Goal: Task Accomplishment & Management: Use online tool/utility

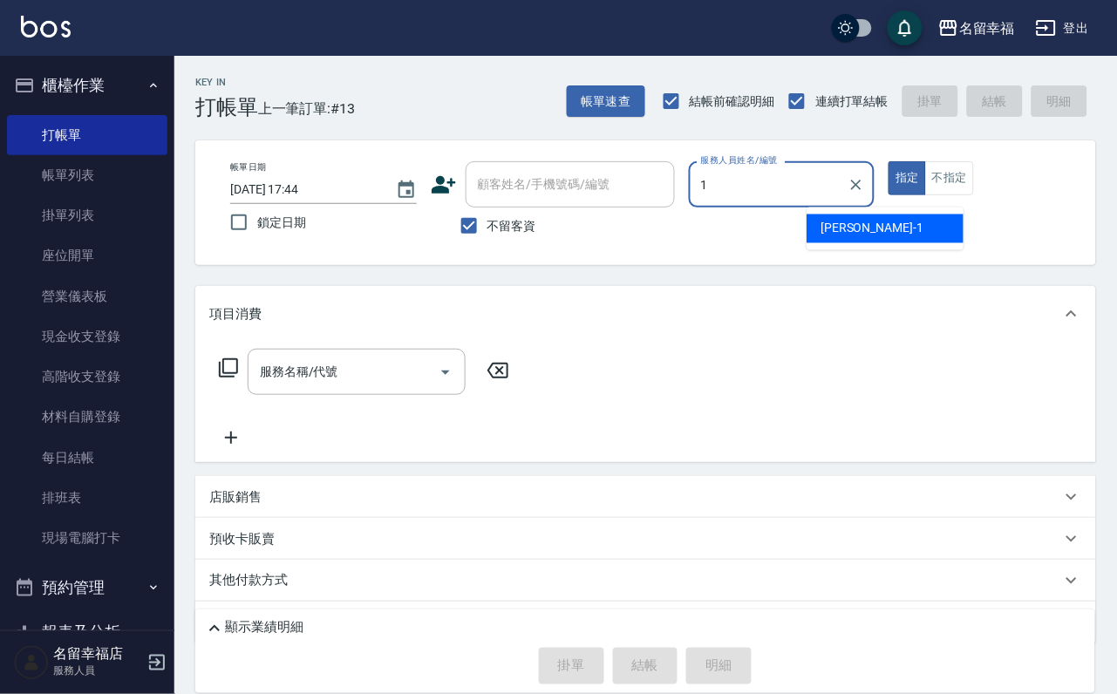
type input "[PERSON_NAME]-1"
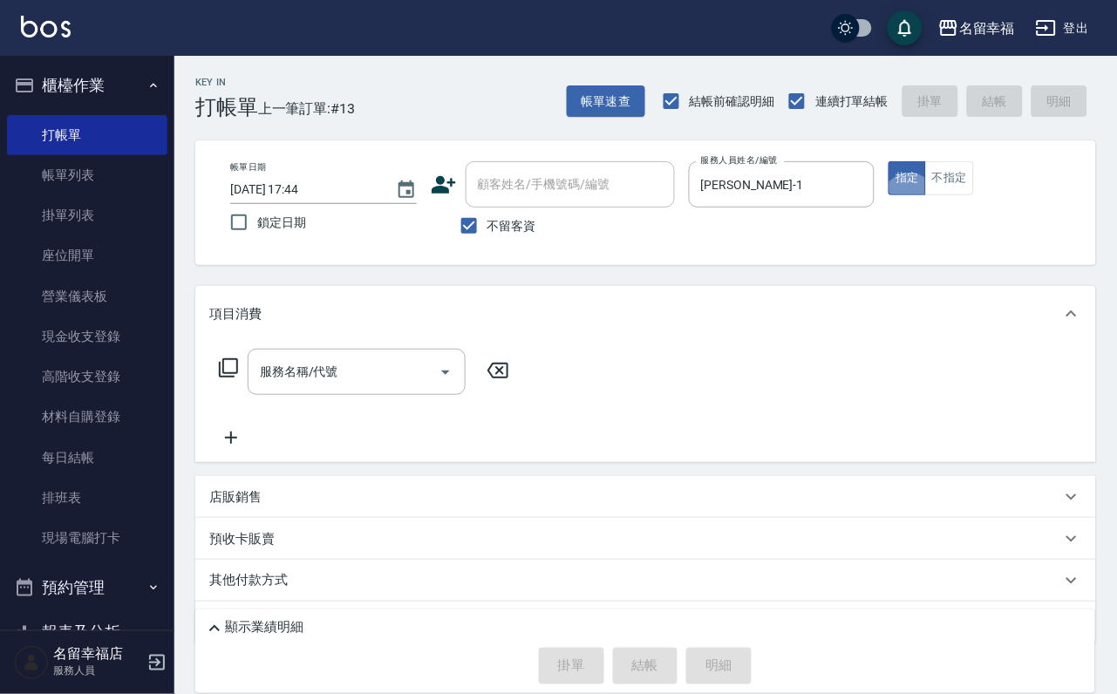
type button "true"
click at [974, 195] on button "不指定" at bounding box center [949, 178] width 49 height 34
click at [239, 379] on icon at bounding box center [228, 368] width 21 height 21
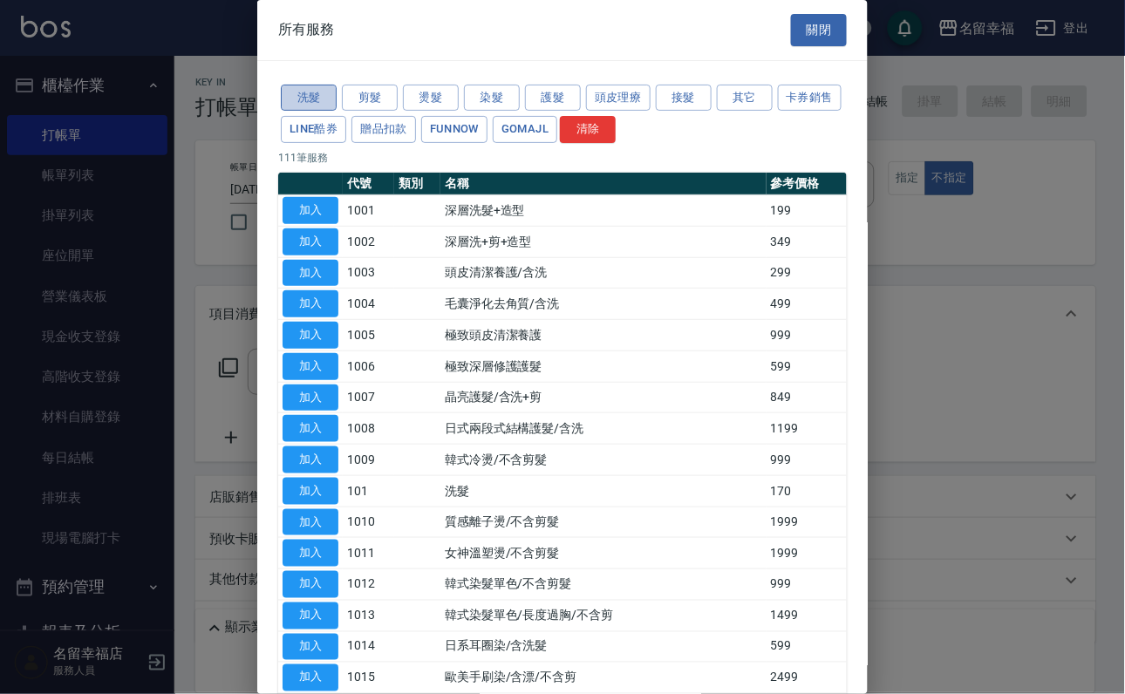
click at [314, 101] on button "洗髮" at bounding box center [309, 98] width 56 height 27
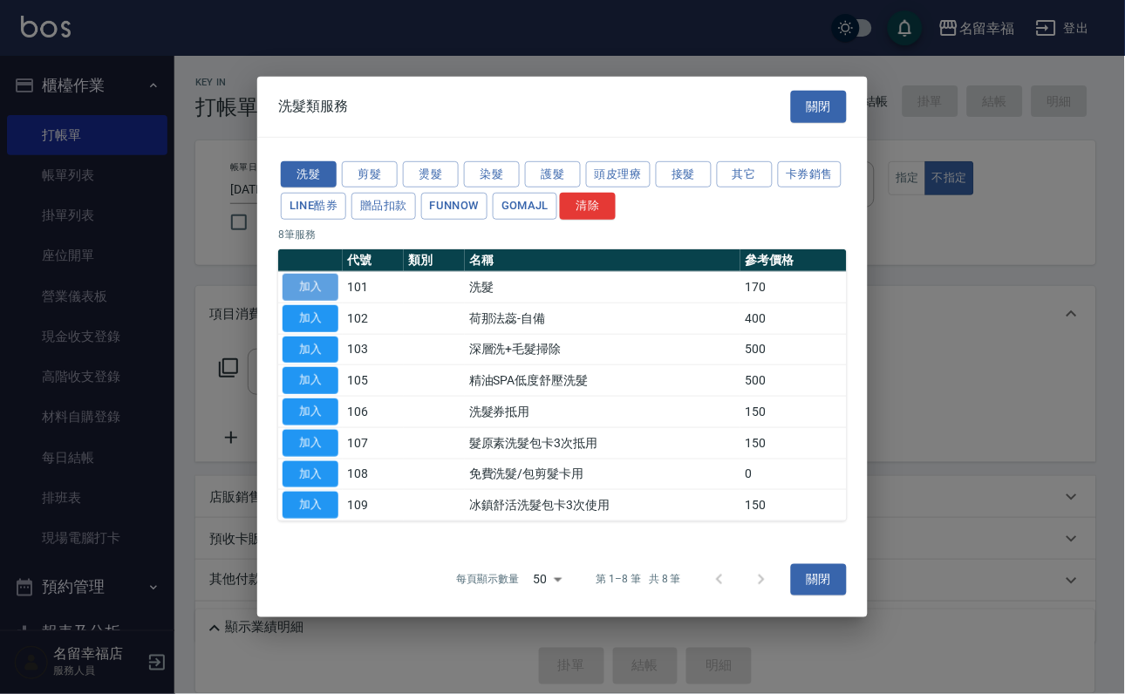
click at [299, 274] on button "加入" at bounding box center [311, 287] width 56 height 27
type input "洗髮(101)"
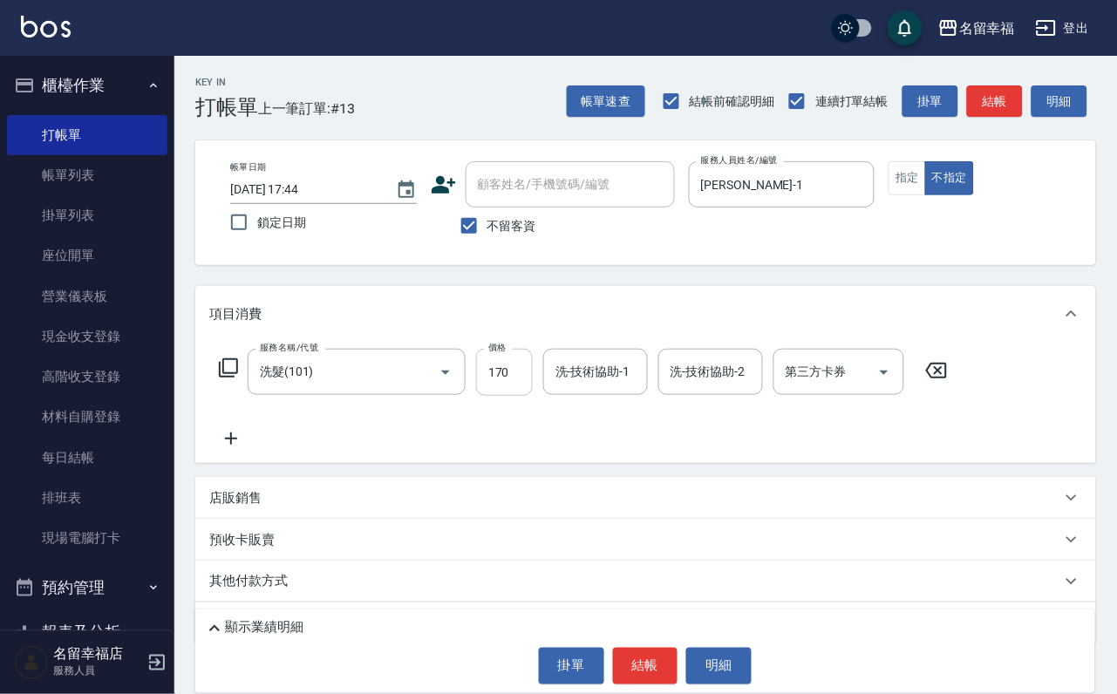
click at [532, 384] on input "170" at bounding box center [504, 372] width 57 height 47
type input "230"
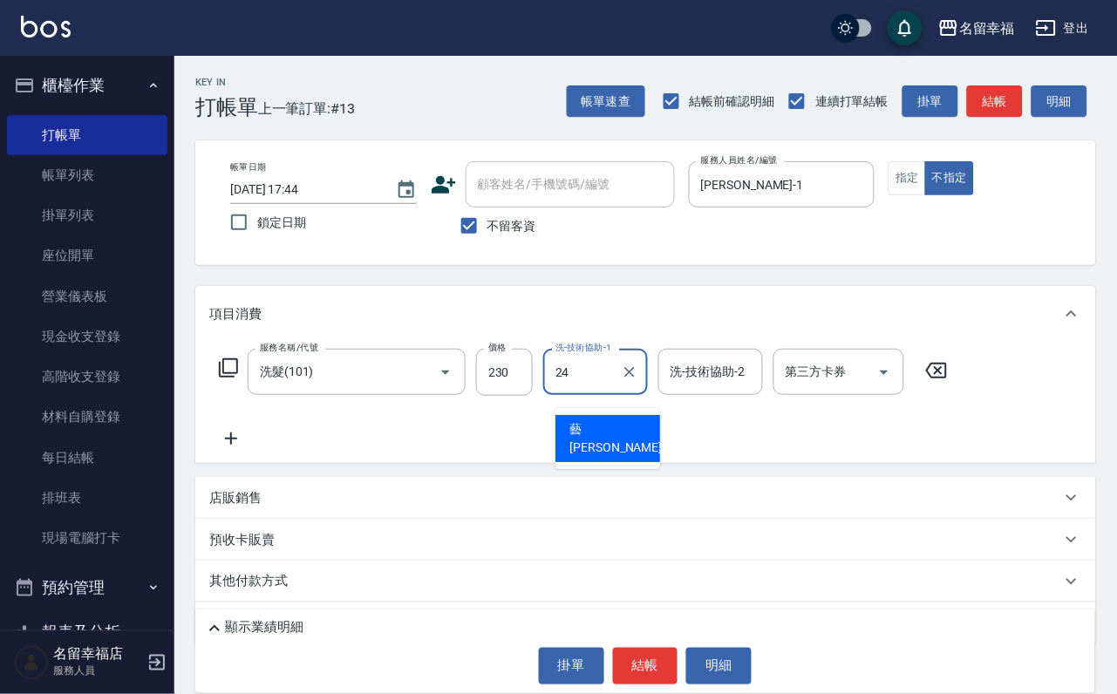
type input "藝馨-24"
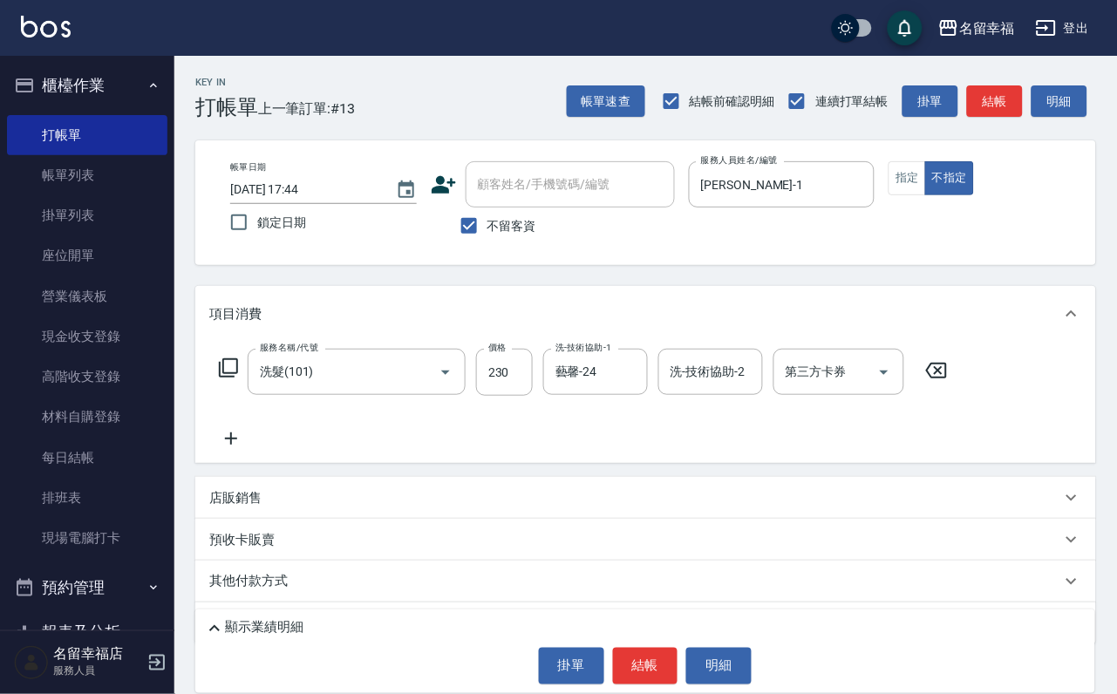
click at [239, 379] on icon at bounding box center [228, 368] width 21 height 21
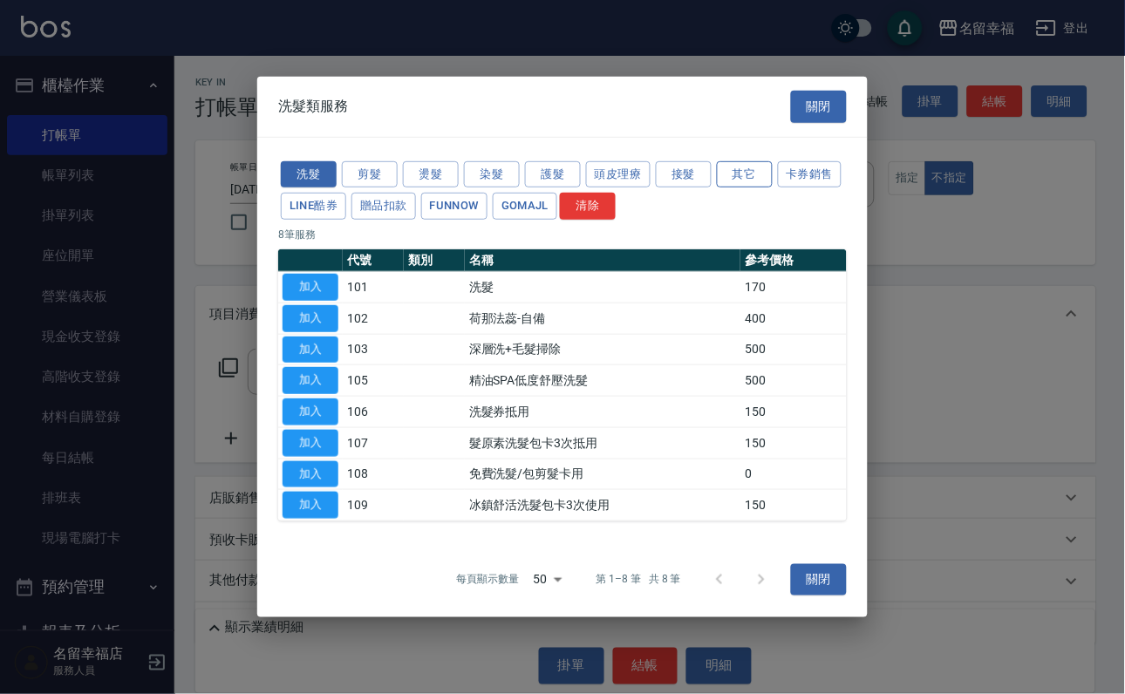
click at [773, 161] on button "其它" at bounding box center [745, 174] width 56 height 27
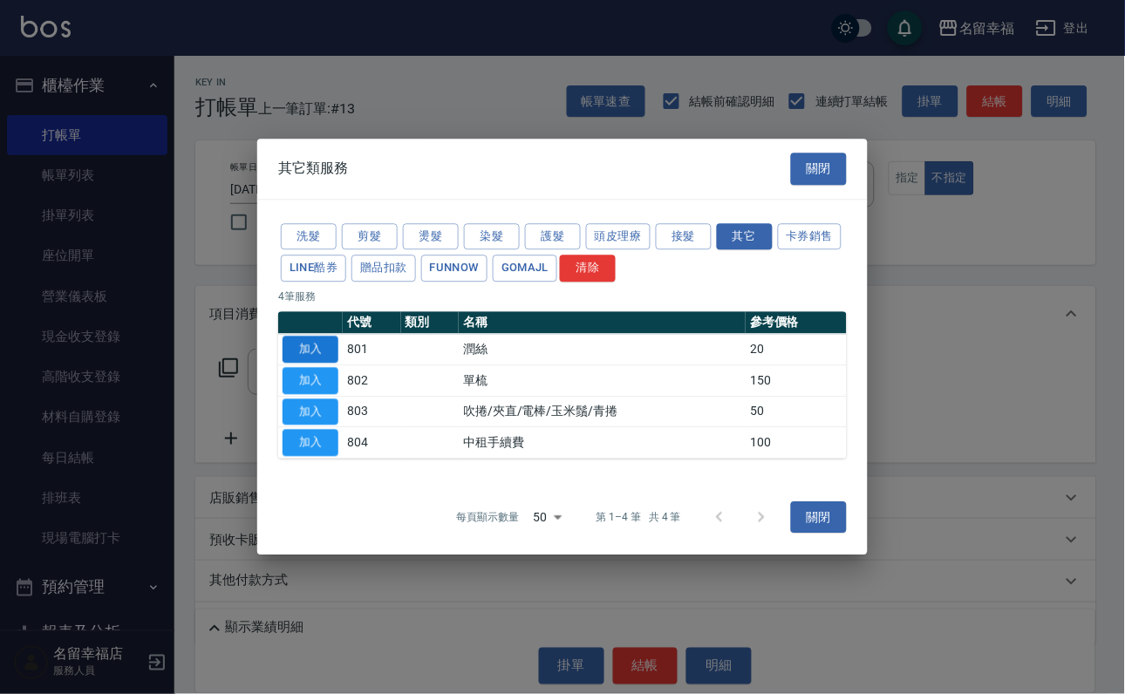
click at [304, 340] on button "加入" at bounding box center [311, 349] width 56 height 27
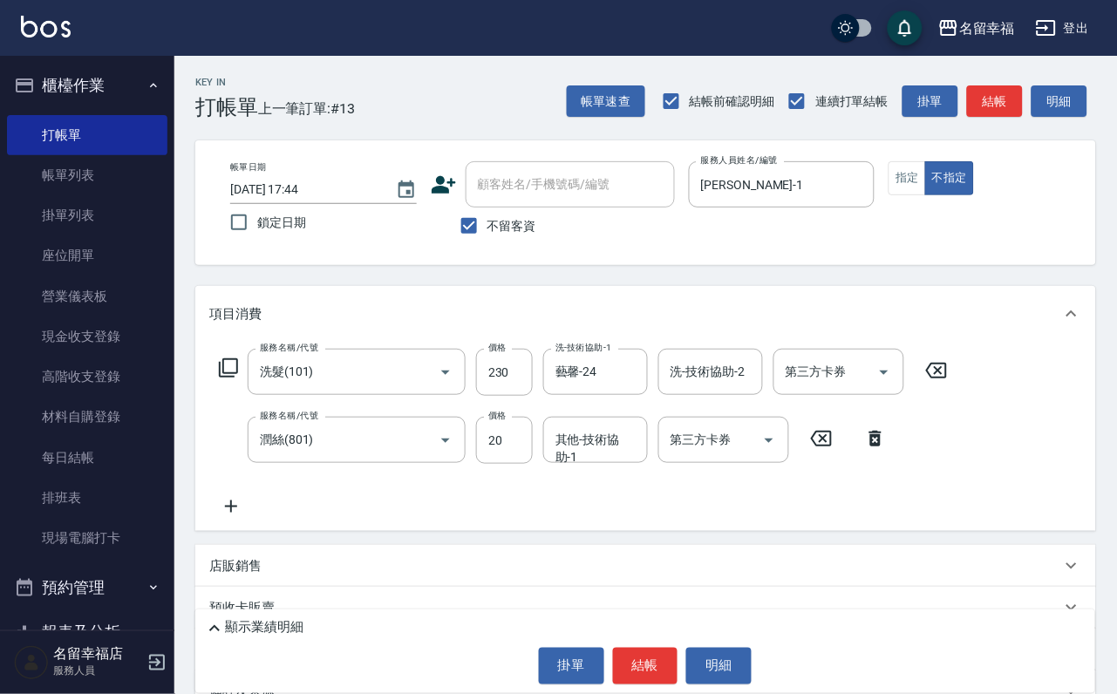
drag, startPoint x: 592, startPoint y: 468, endPoint x: 541, endPoint y: 513, distance: 68.6
click at [593, 463] on div "其他-技術協助-1 其他-技術協助-1" at bounding box center [595, 440] width 105 height 46
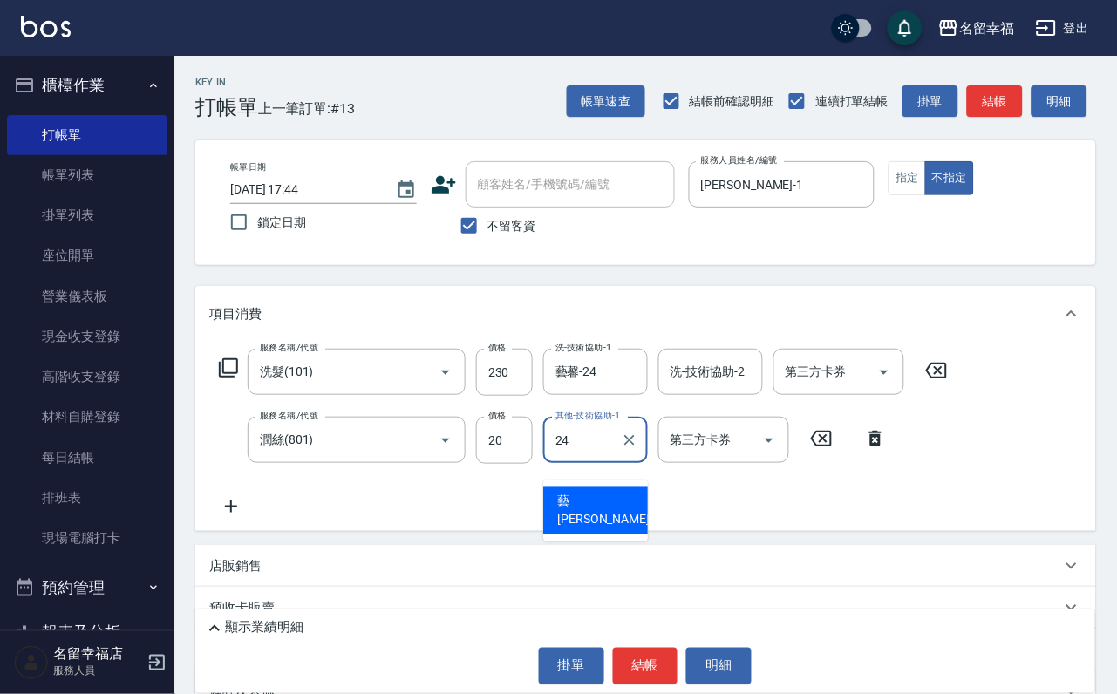
type input "藝馨-24"
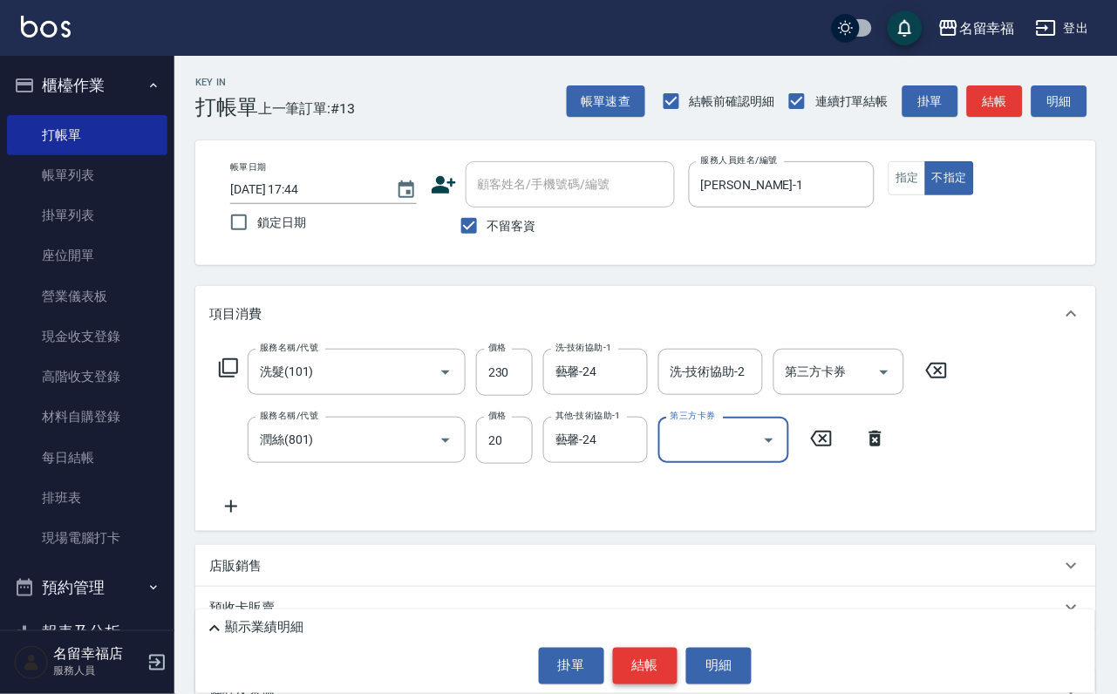
click at [666, 666] on button "結帳" at bounding box center [645, 666] width 65 height 37
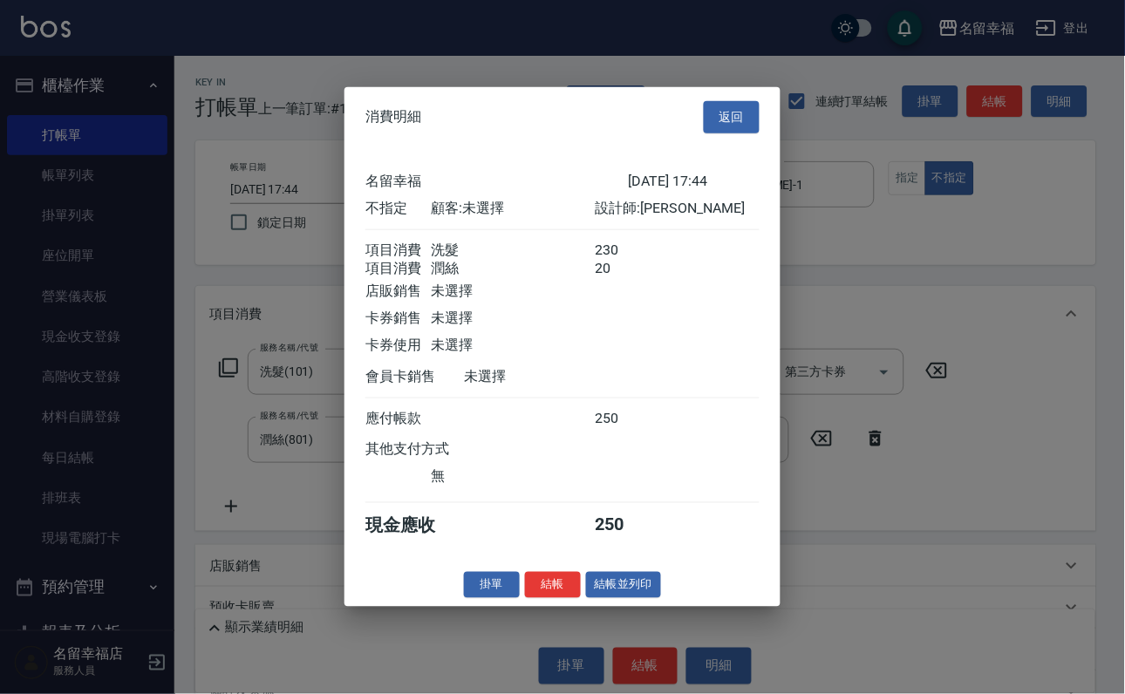
scroll to position [313, 0]
click at [636, 598] on button "結帳並列印" at bounding box center [624, 584] width 76 height 27
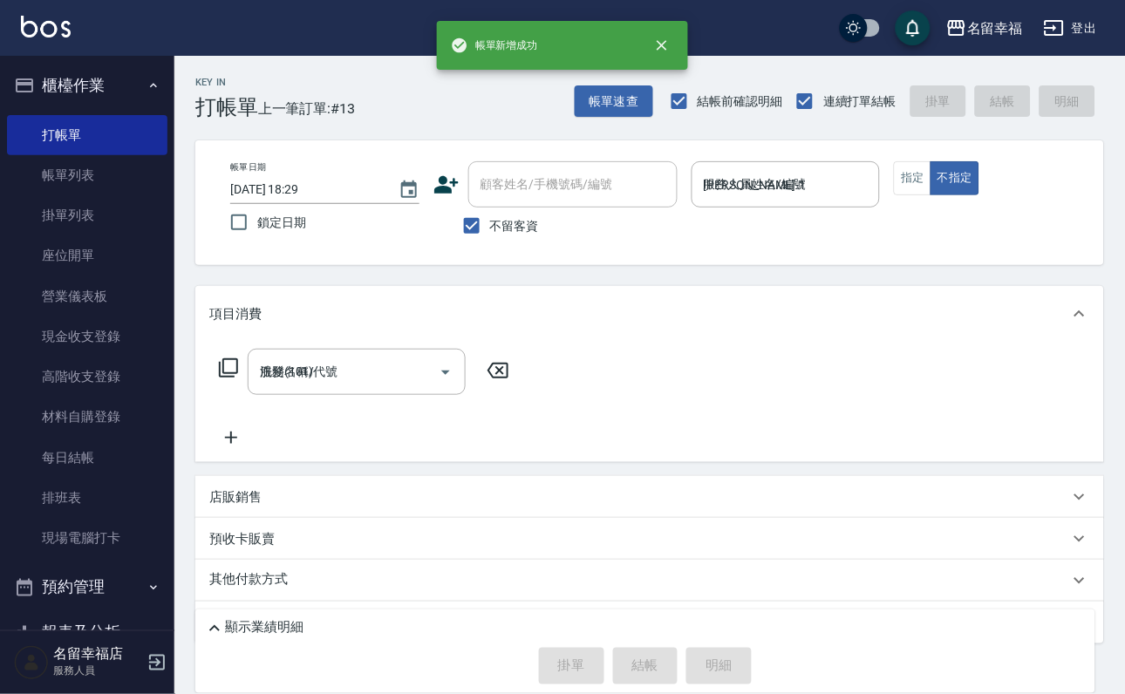
type input "[DATE] 18:29"
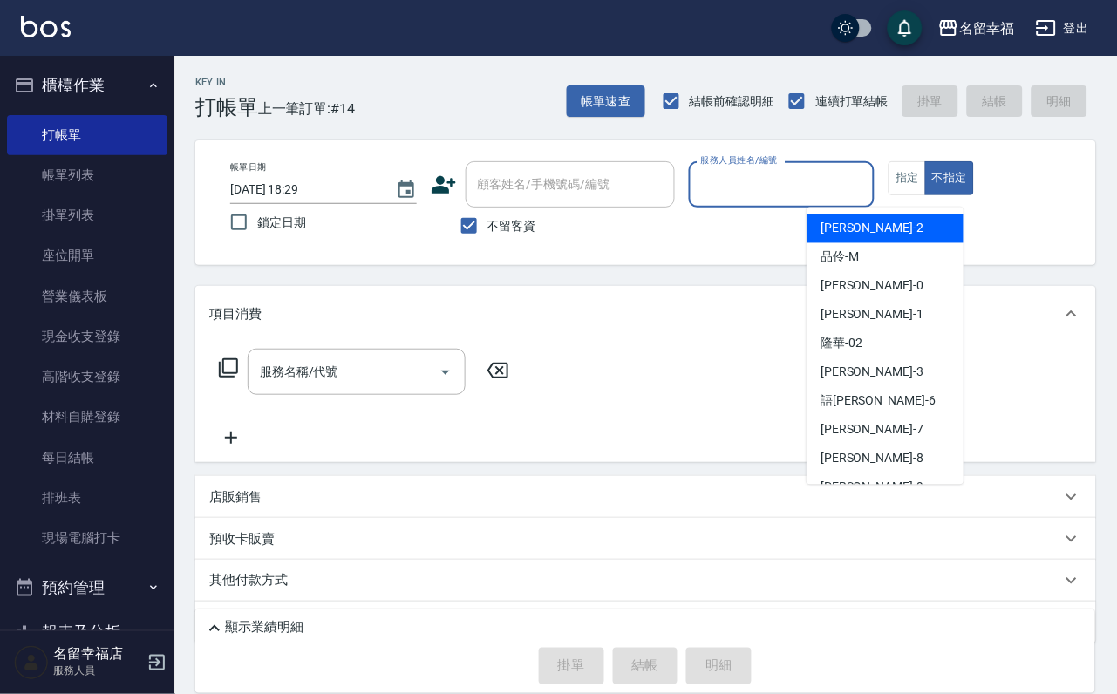
click at [868, 195] on input "服務人員姓名/編號" at bounding box center [782, 184] width 171 height 31
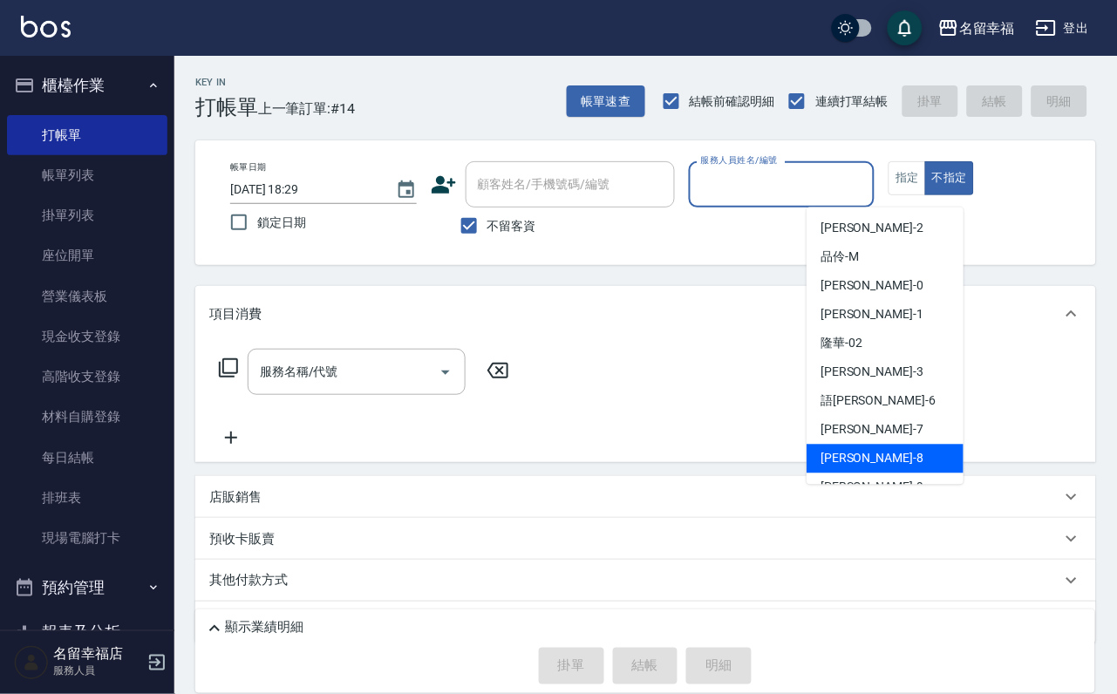
click at [904, 461] on div "[PERSON_NAME] -8" at bounding box center [885, 459] width 157 height 29
type input "[PERSON_NAME]-8"
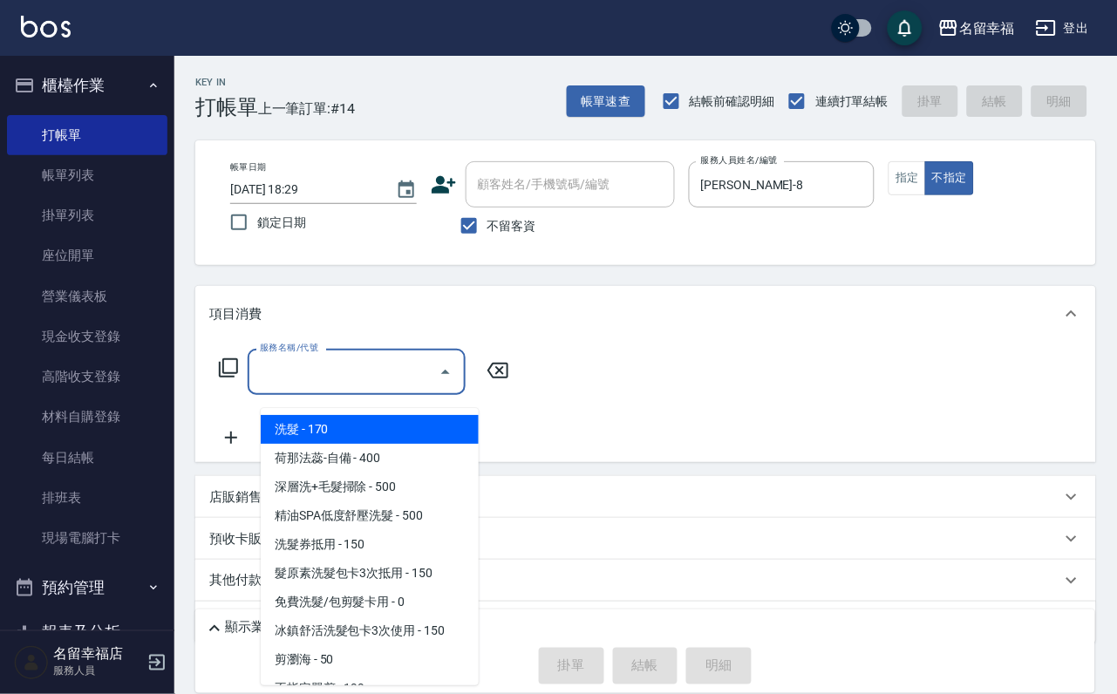
click at [403, 387] on input "服務名稱/代號" at bounding box center [344, 372] width 176 height 31
click at [400, 430] on span "洗髮 - 170" at bounding box center [370, 429] width 218 height 29
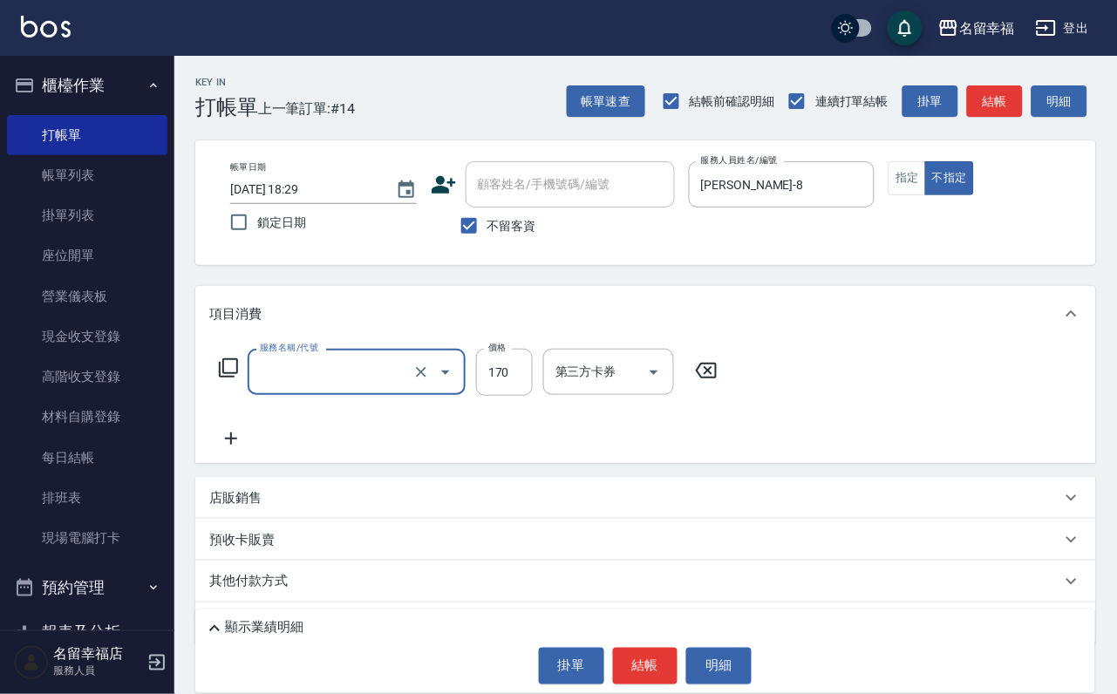
type input "洗髮(101)"
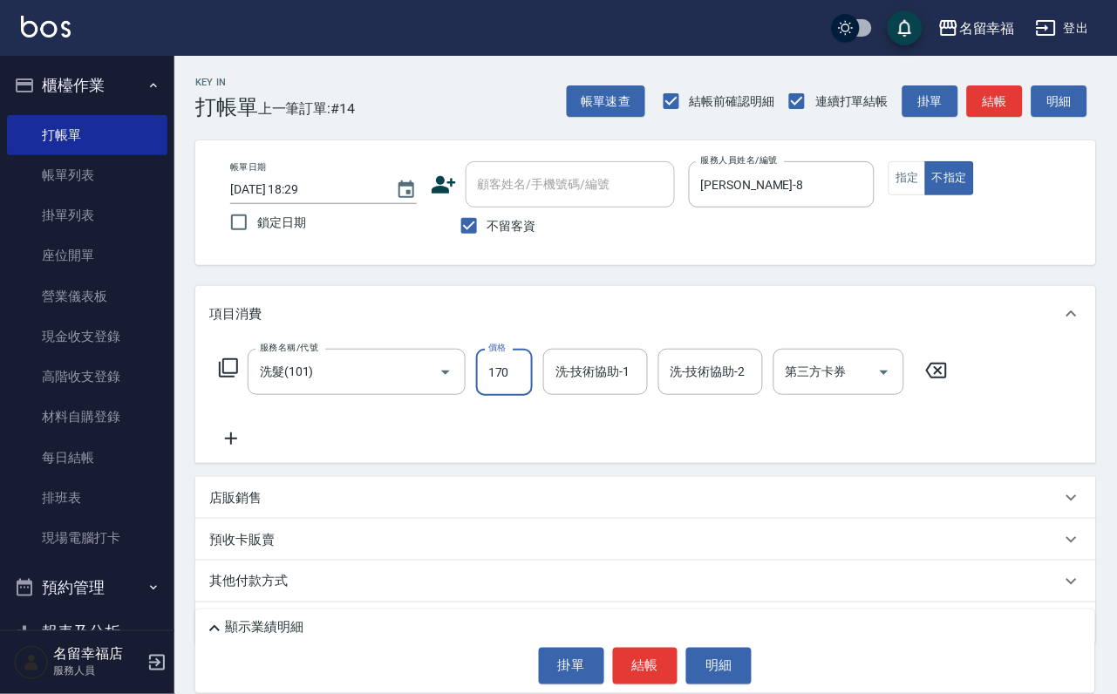
click at [529, 386] on input "170" at bounding box center [504, 372] width 57 height 47
type input "230"
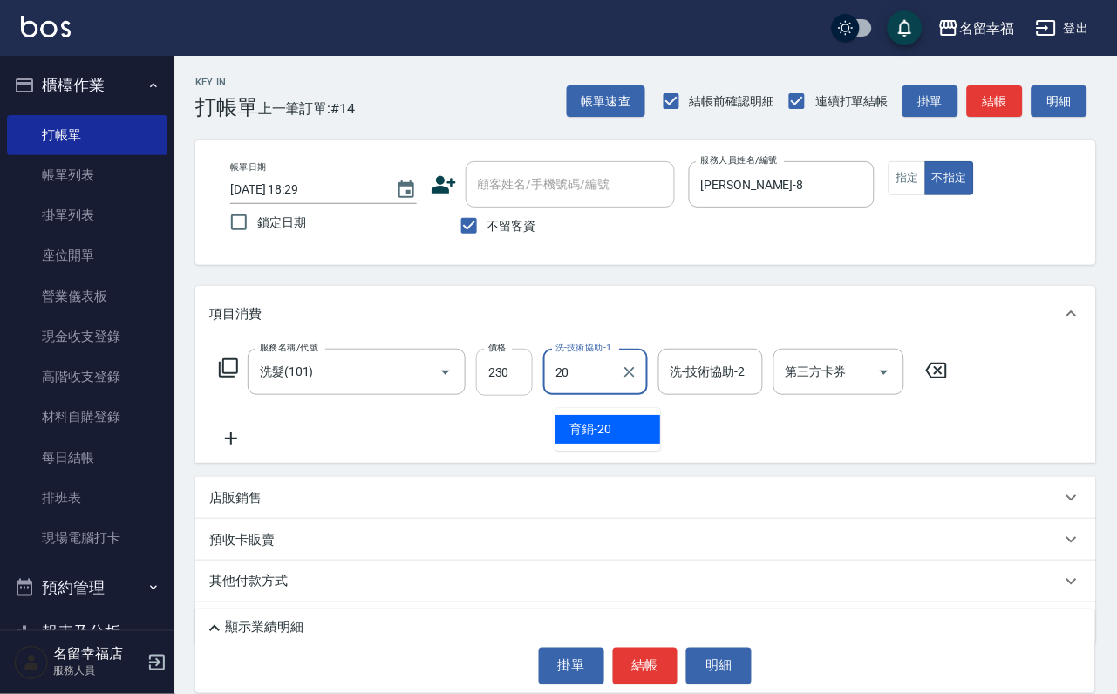
type input "育鋗-20"
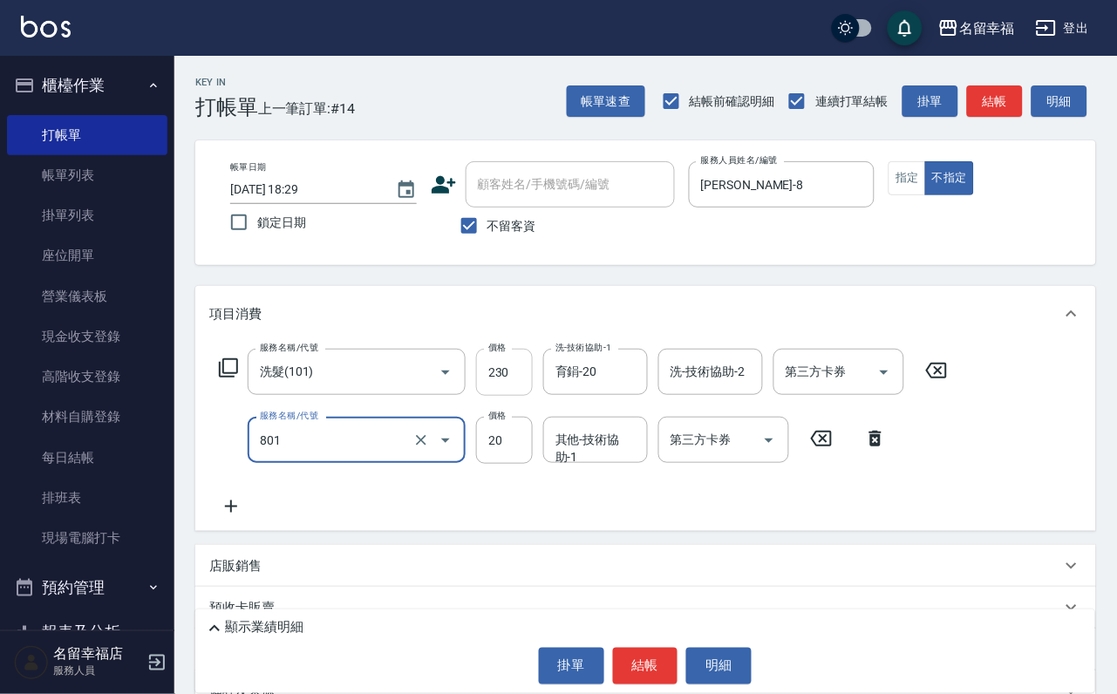
type input "潤絲(801)"
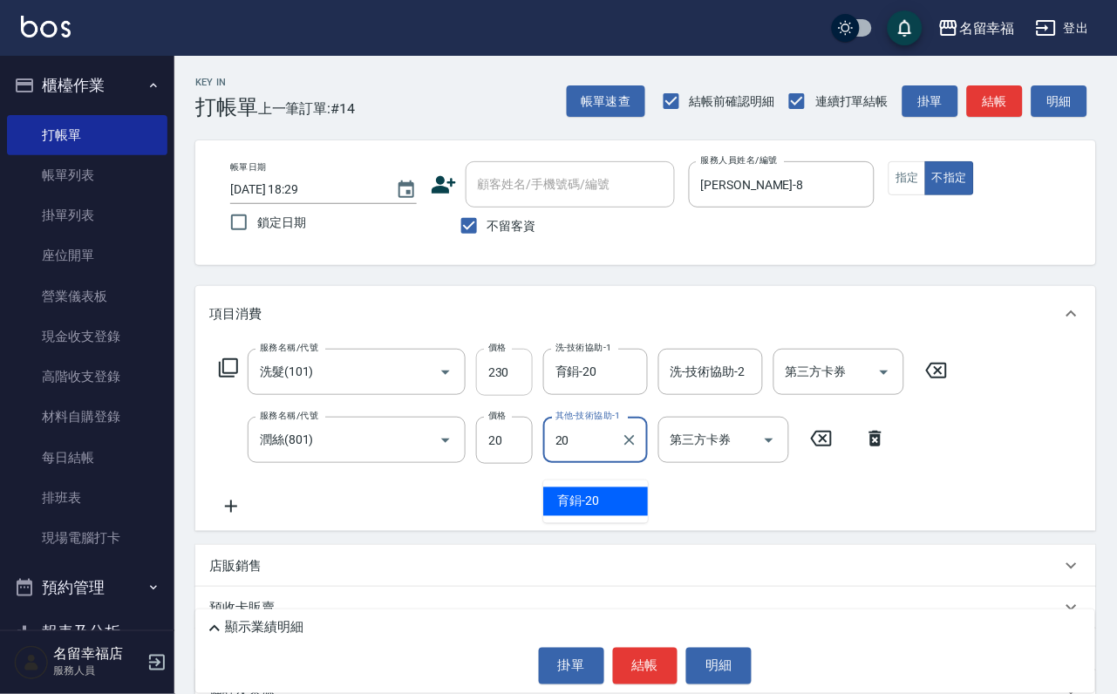
type input "育鋗-20"
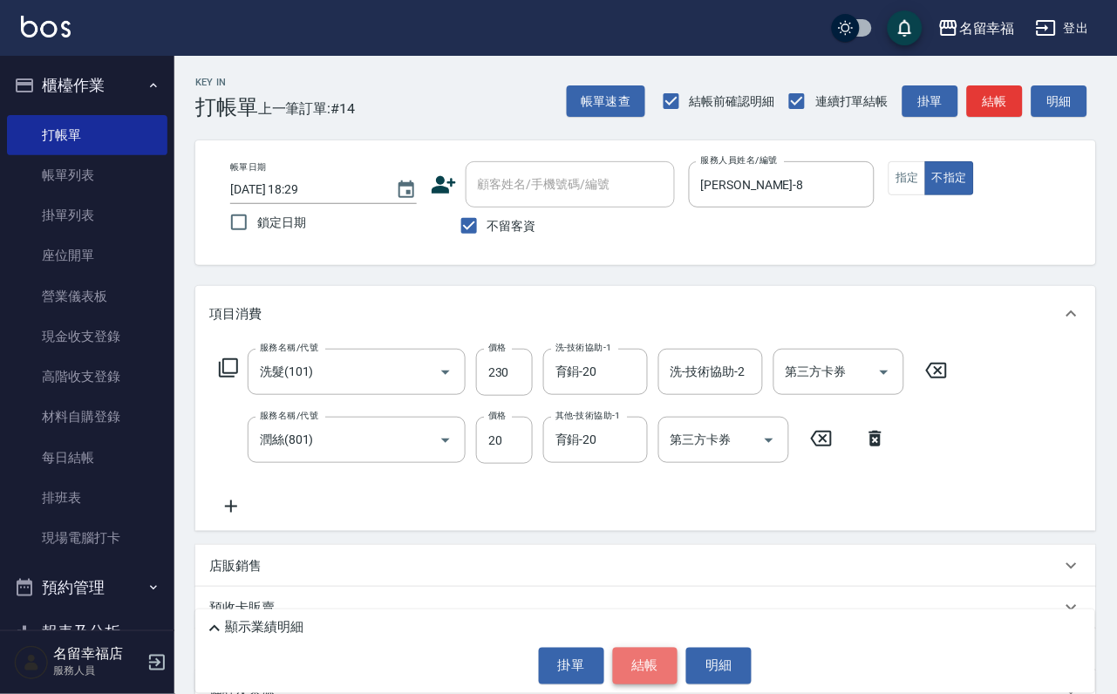
click at [630, 648] on button "結帳" at bounding box center [645, 666] width 65 height 37
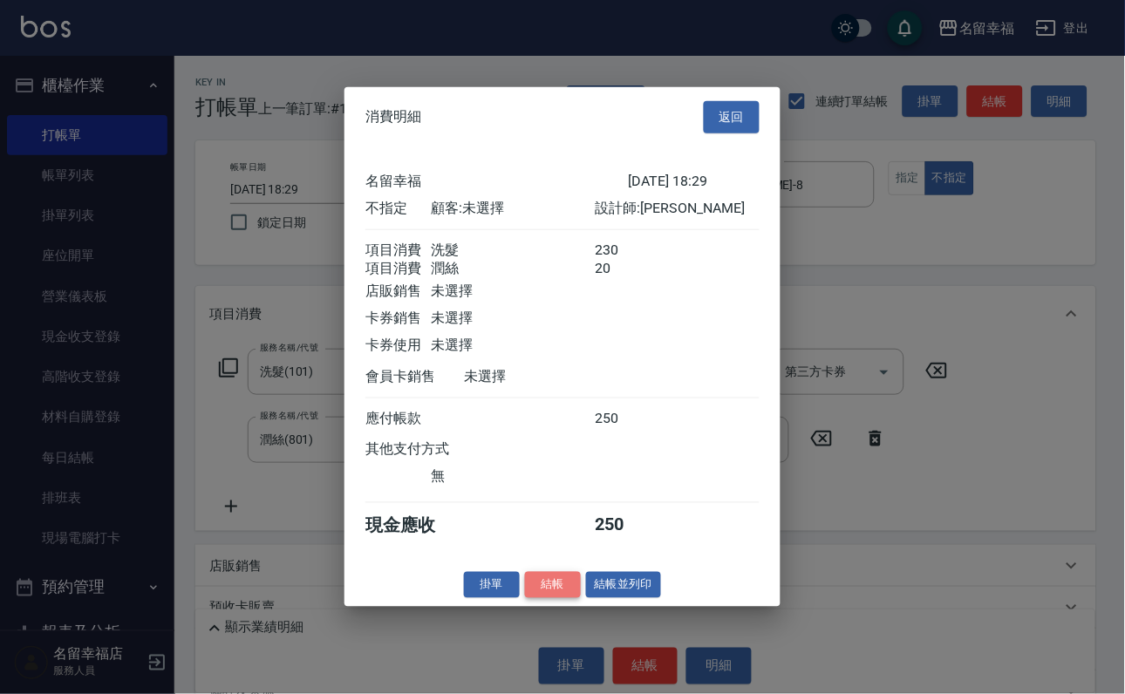
click at [536, 598] on button "結帳" at bounding box center [553, 584] width 56 height 27
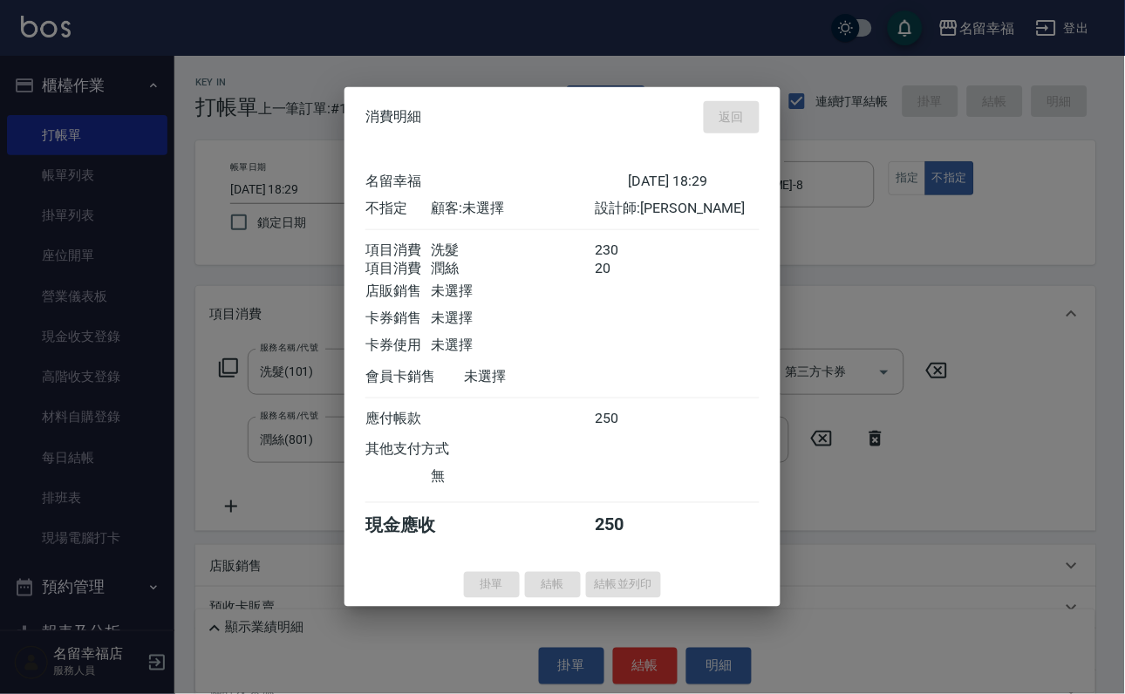
type input "[DATE] 18:52"
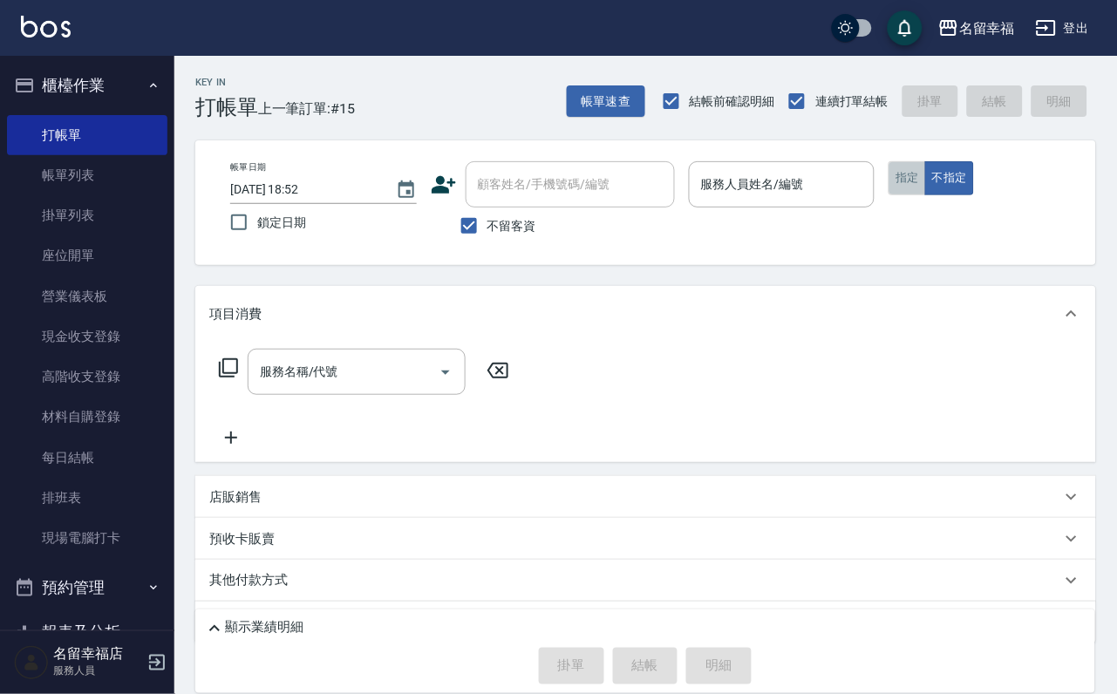
click at [926, 195] on button "指定" at bounding box center [908, 178] width 38 height 34
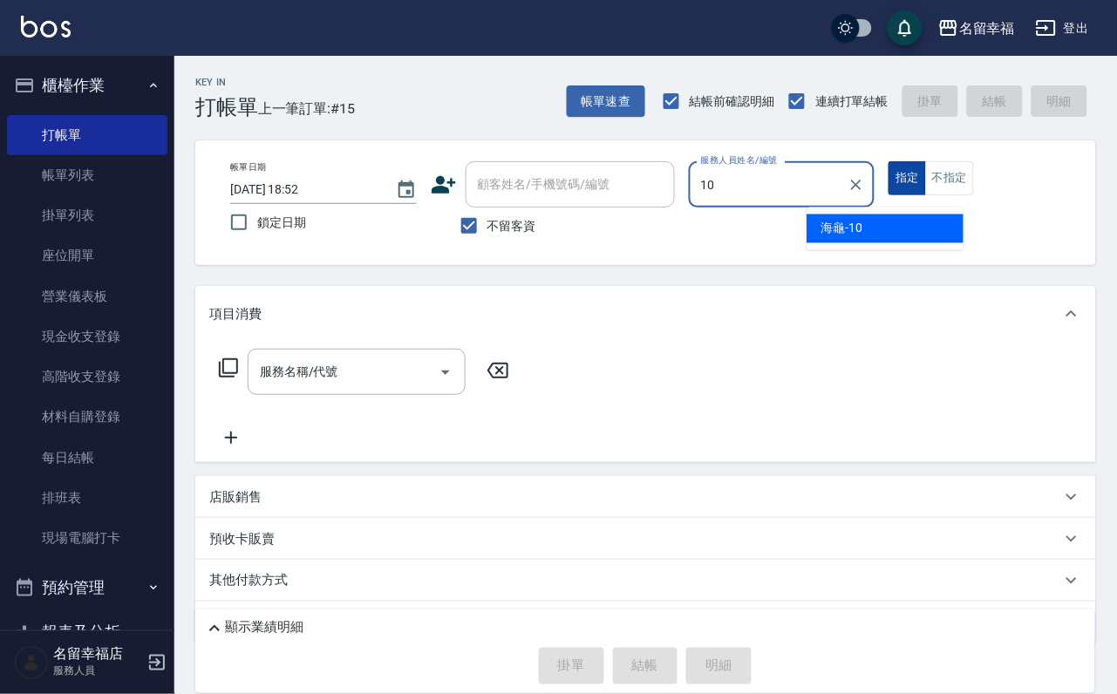
type input "海龜-10"
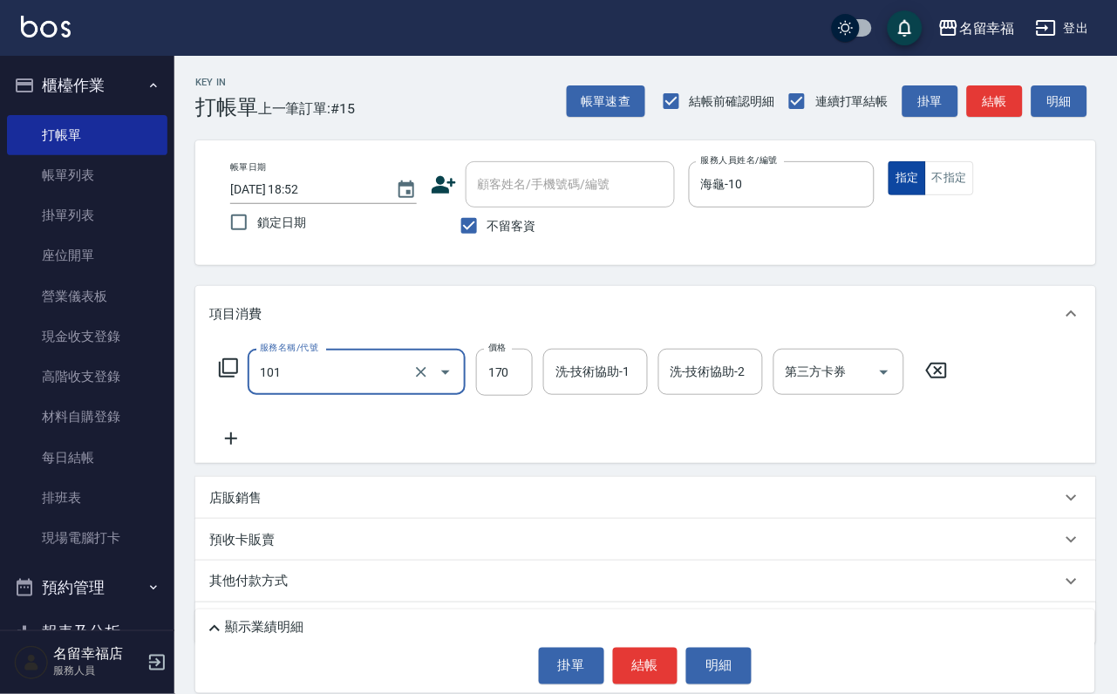
type input "洗髮(101)"
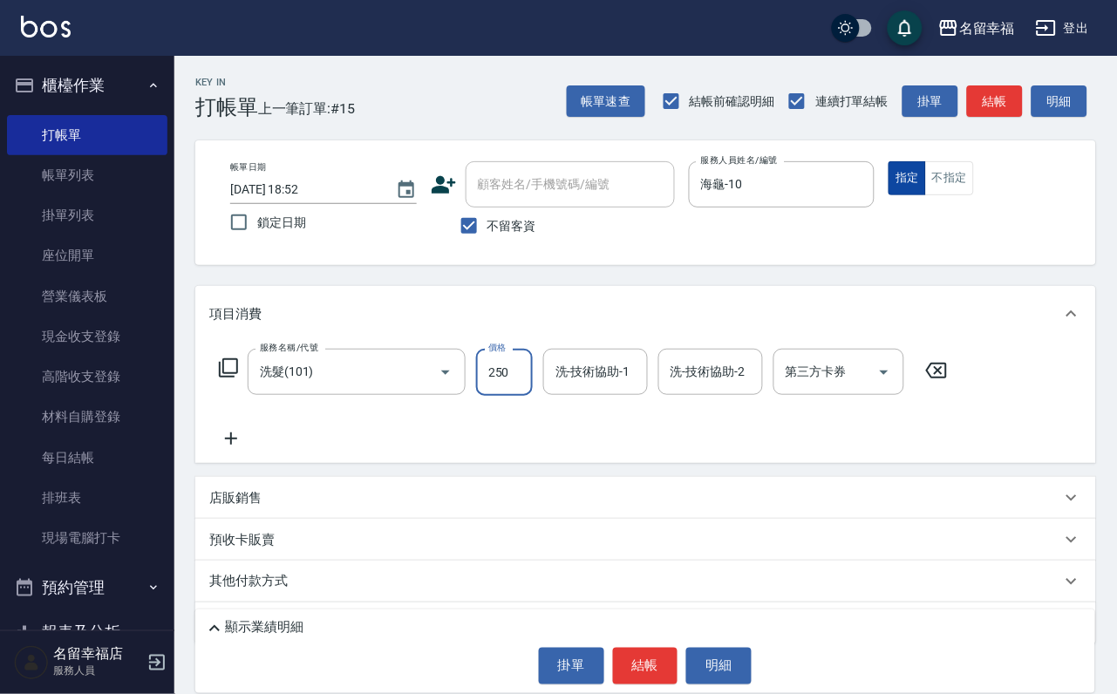
type input "250"
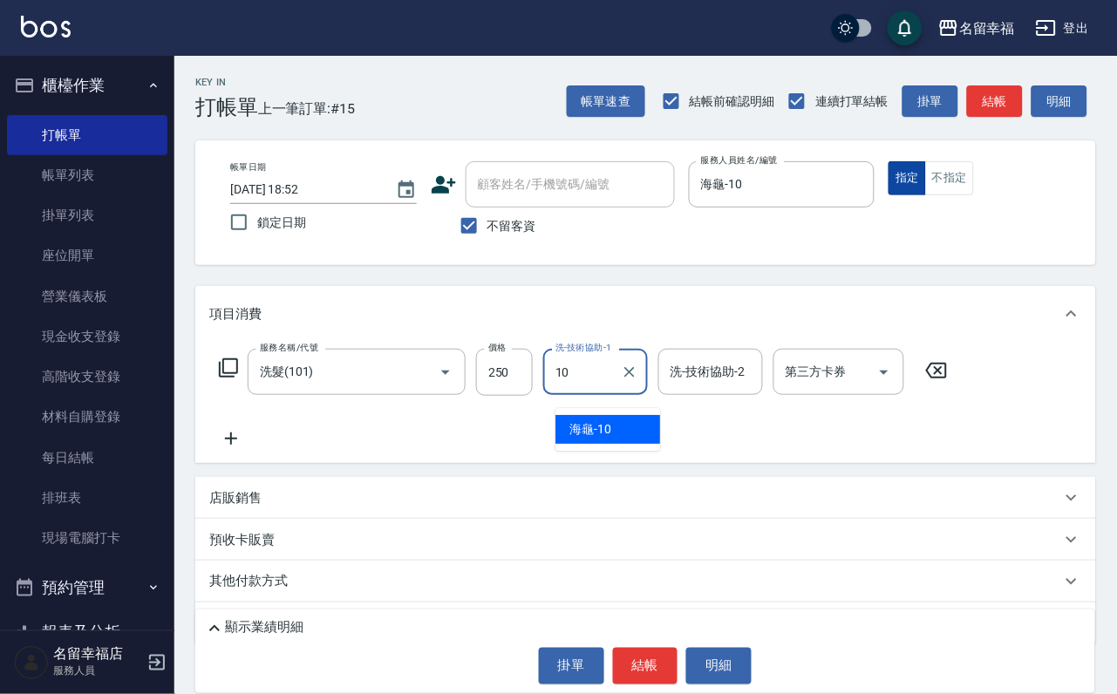
type input "海龜-10"
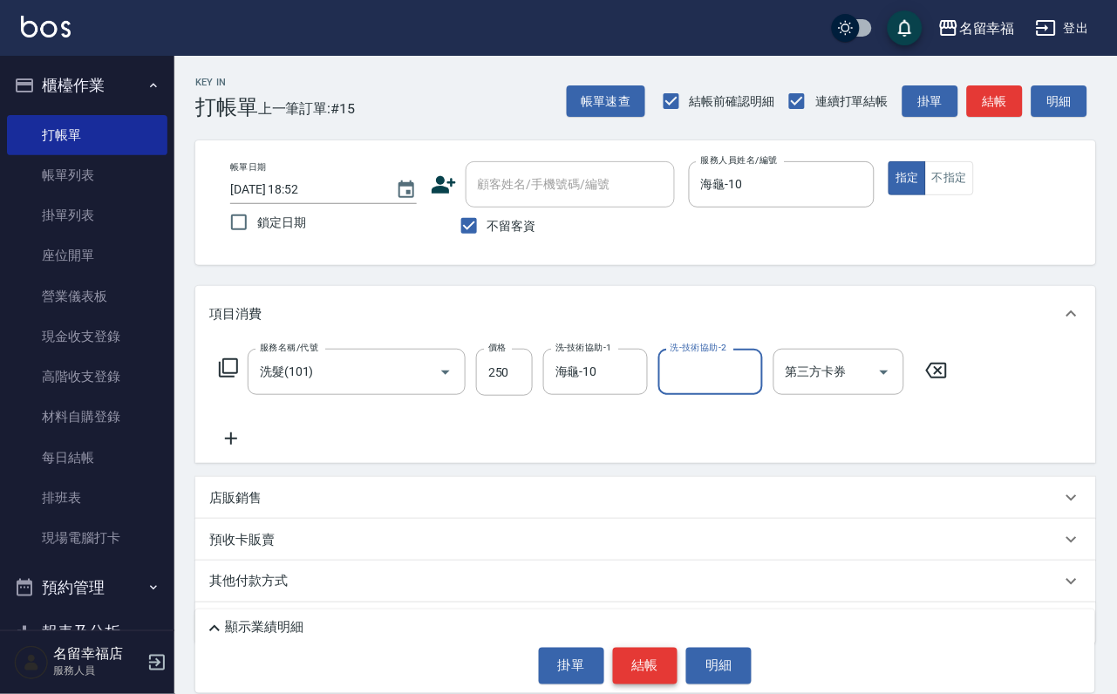
click at [653, 648] on button "結帳" at bounding box center [645, 666] width 65 height 37
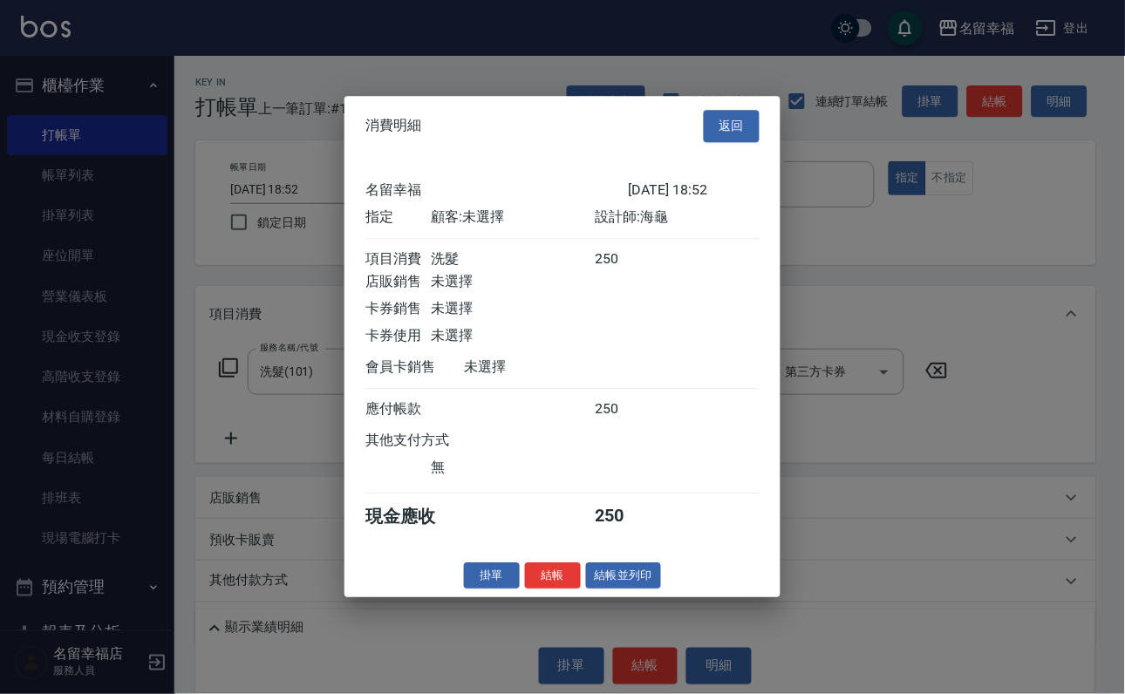
scroll to position [215, 0]
click at [536, 590] on button "結帳" at bounding box center [553, 576] width 56 height 27
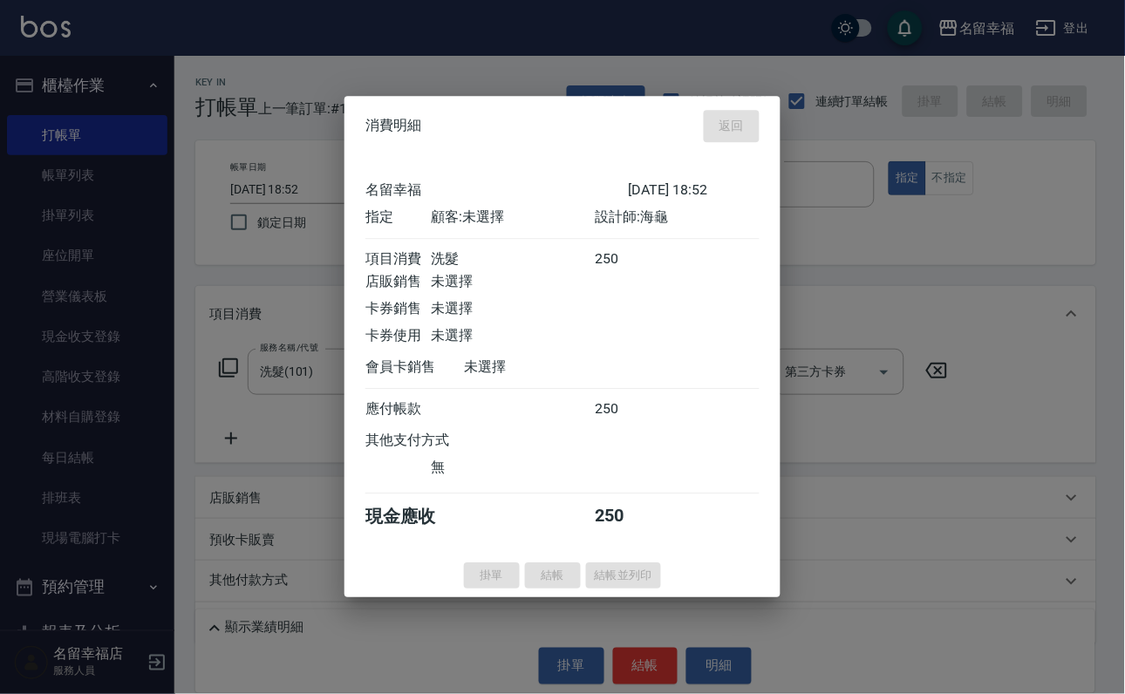
type input "[DATE] 18:54"
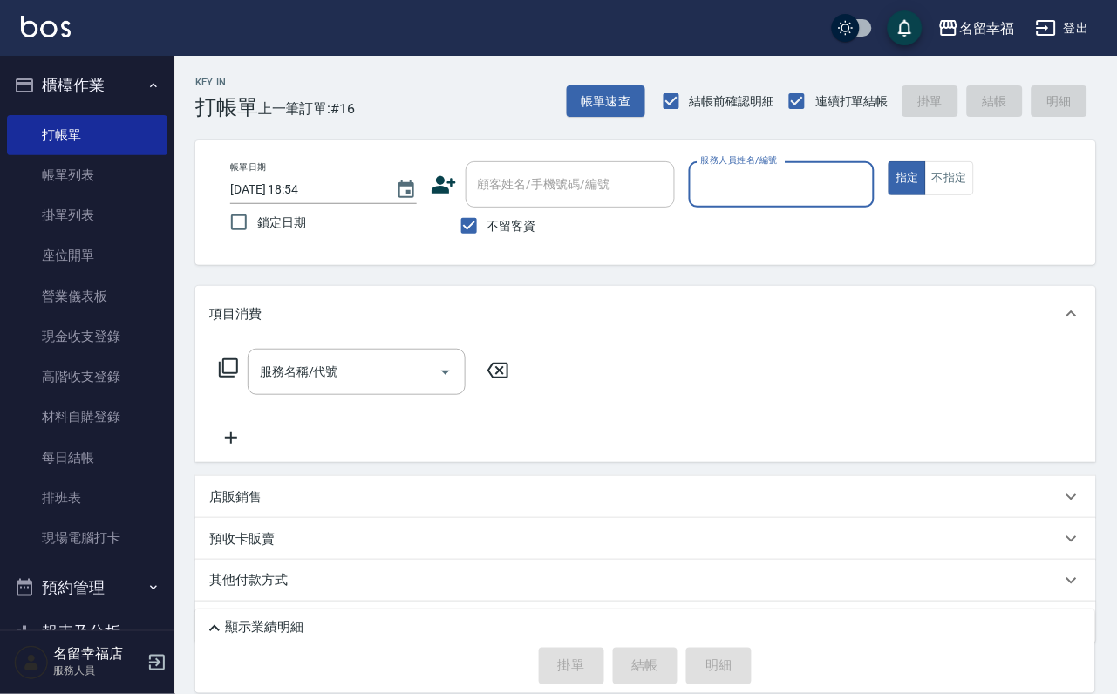
click at [868, 179] on input "服務人員姓名/編號" at bounding box center [782, 184] width 171 height 31
type input "[PERSON_NAME]-8"
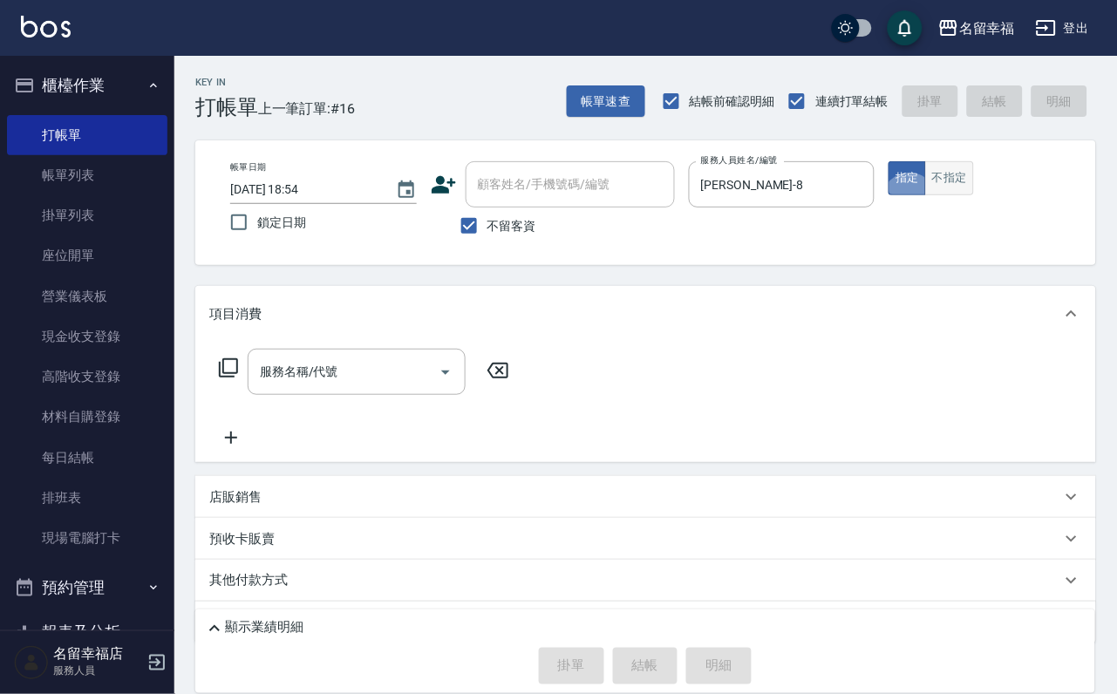
click at [974, 176] on button "不指定" at bounding box center [949, 178] width 49 height 34
click at [234, 378] on icon at bounding box center [228, 368] width 19 height 19
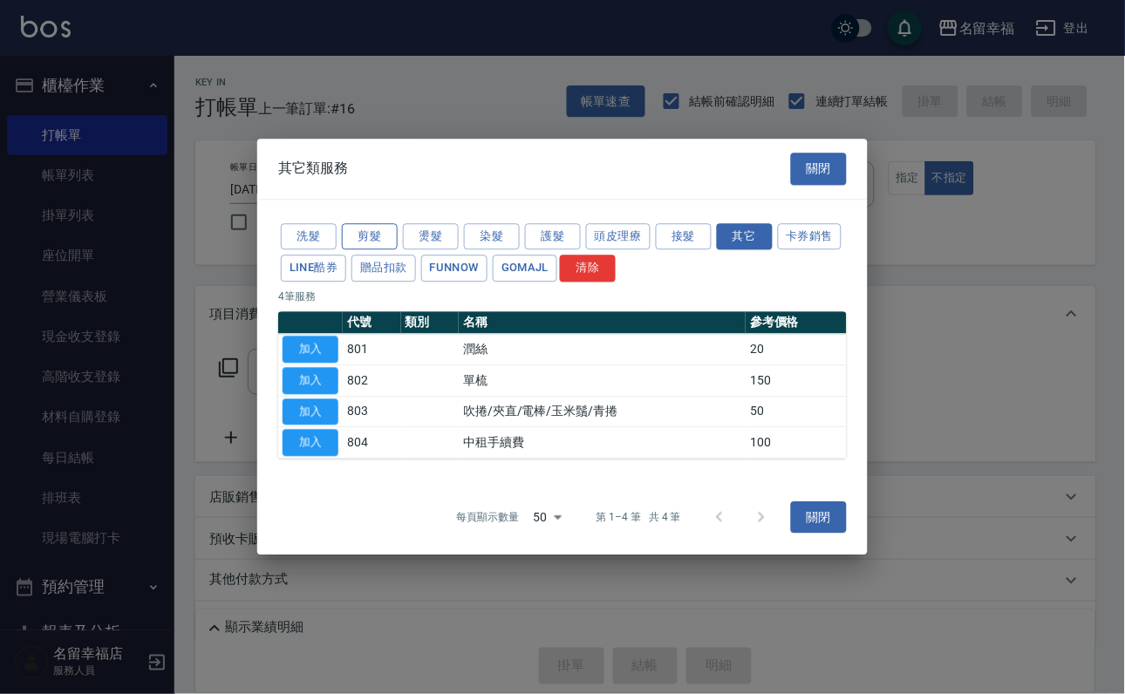
click at [378, 223] on button "剪髮" at bounding box center [370, 236] width 56 height 27
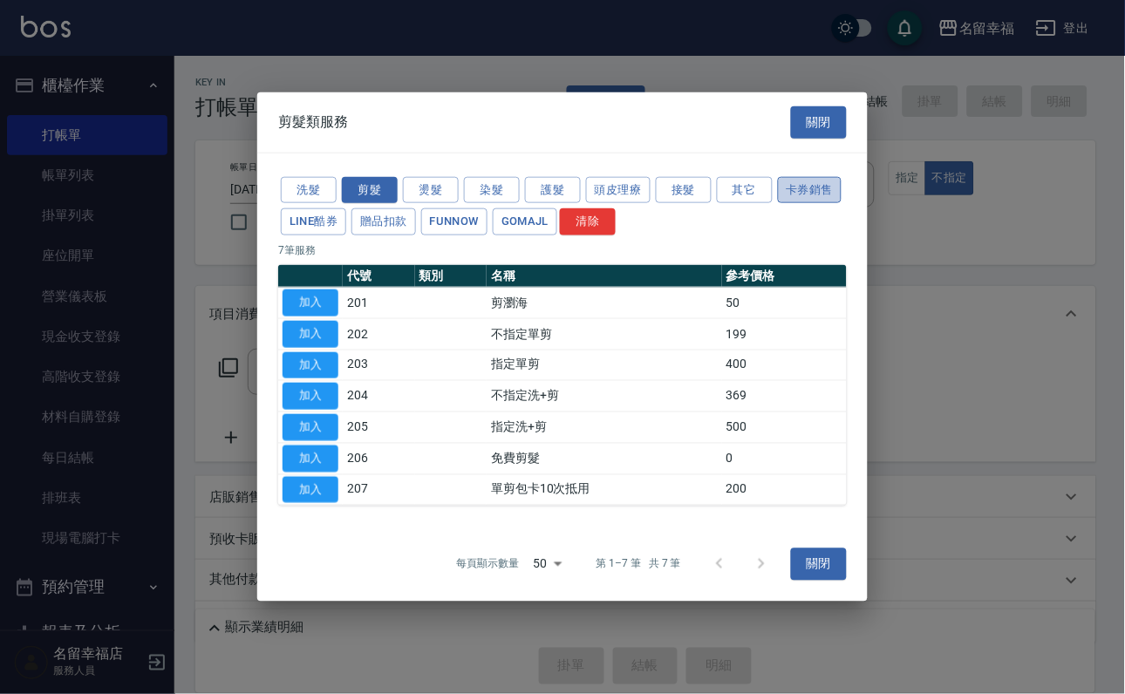
click at [778, 193] on button "卡券銷售" at bounding box center [810, 189] width 65 height 27
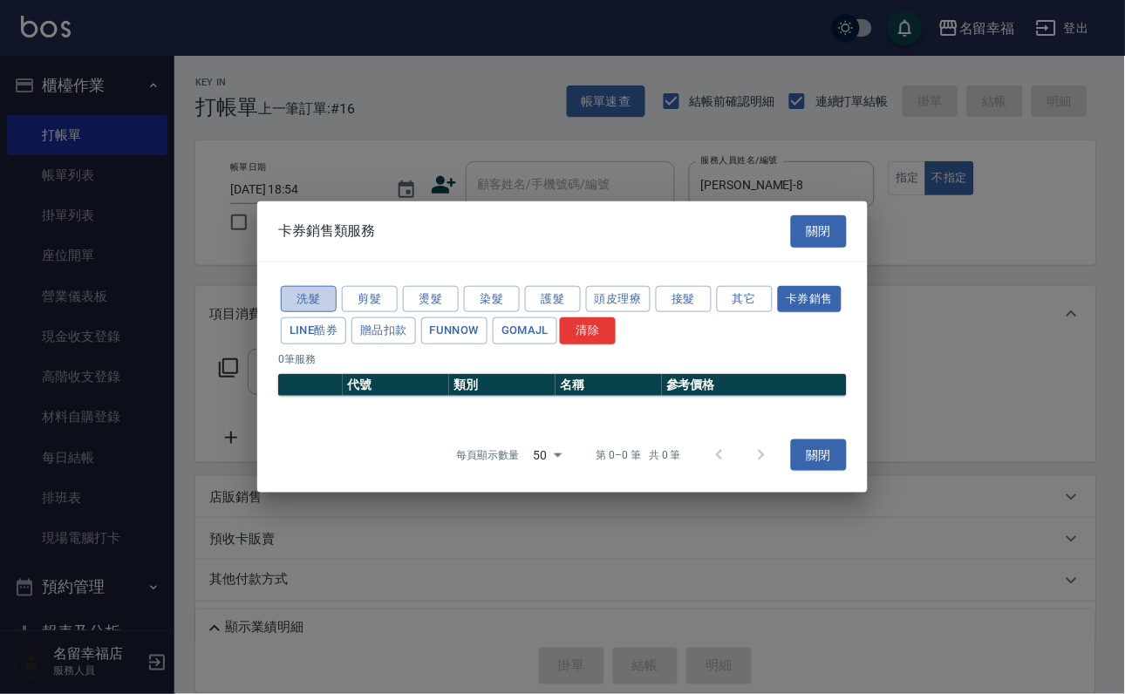
click at [297, 289] on button "洗髮" at bounding box center [309, 298] width 56 height 27
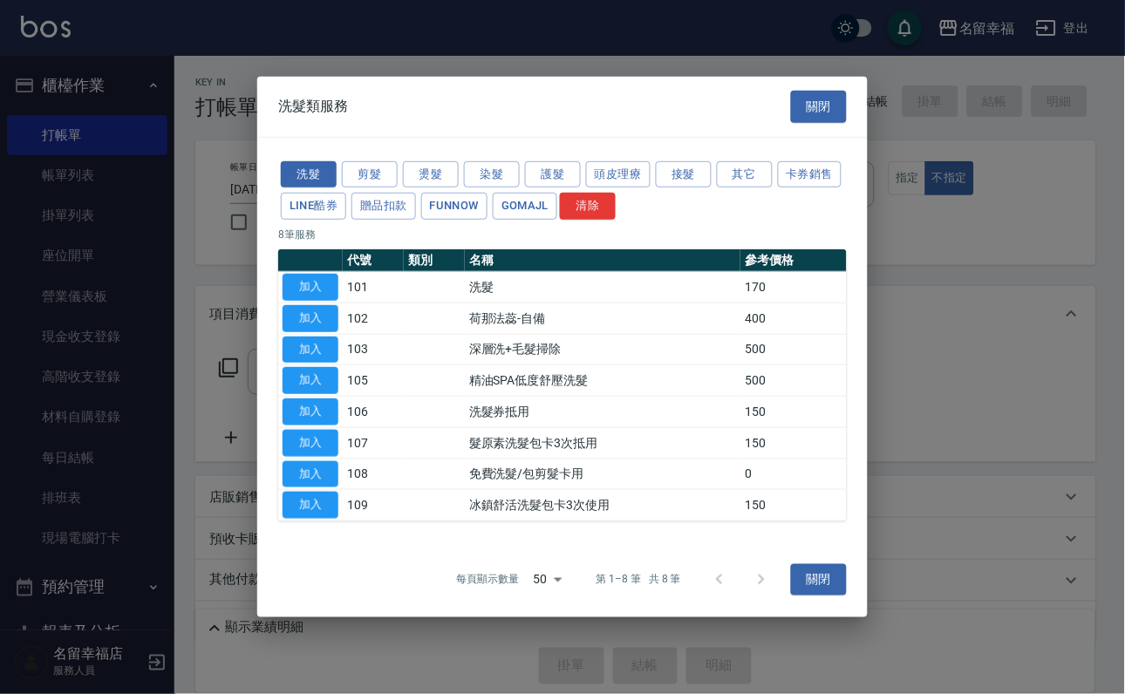
click at [311, 426] on button "加入" at bounding box center [311, 412] width 56 height 27
type input "洗髮券抵用(106)"
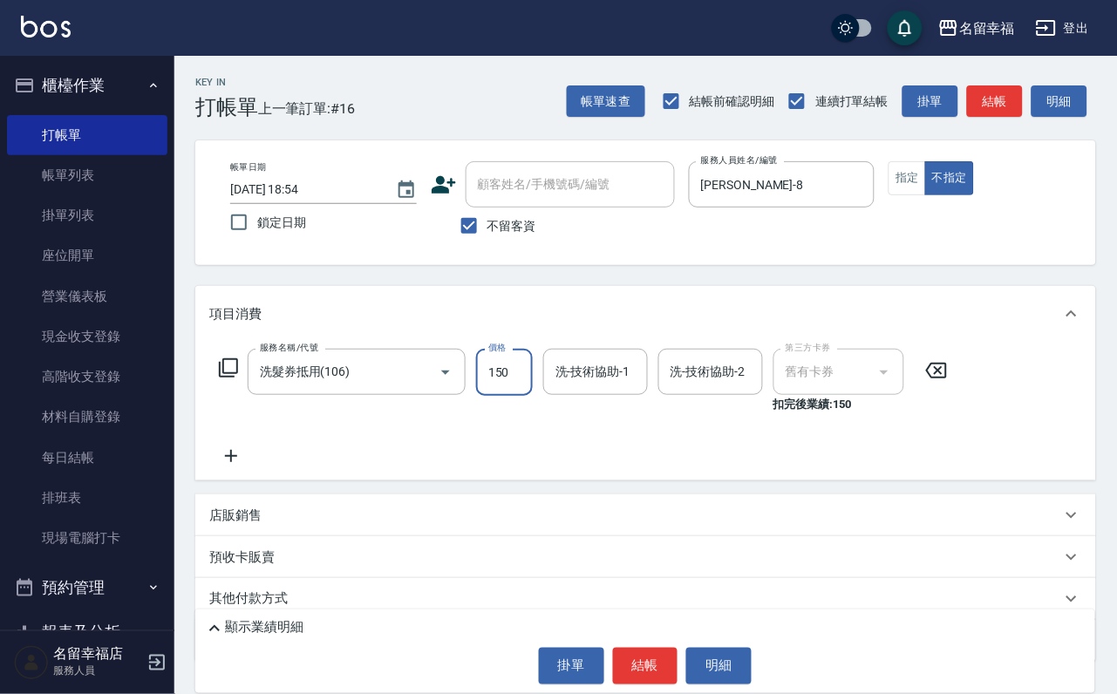
click at [533, 395] on input "150" at bounding box center [504, 372] width 57 height 47
type input "230"
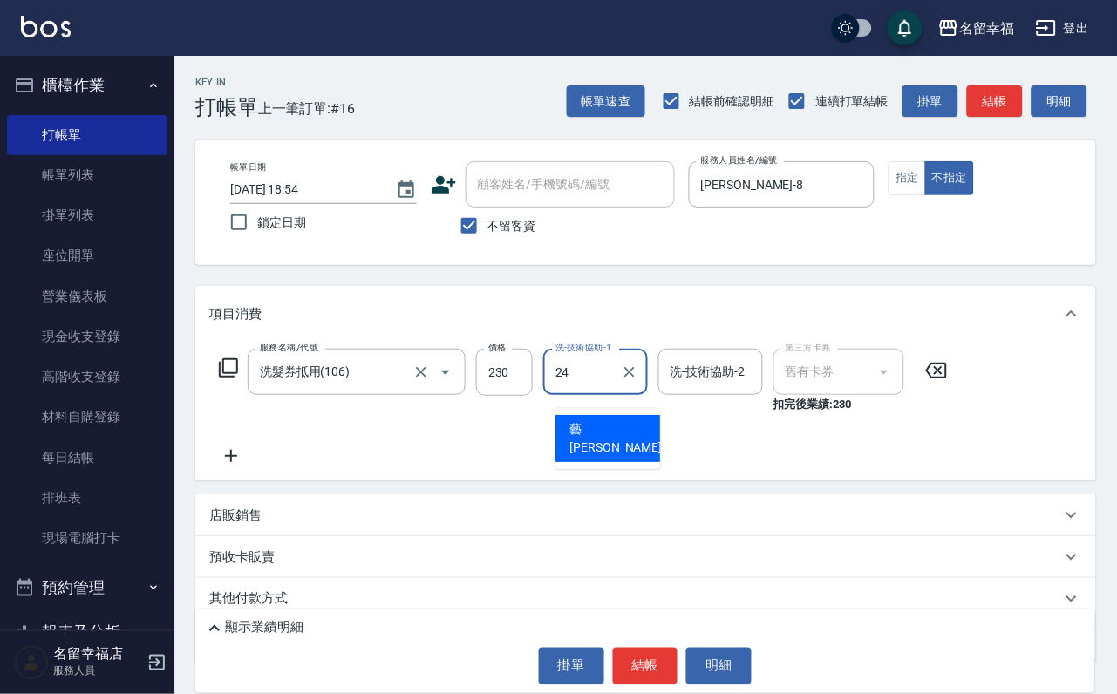
type input "藝馨-24"
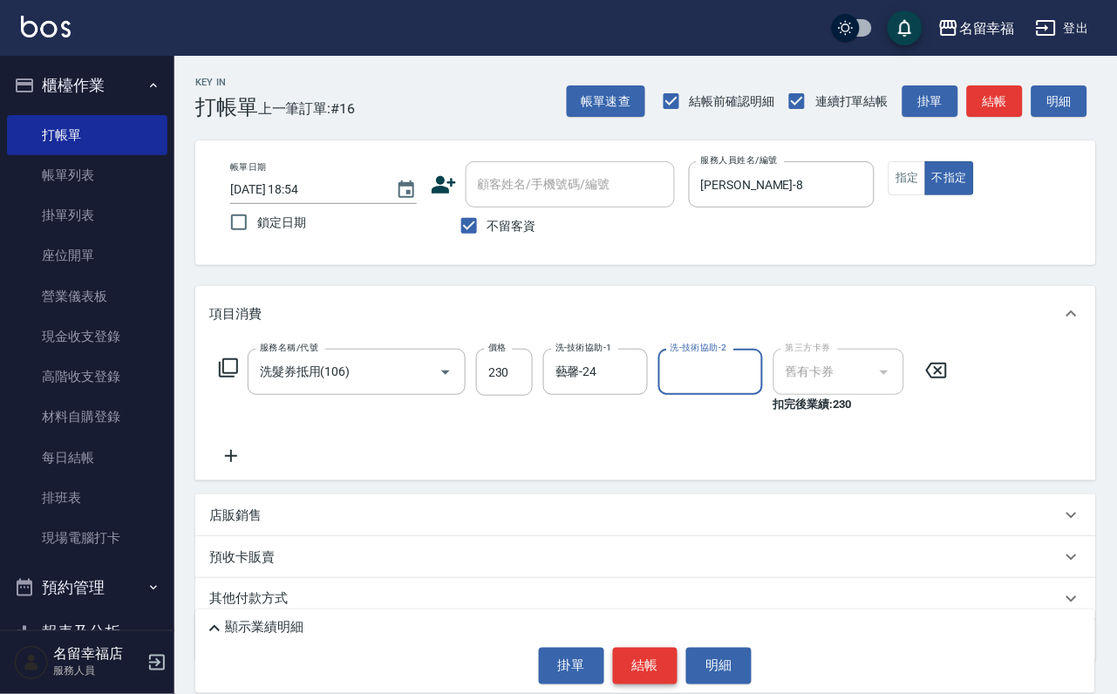
click at [657, 652] on button "結帳" at bounding box center [645, 666] width 65 height 37
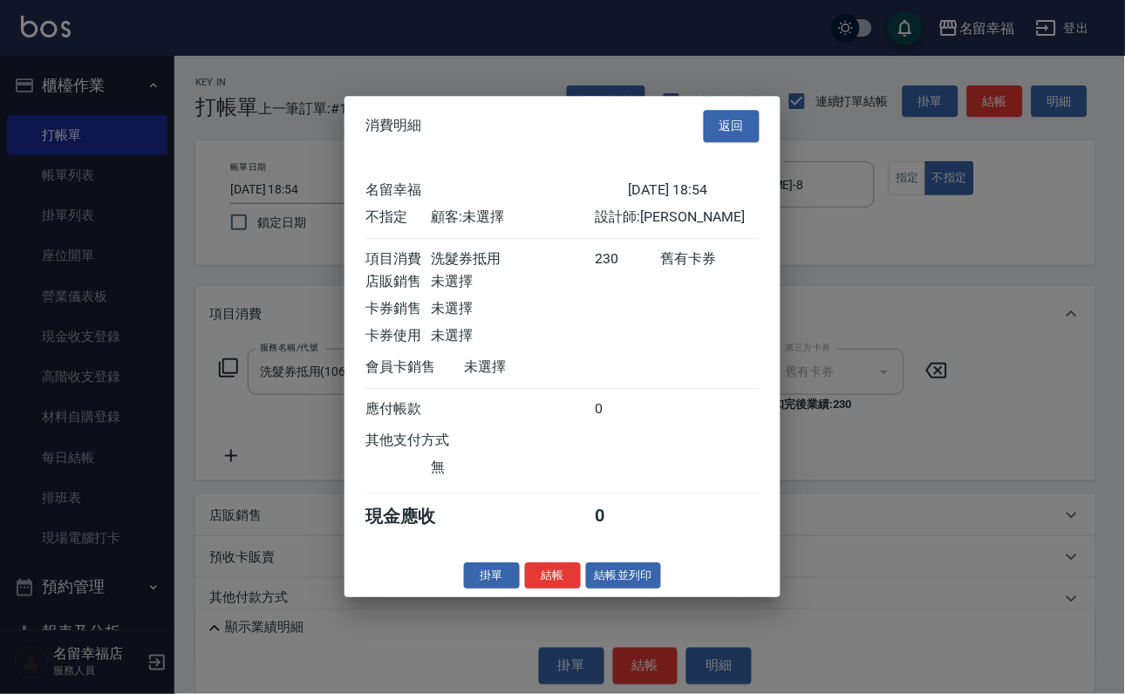
scroll to position [248, 0]
click at [525, 590] on button "結帳" at bounding box center [553, 576] width 56 height 27
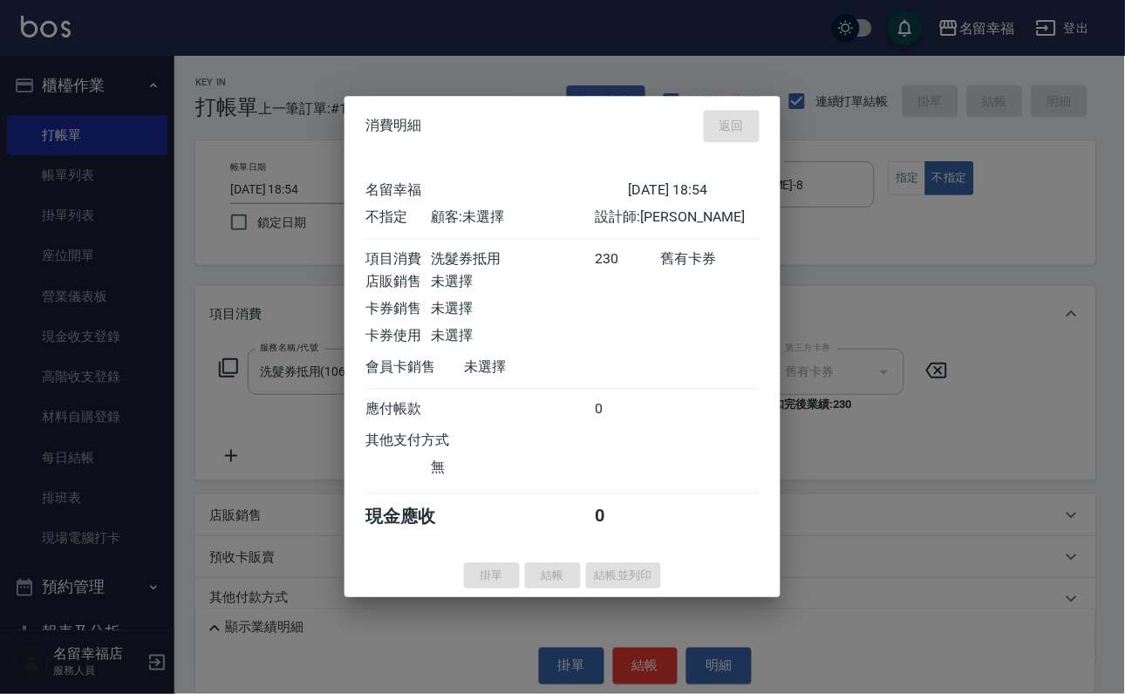
type input "[DATE] 19:11"
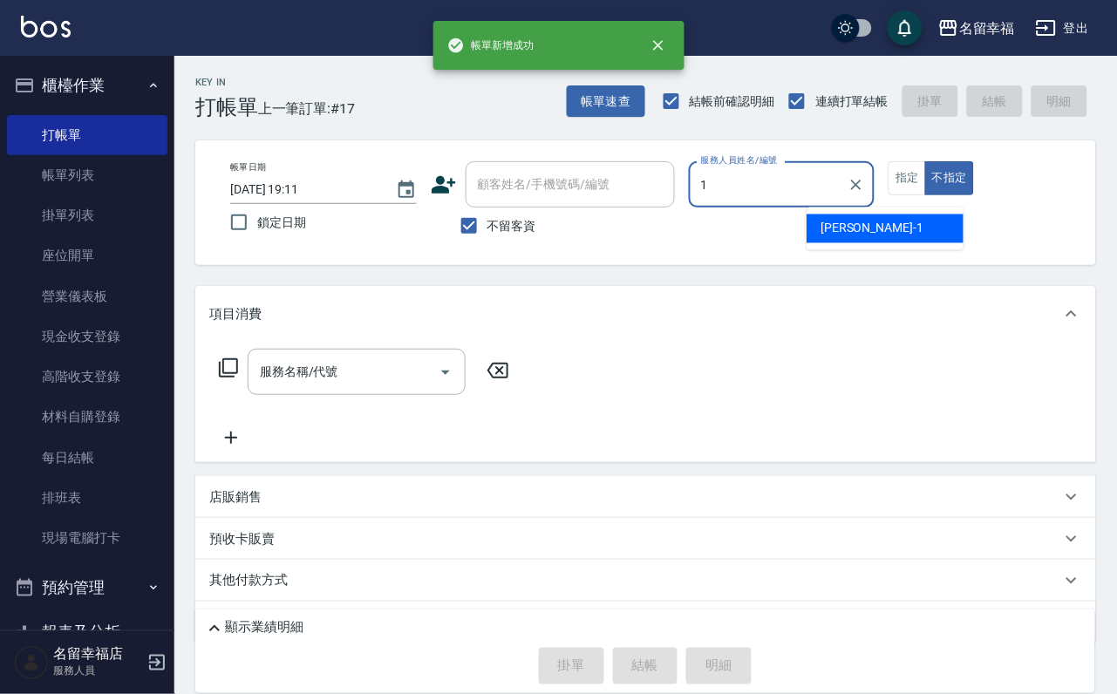
type input "[PERSON_NAME]-1"
type button "false"
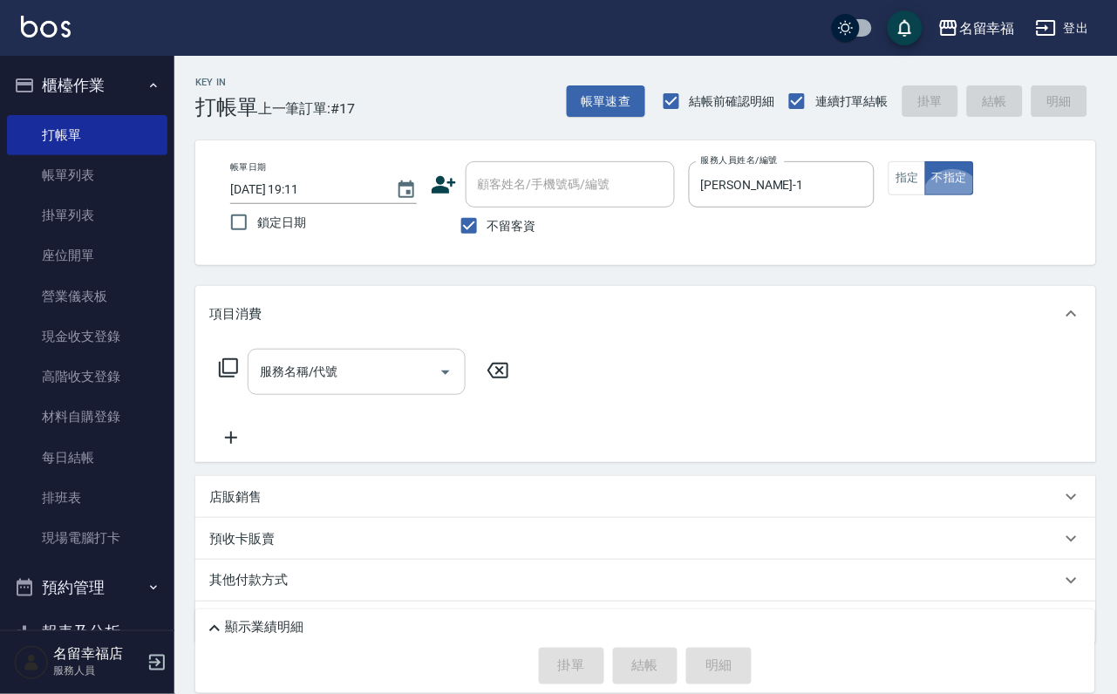
drag, startPoint x: 410, startPoint y: 375, endPoint x: 388, endPoint y: 370, distance: 22.4
click at [401, 372] on input "服務名稱/代號" at bounding box center [344, 372] width 176 height 31
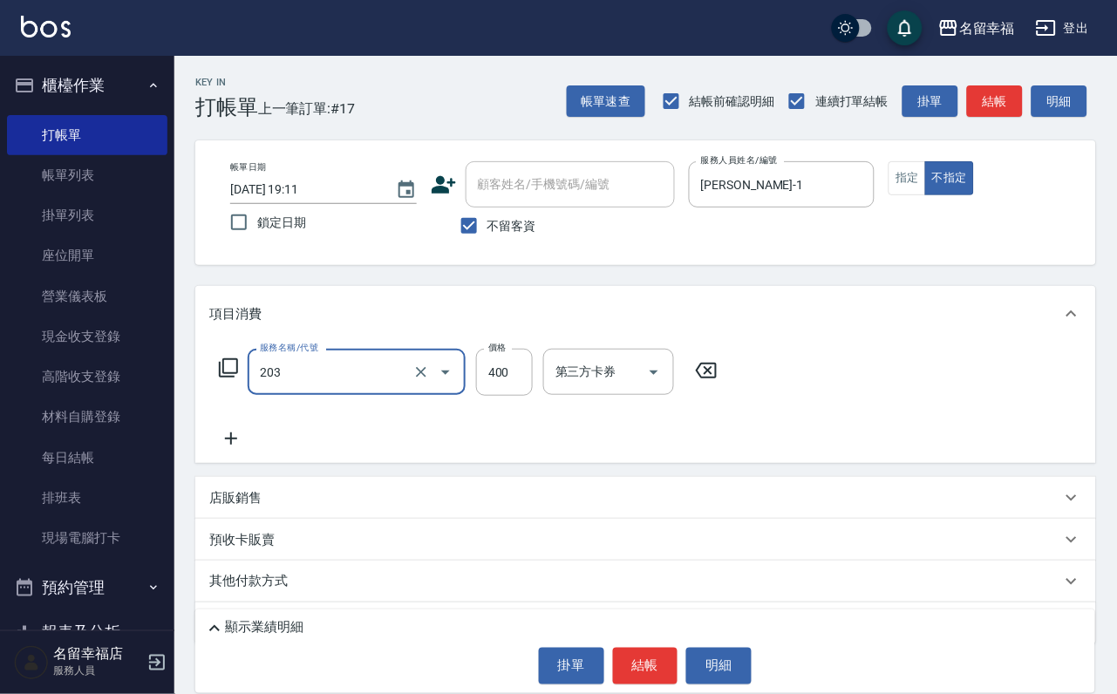
type input "指定單剪(203)"
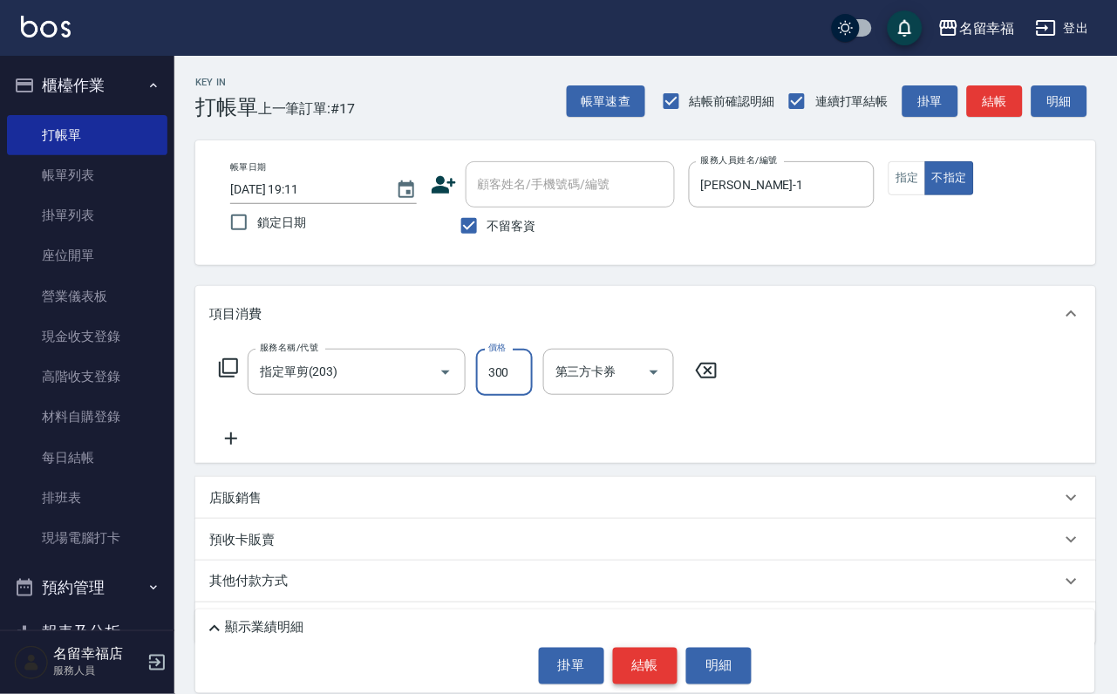
type input "300"
click at [613, 666] on button "結帳" at bounding box center [645, 666] width 65 height 37
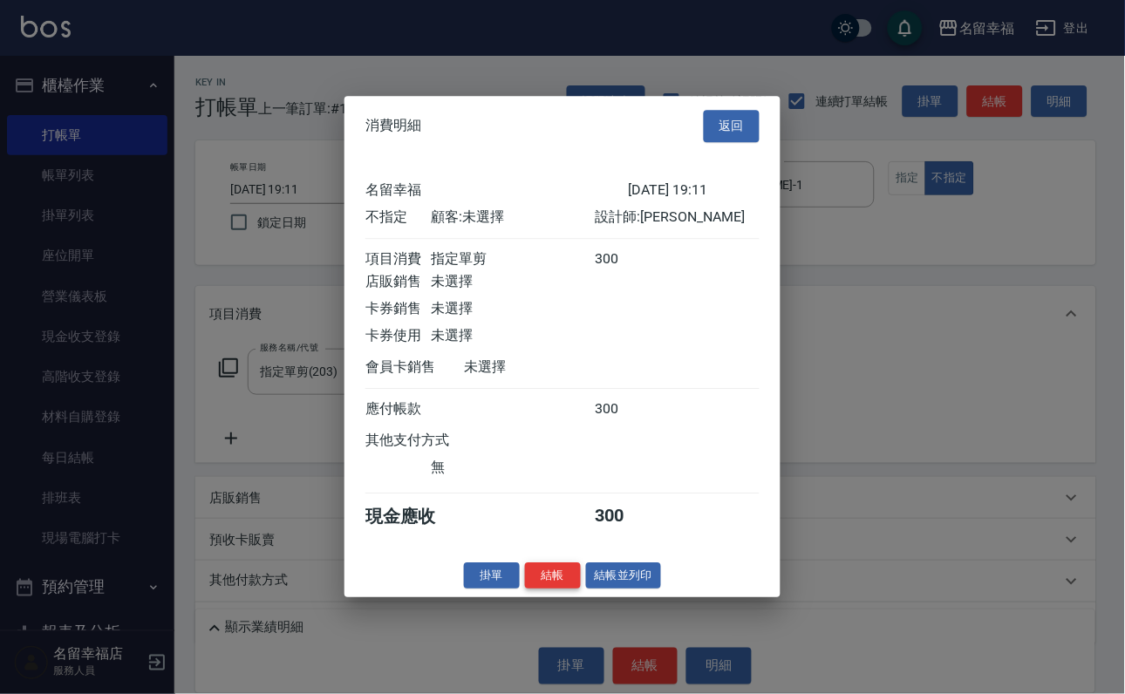
click at [544, 590] on button "結帳" at bounding box center [553, 576] width 56 height 27
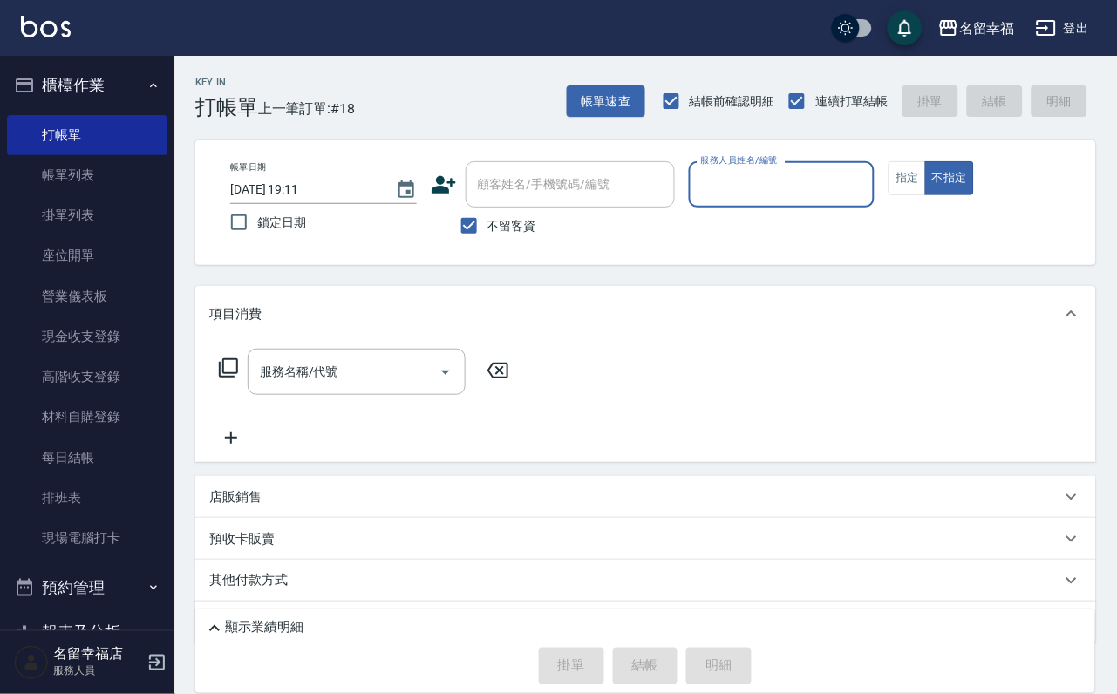
click at [829, 195] on input "服務人員姓名/編號" at bounding box center [782, 184] width 171 height 31
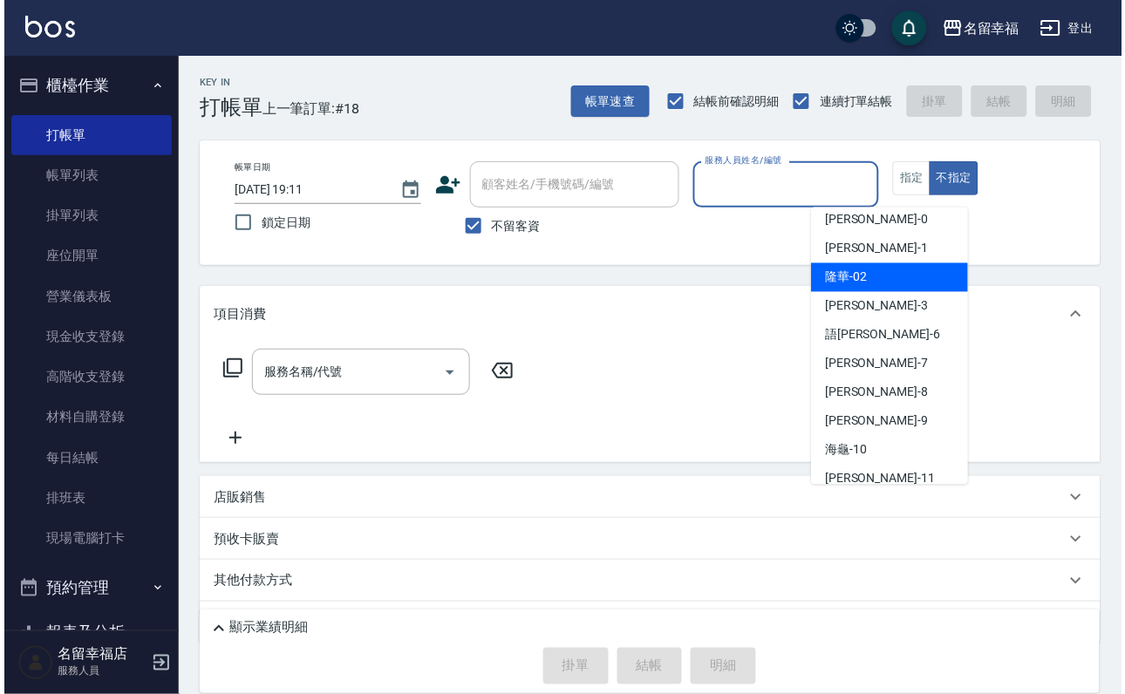
scroll to position [131, 0]
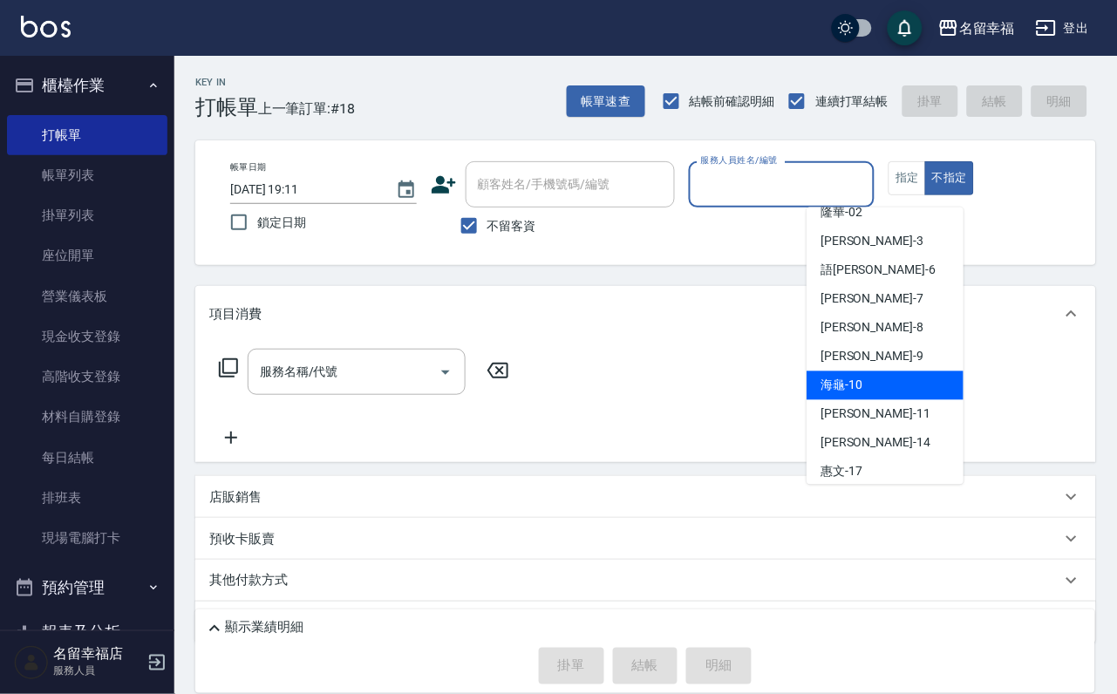
click at [878, 379] on div "海龜 -10" at bounding box center [885, 386] width 157 height 29
type input "海龜-10"
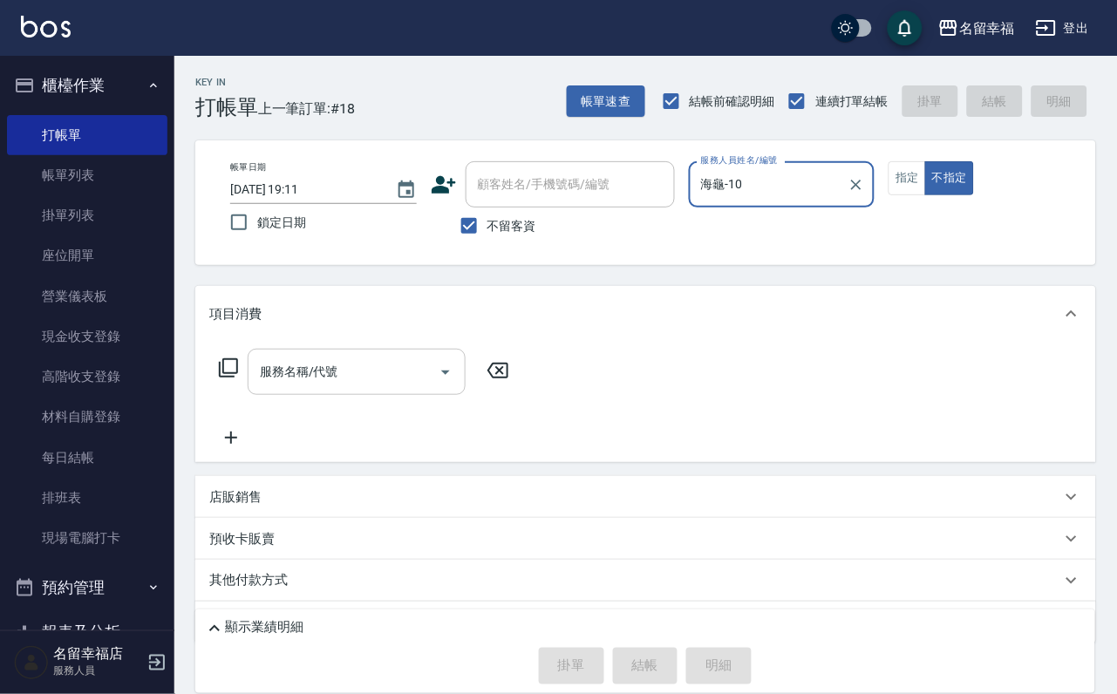
click at [456, 379] on icon "Open" at bounding box center [445, 372] width 21 height 21
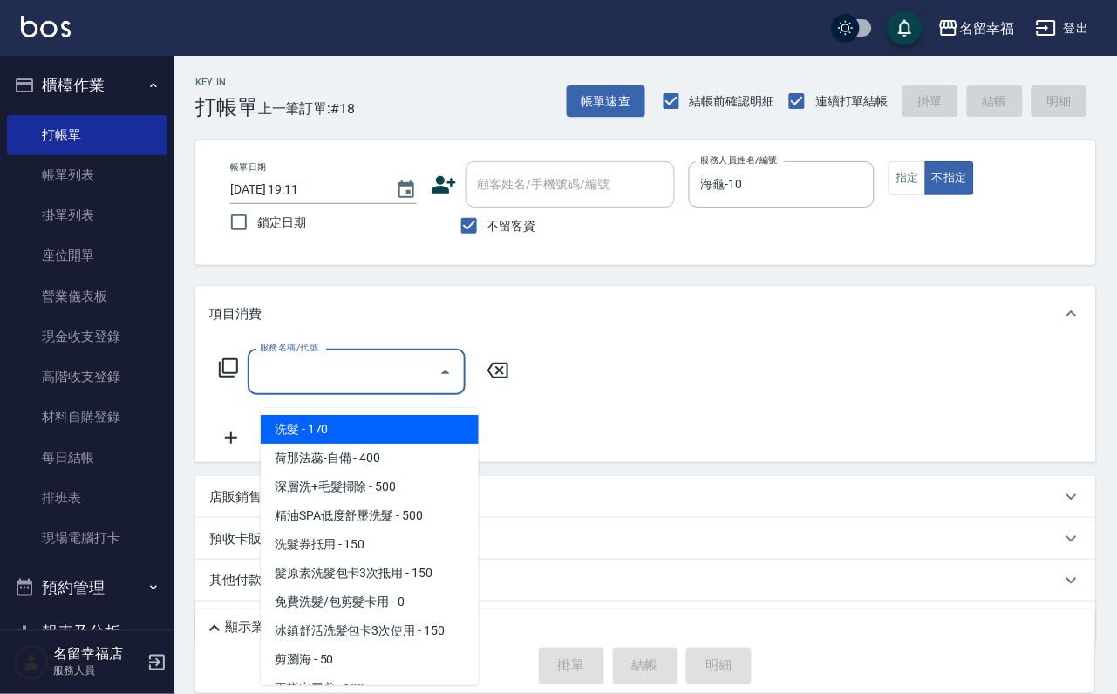
click at [453, 420] on span "洗髮 - 170" at bounding box center [370, 429] width 218 height 29
type input "洗髮(101)"
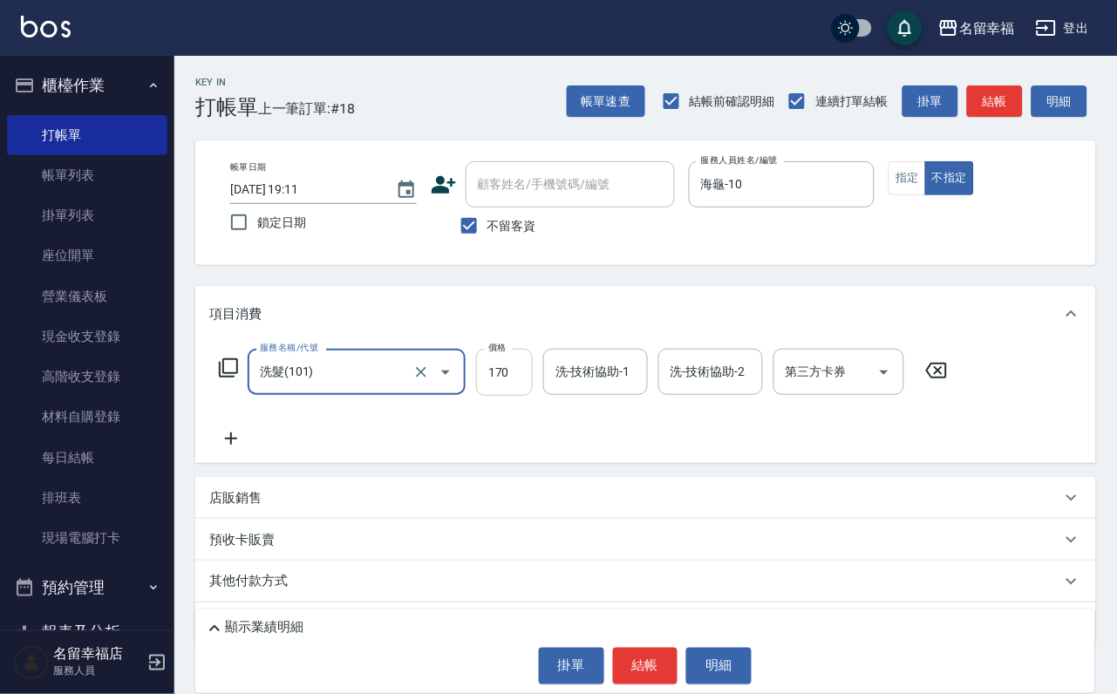
click at [505, 376] on input "170" at bounding box center [504, 372] width 57 height 47
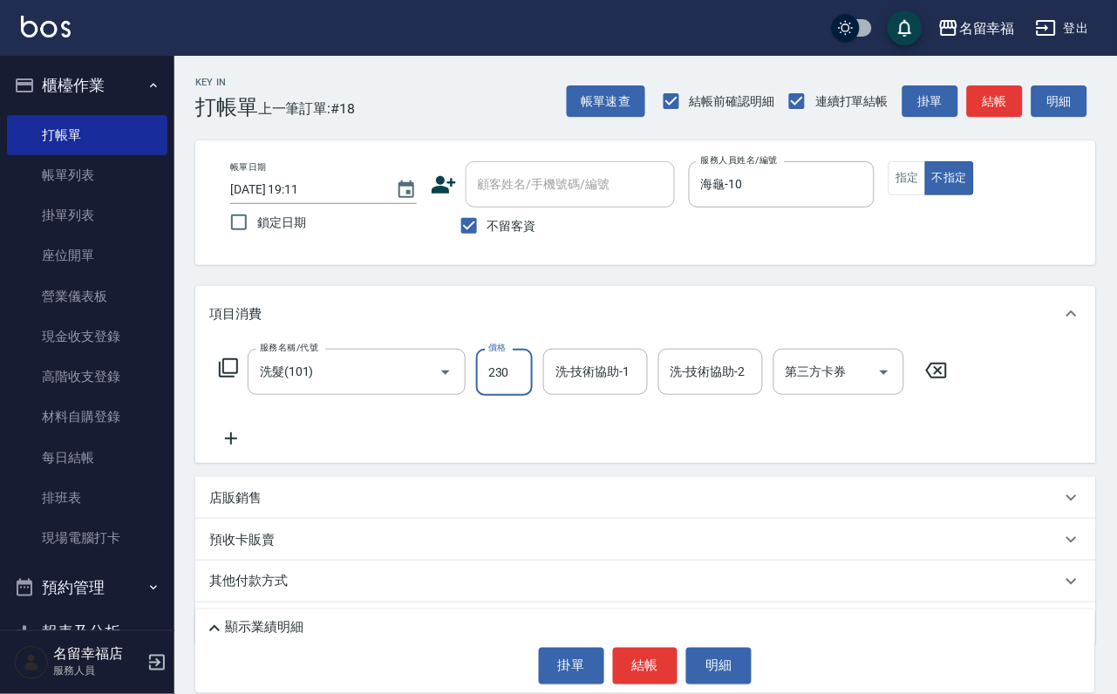
type input "230"
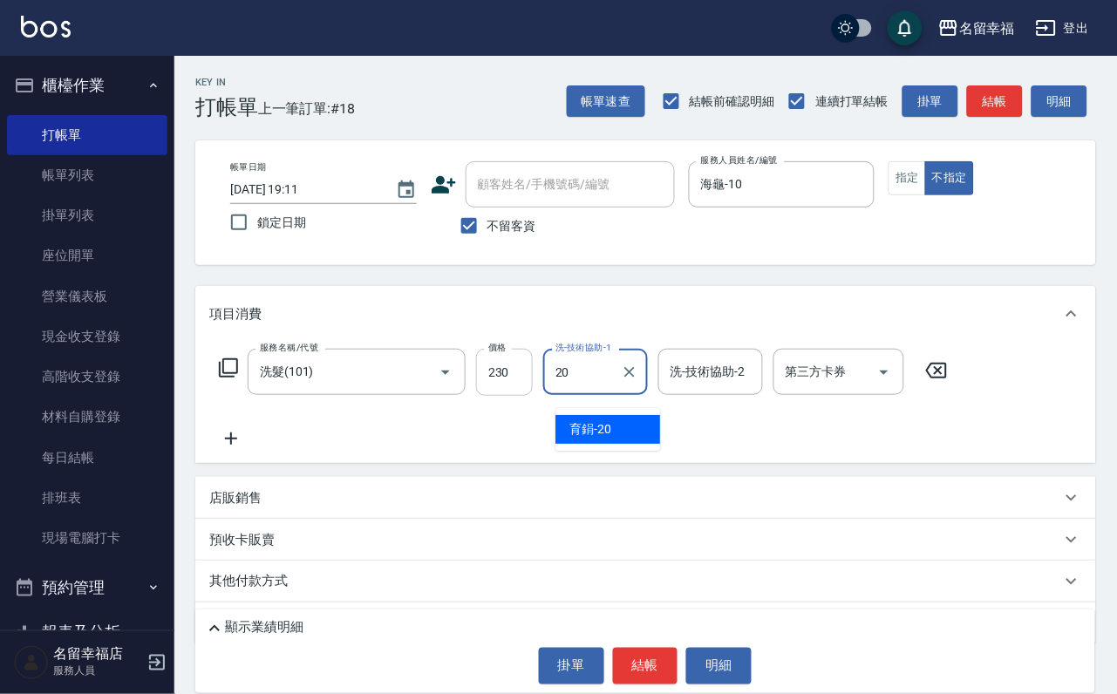
type input "育鋗-20"
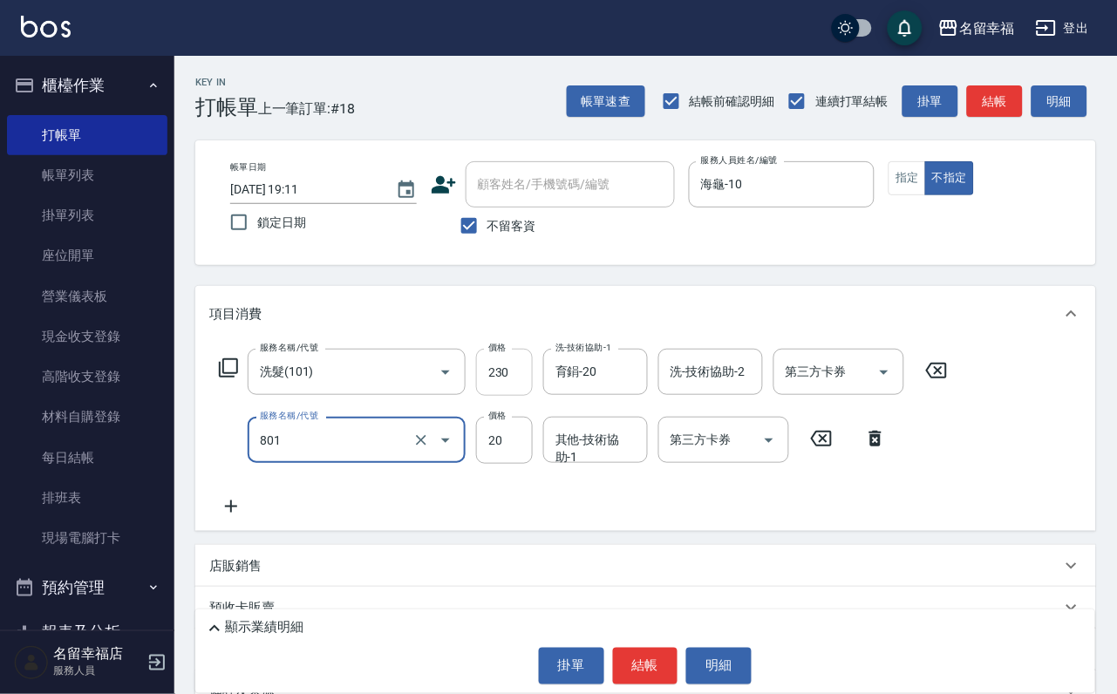
type input "潤絲(801)"
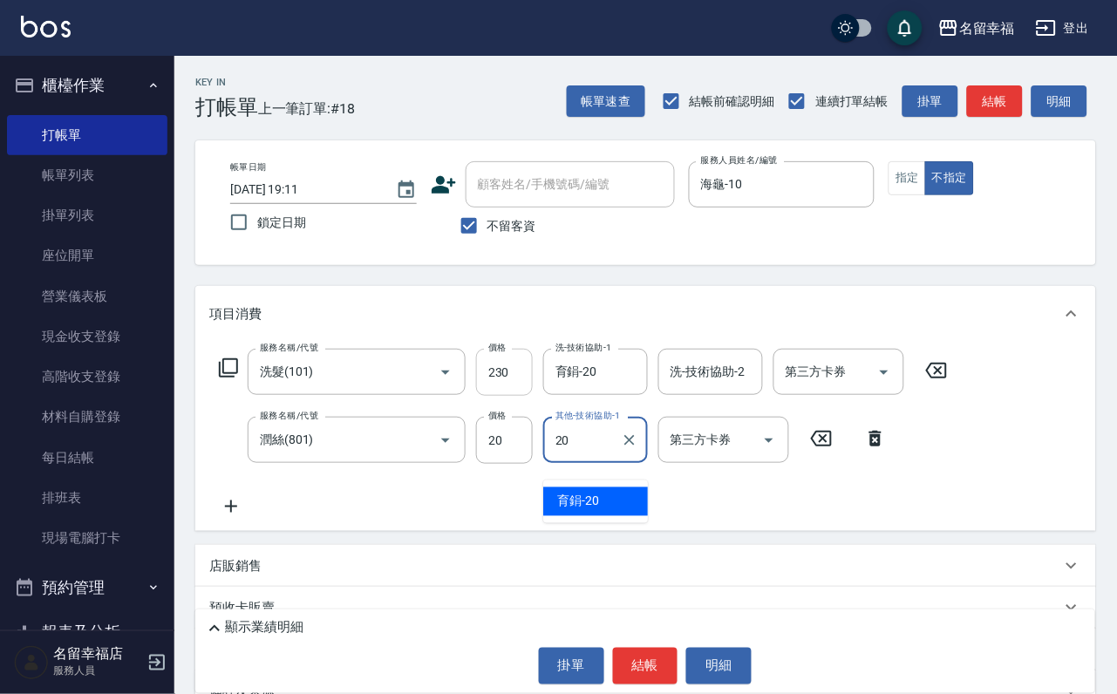
type input "育鋗-20"
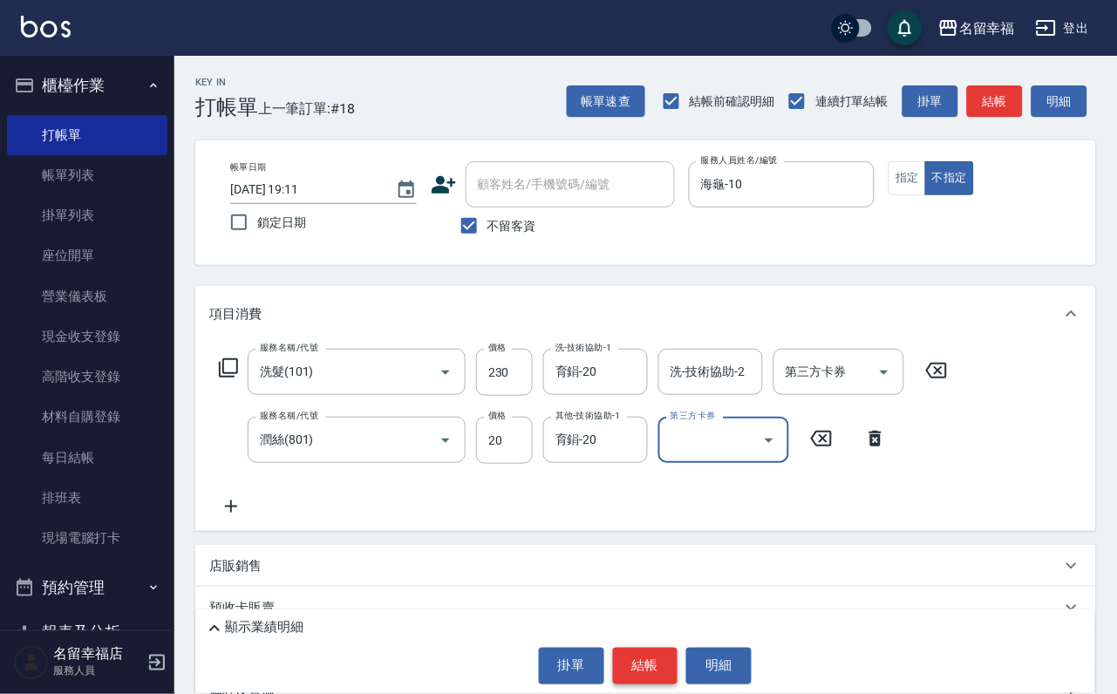
click at [630, 659] on button "結帳" at bounding box center [645, 666] width 65 height 37
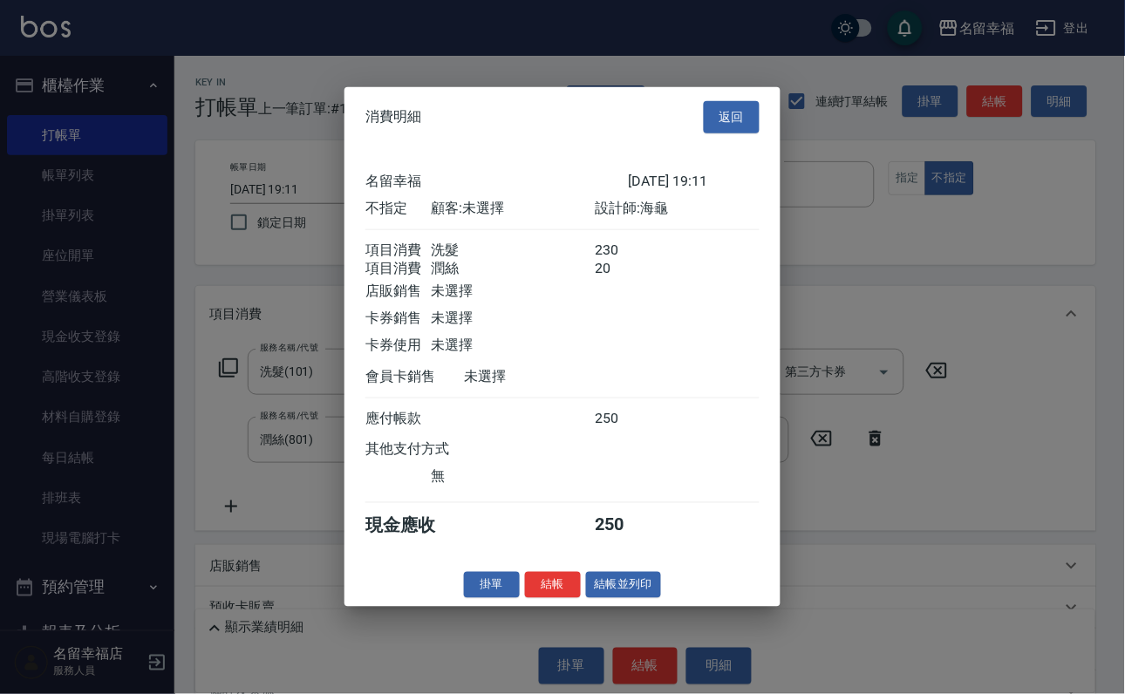
scroll to position [313, 0]
click at [544, 598] on button "結帳" at bounding box center [553, 584] width 56 height 27
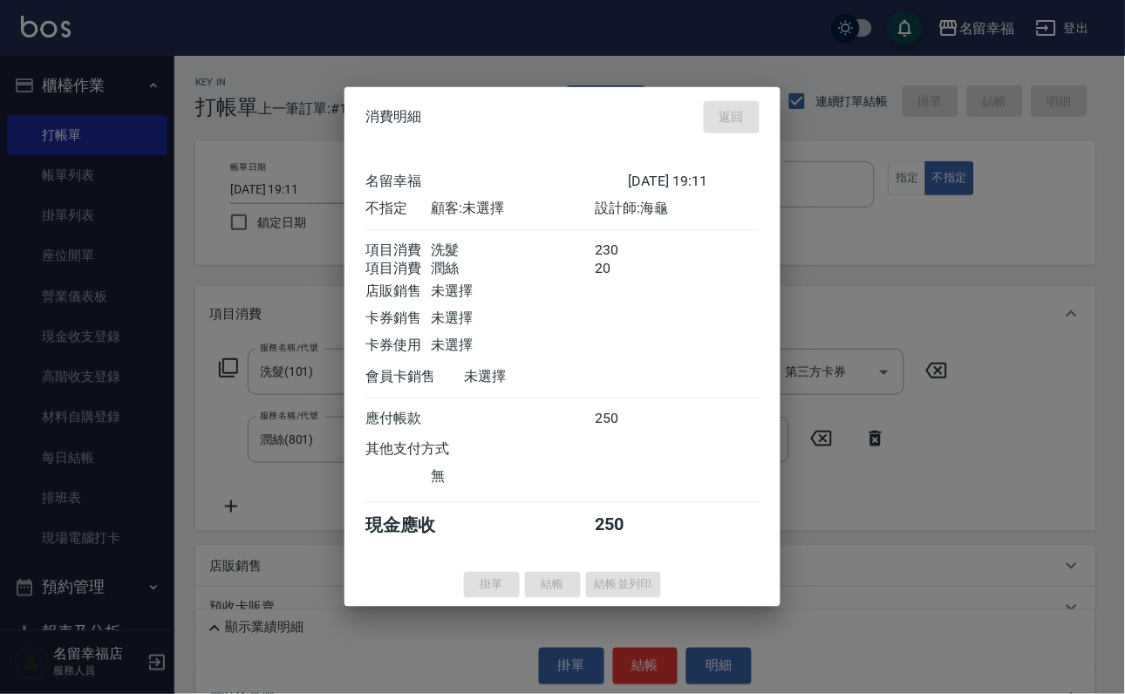
type input "[DATE] 19:15"
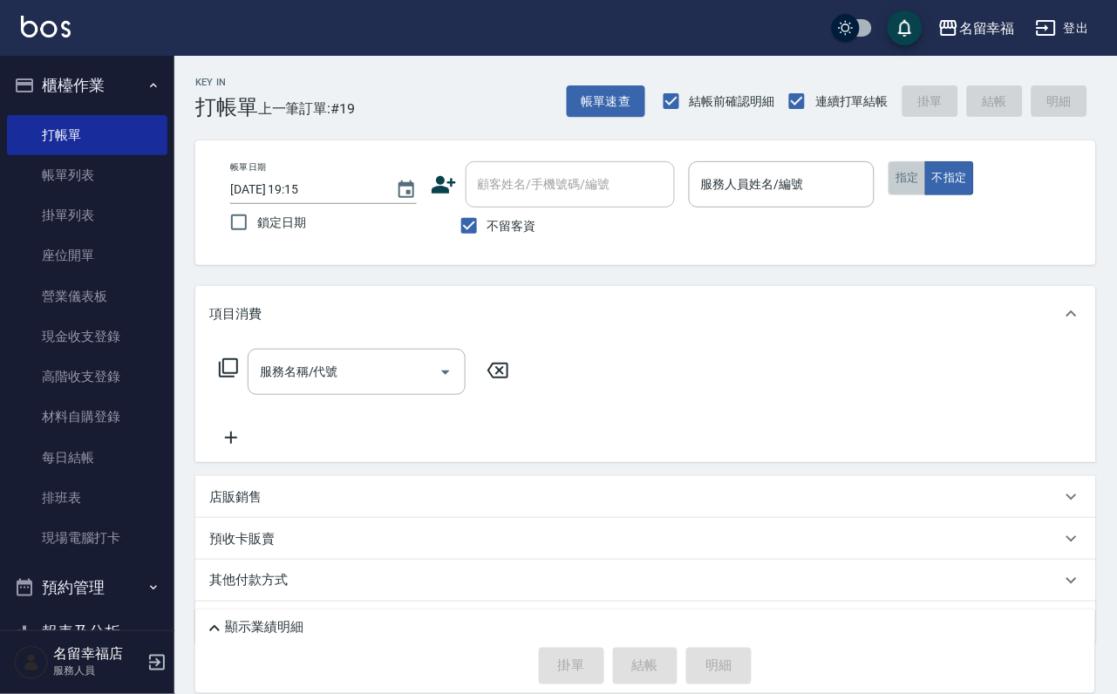
click at [926, 195] on button "指定" at bounding box center [908, 178] width 38 height 34
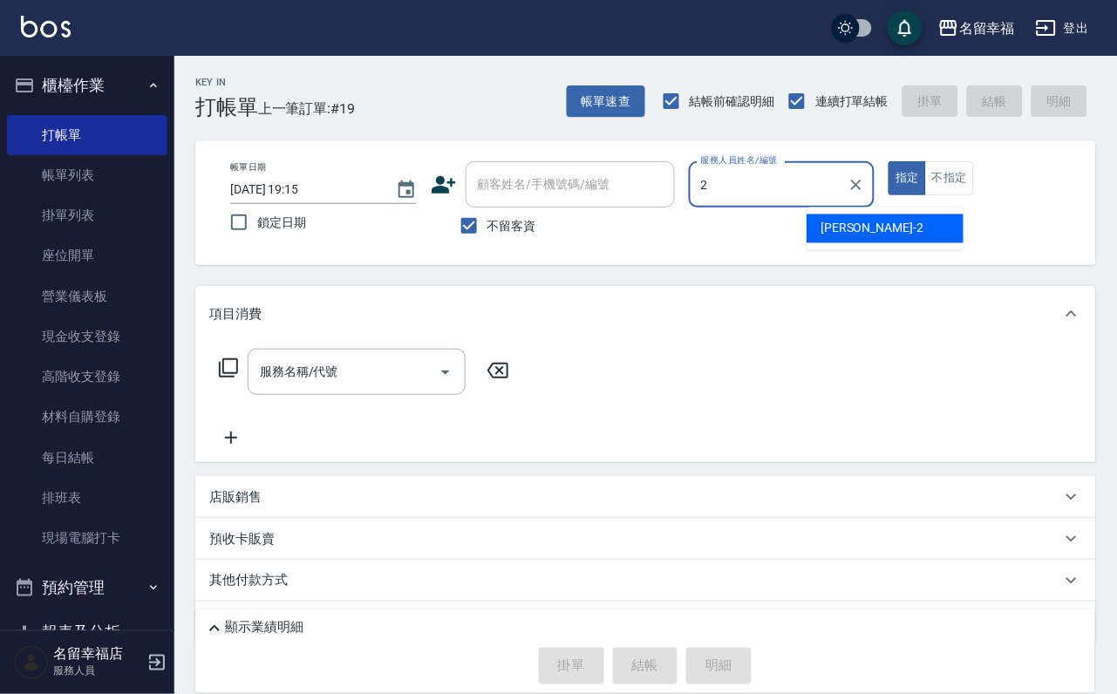
type input "[PERSON_NAME]-2"
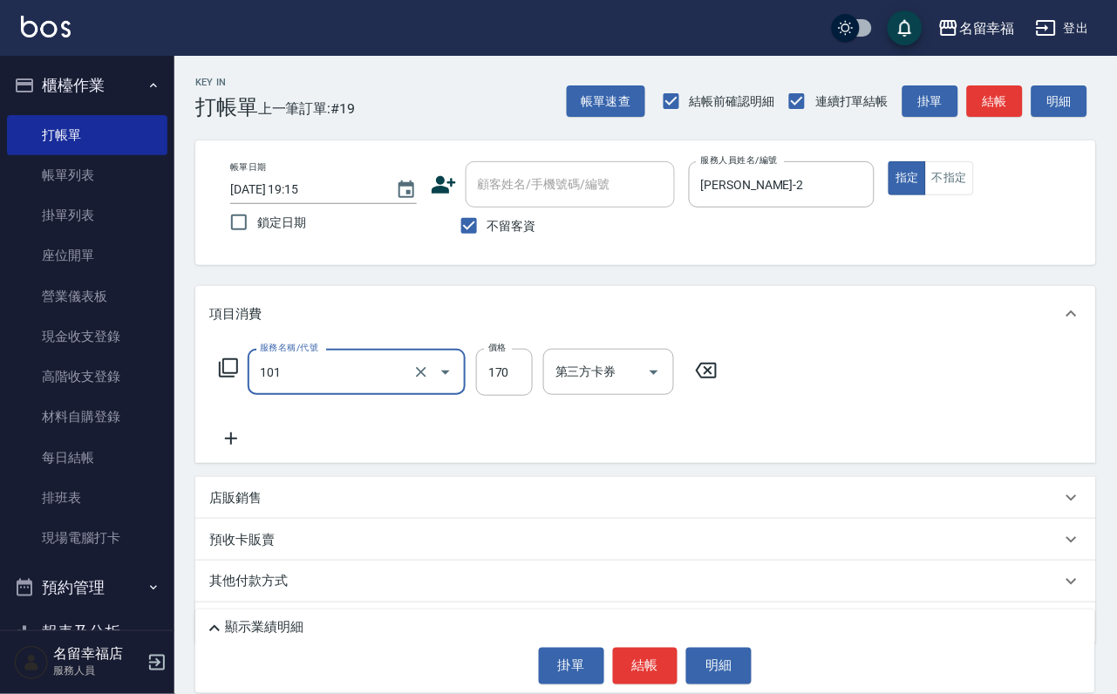
type input "洗髮(101)"
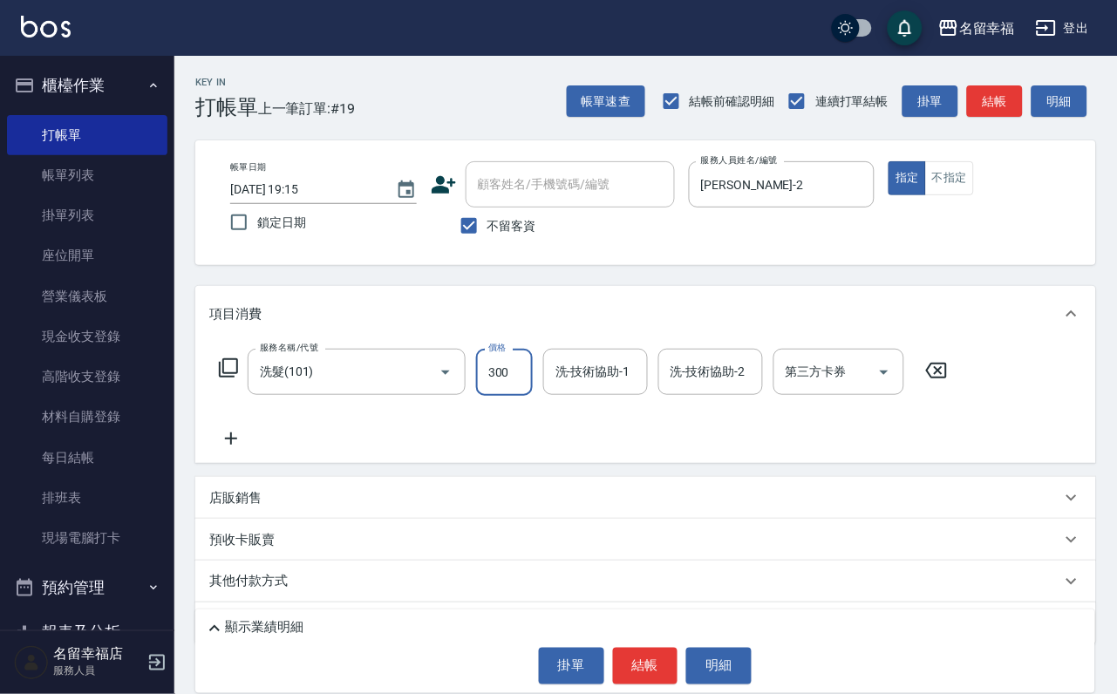
type input "300"
type input "1"
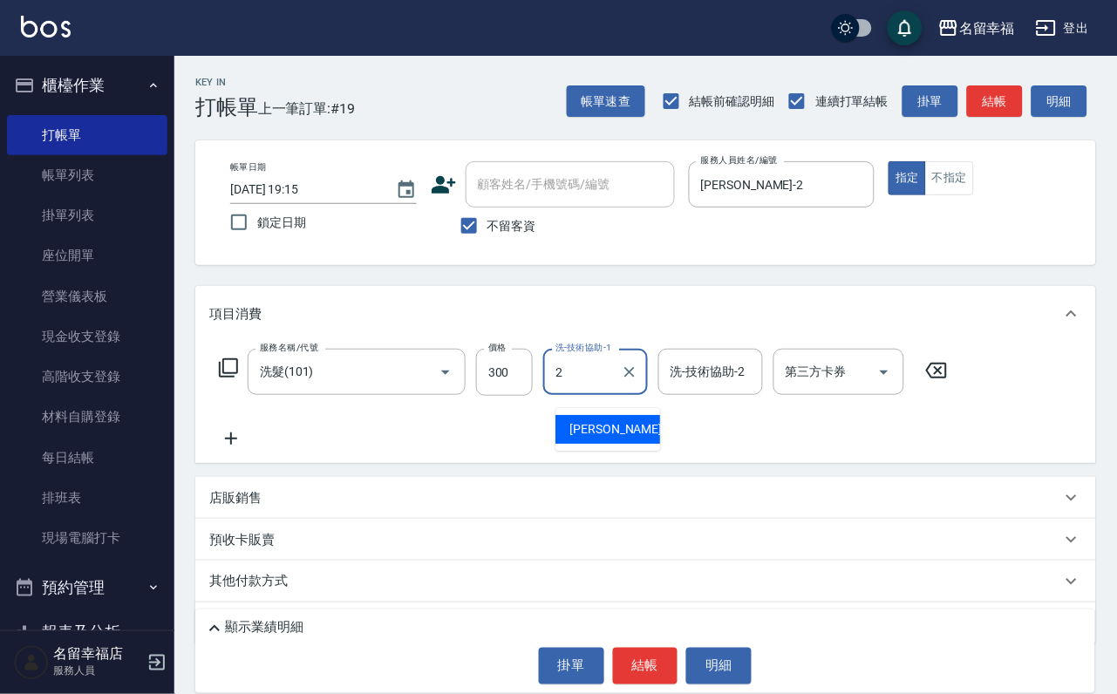
type input "[PERSON_NAME]-2"
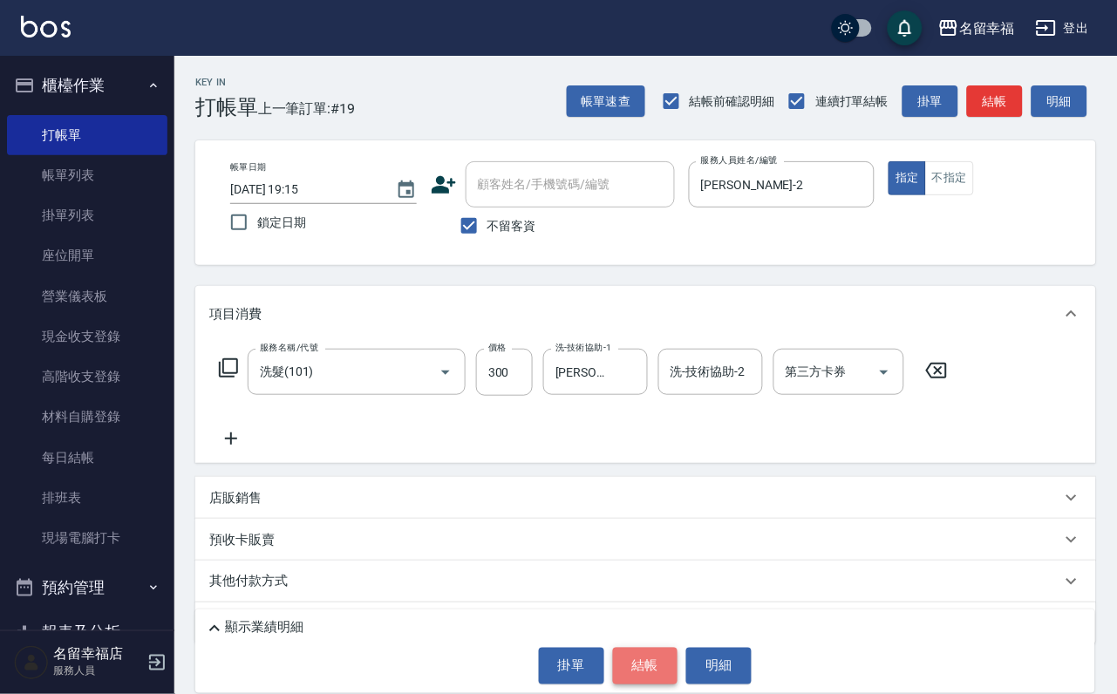
click at [634, 659] on button "結帳" at bounding box center [645, 666] width 65 height 37
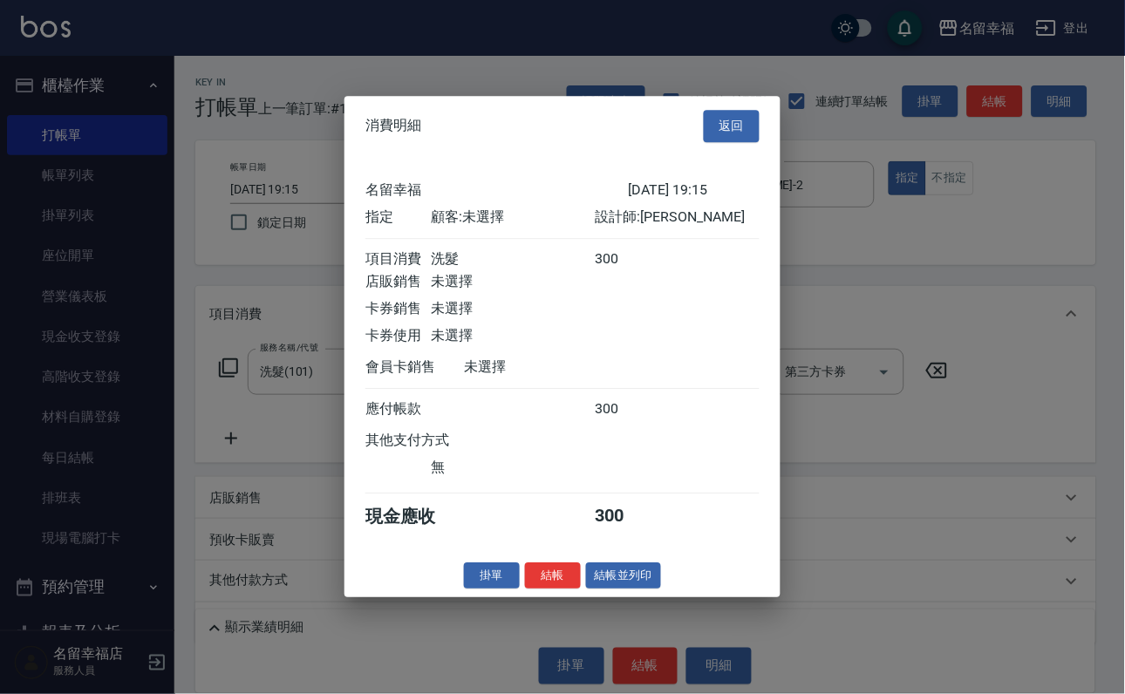
scroll to position [215, 0]
click at [532, 590] on button "結帳" at bounding box center [553, 576] width 56 height 27
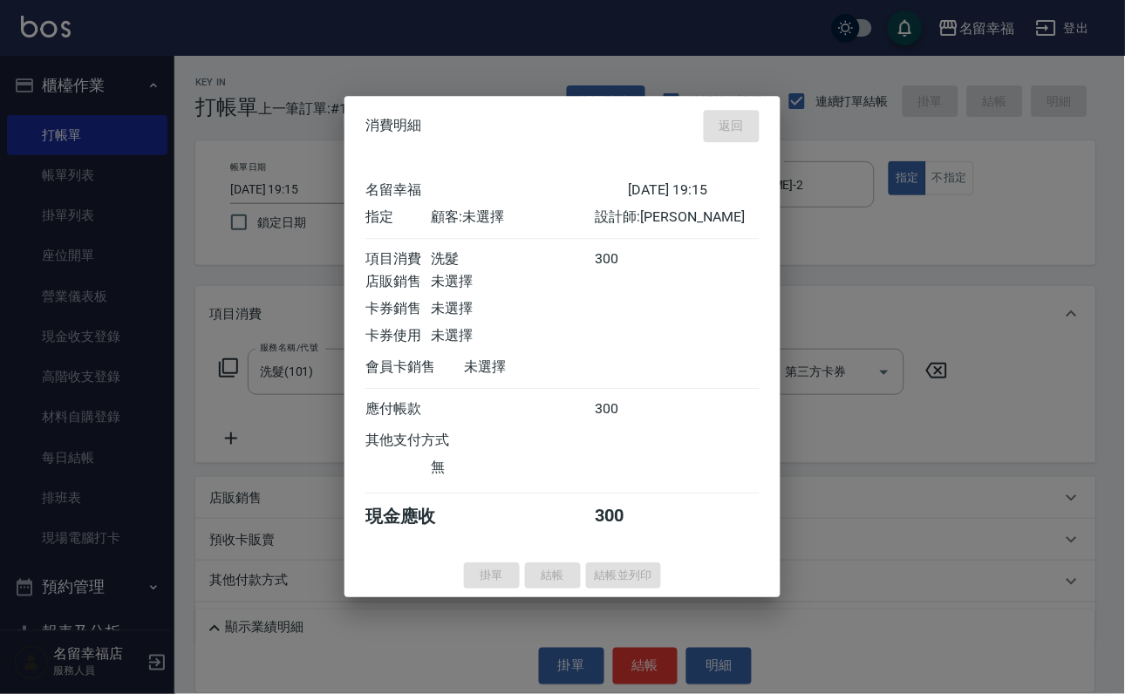
type input "[DATE] 19:27"
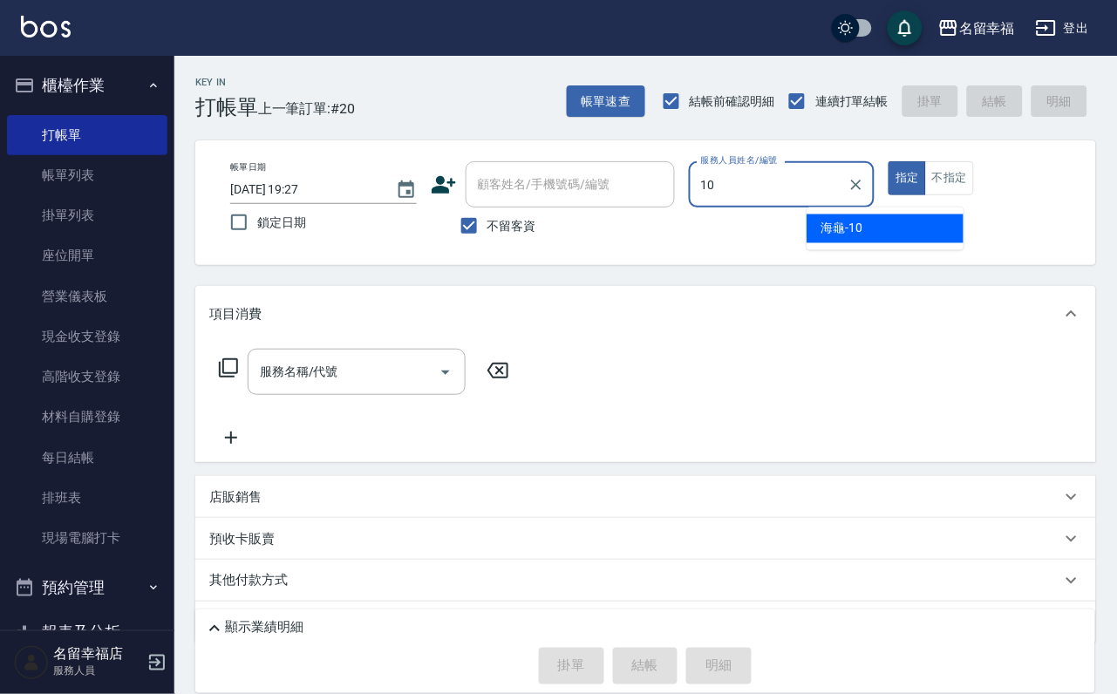
type input "海龜-10"
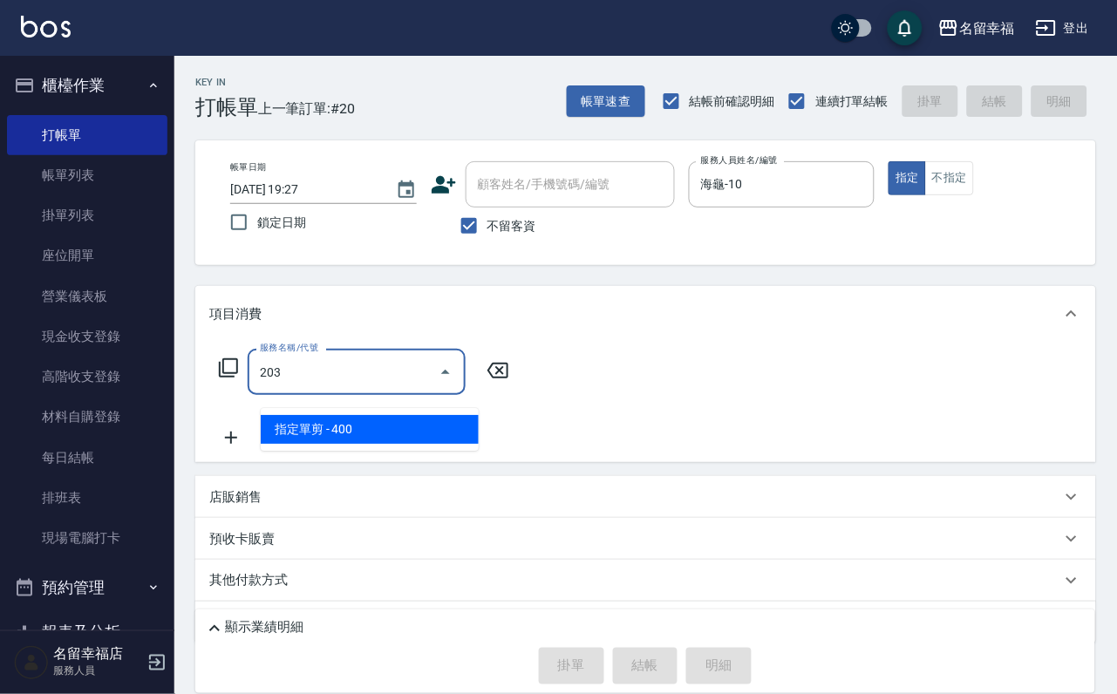
type input "指定單剪(203)"
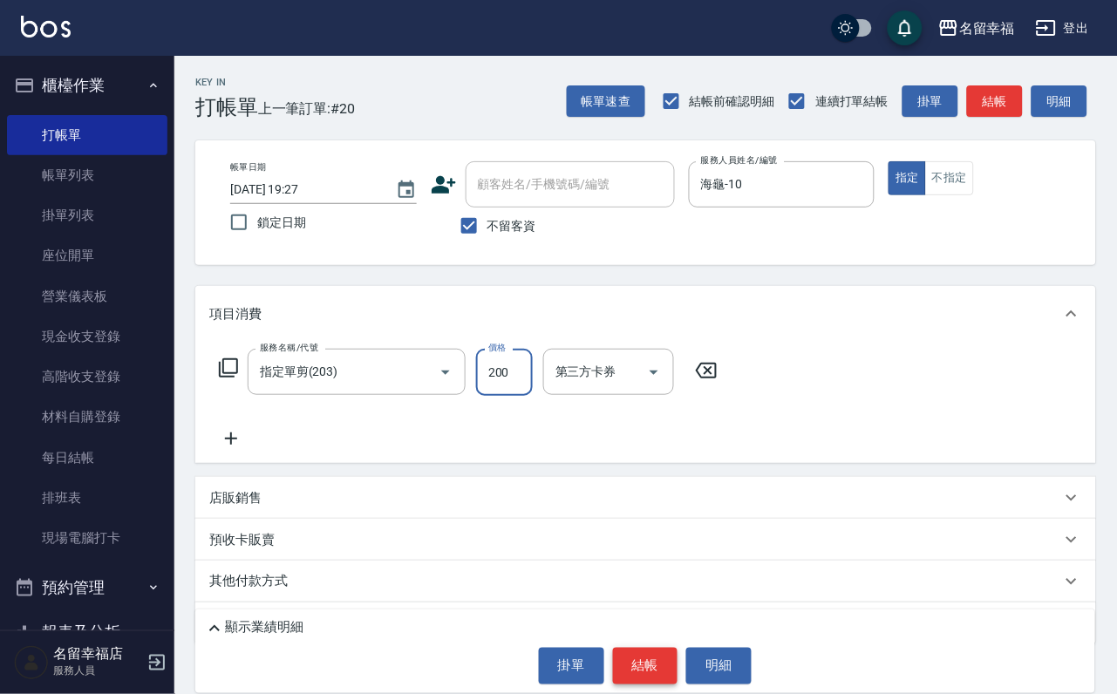
type input "200"
click at [645, 665] on button "結帳" at bounding box center [645, 666] width 65 height 37
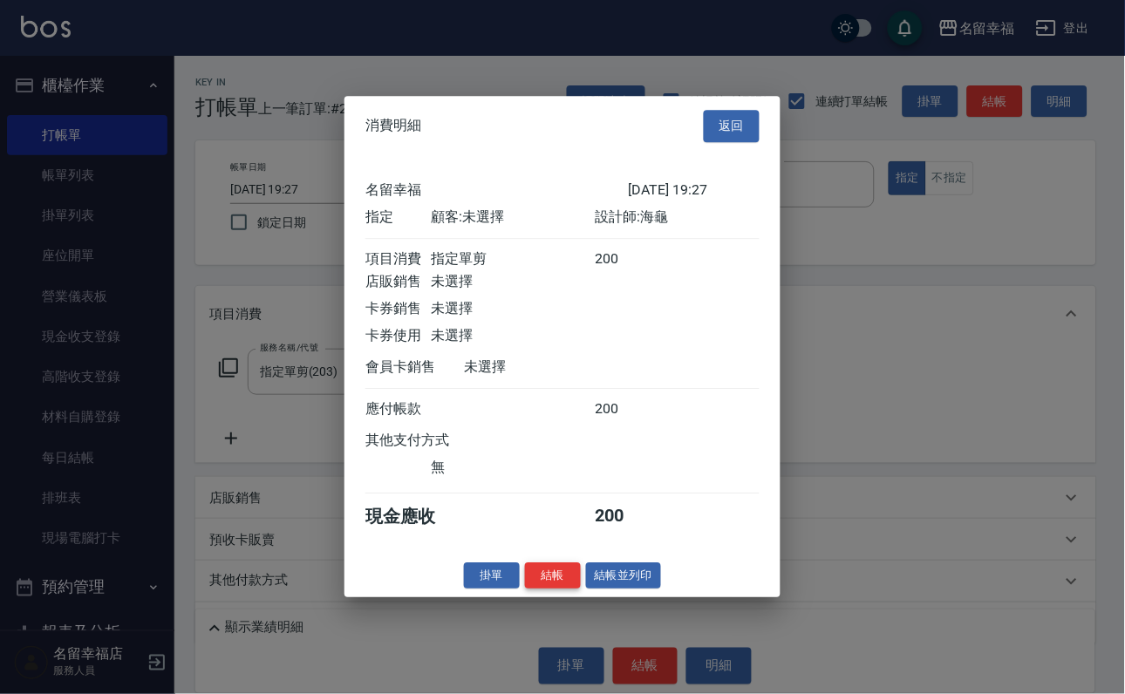
click at [555, 590] on button "結帳" at bounding box center [553, 576] width 56 height 27
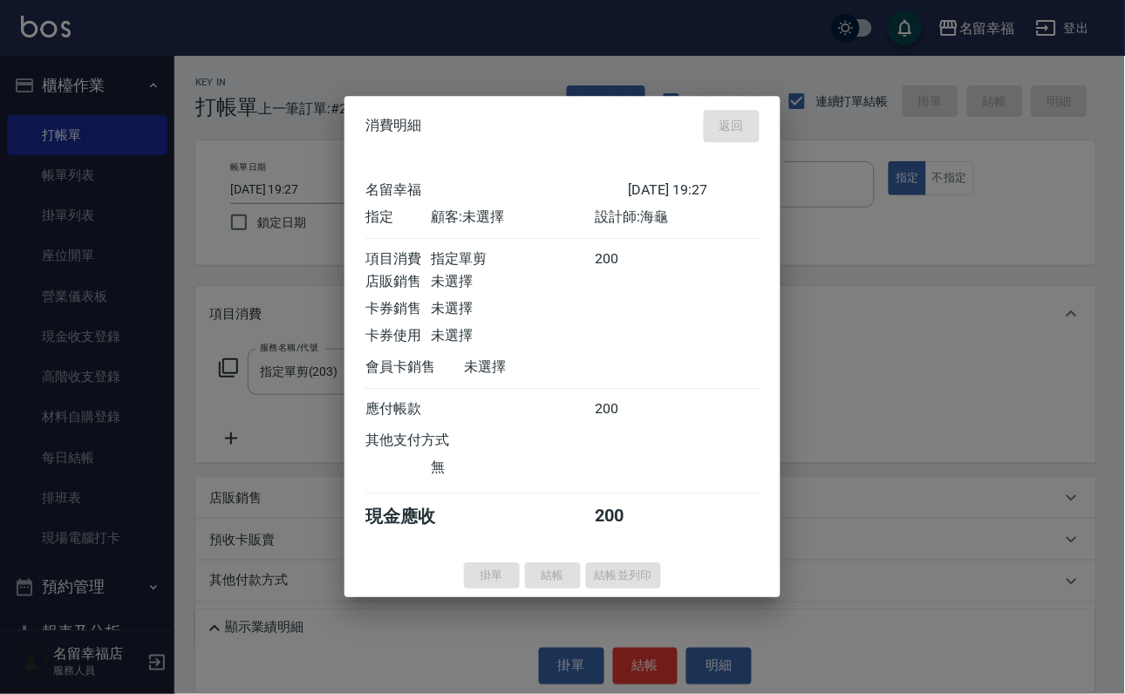
type input "[DATE] 19:41"
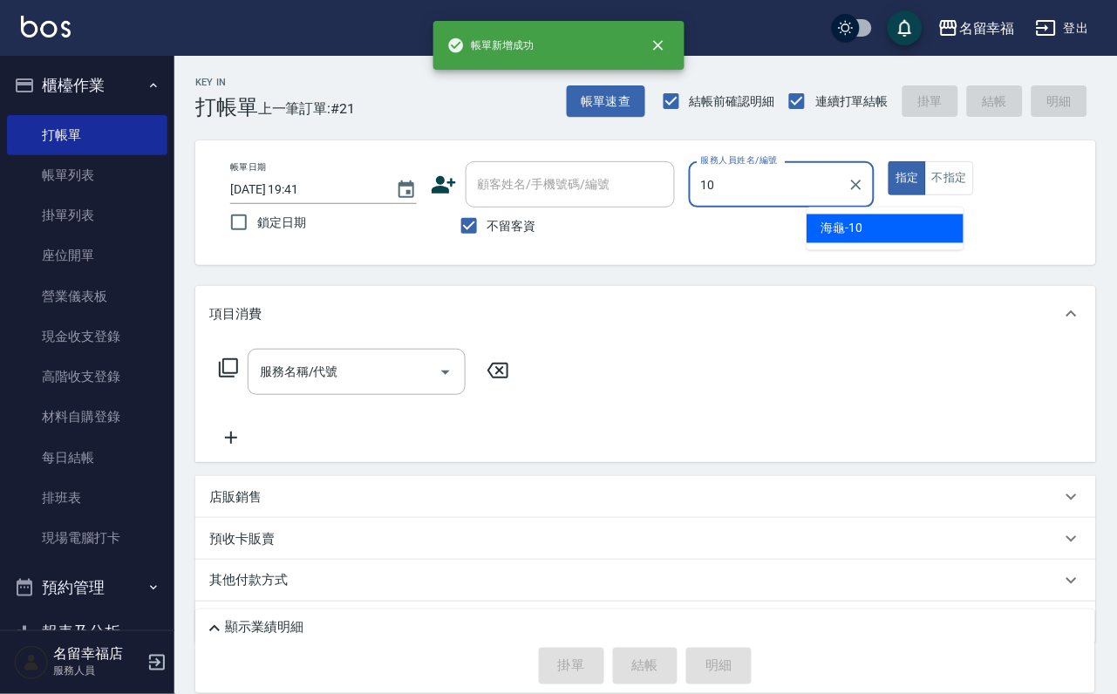
type input "海龜-10"
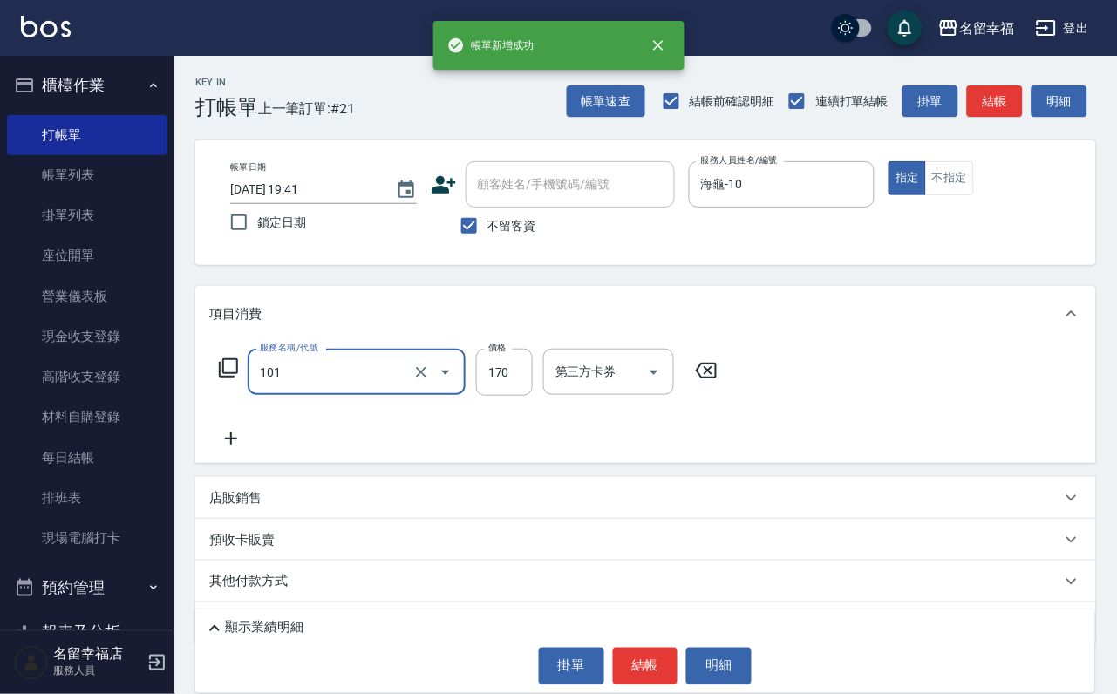
type input "洗髮(101)"
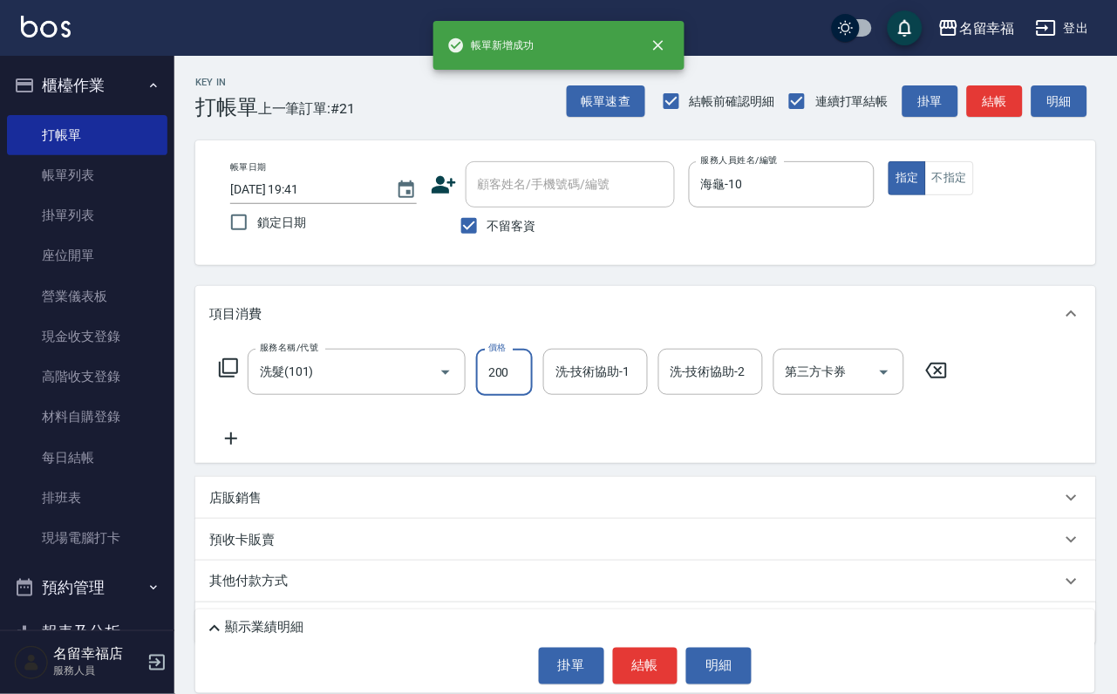
type input "200"
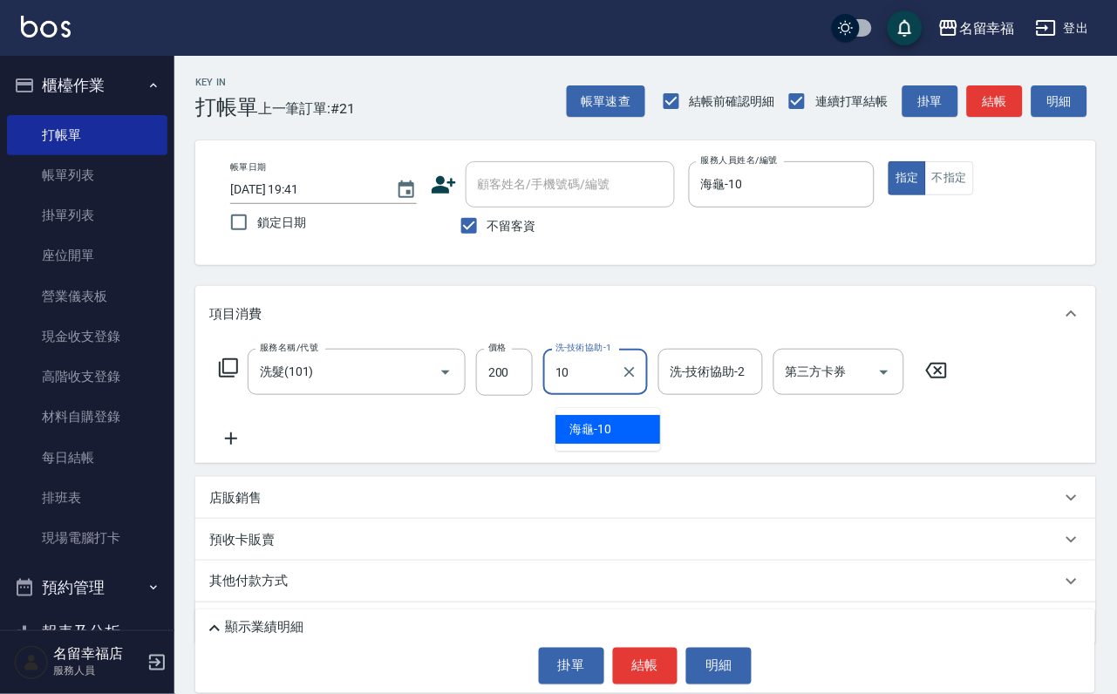
type input "海龜-10"
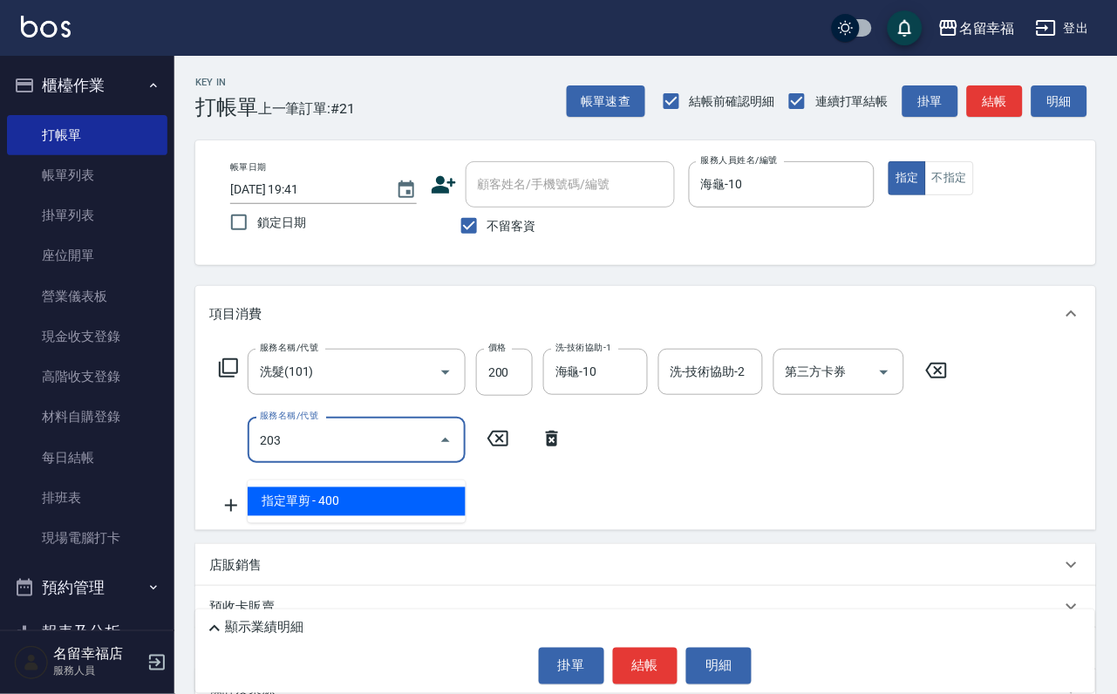
type input "指定單剪(203)"
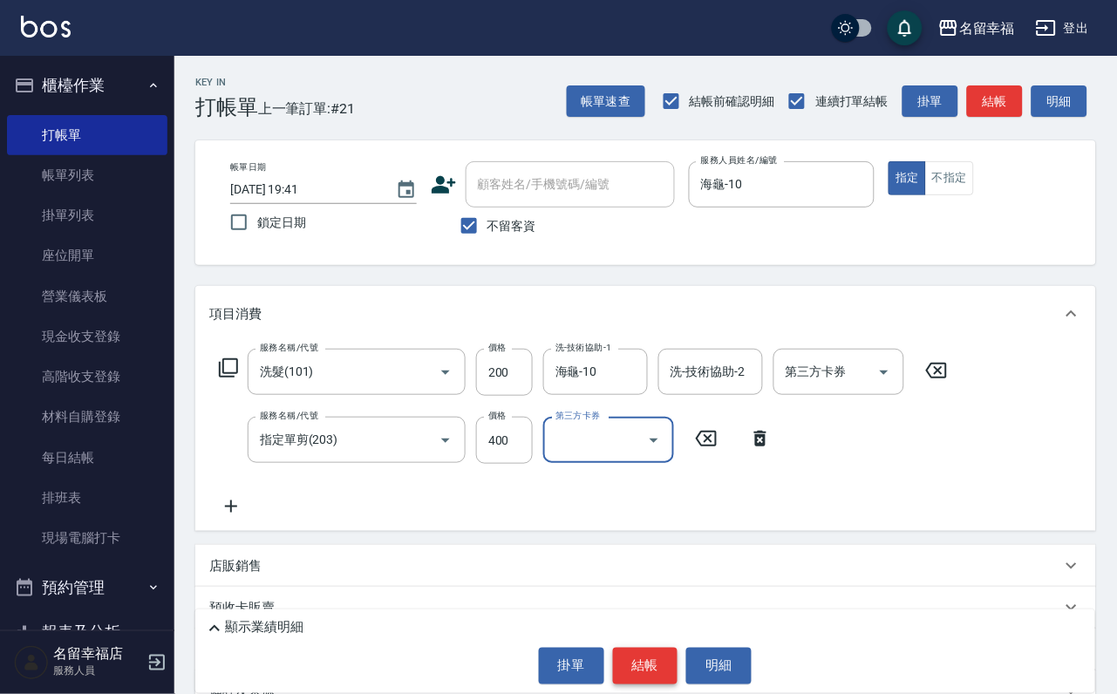
click at [624, 669] on button "結帳" at bounding box center [645, 666] width 65 height 37
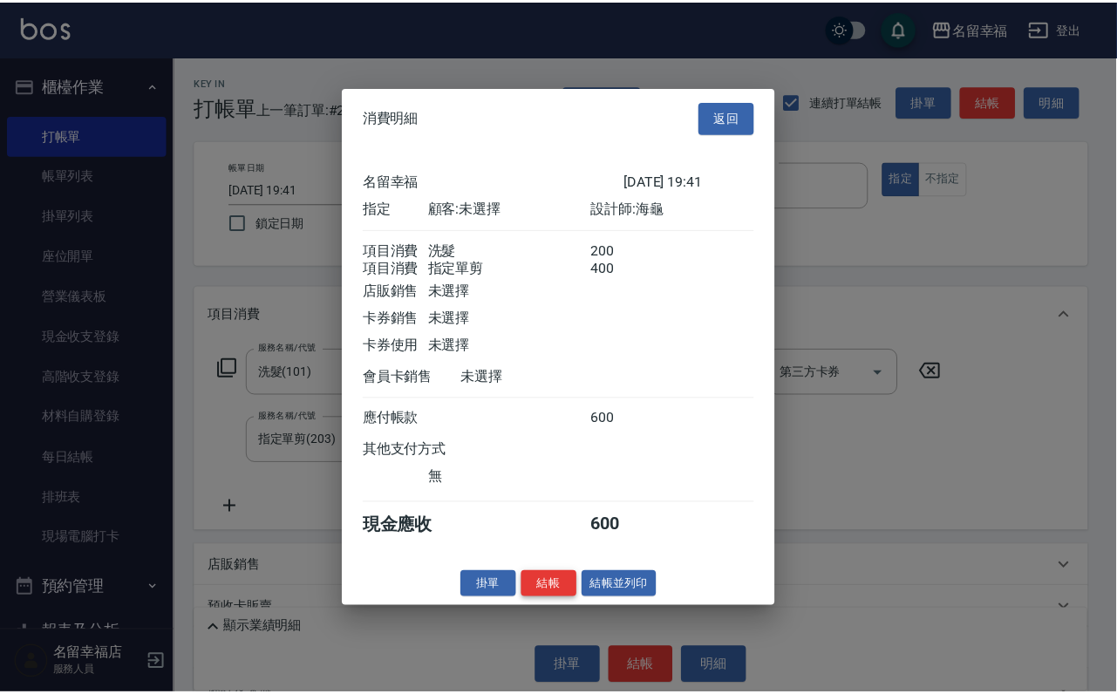
scroll to position [262, 0]
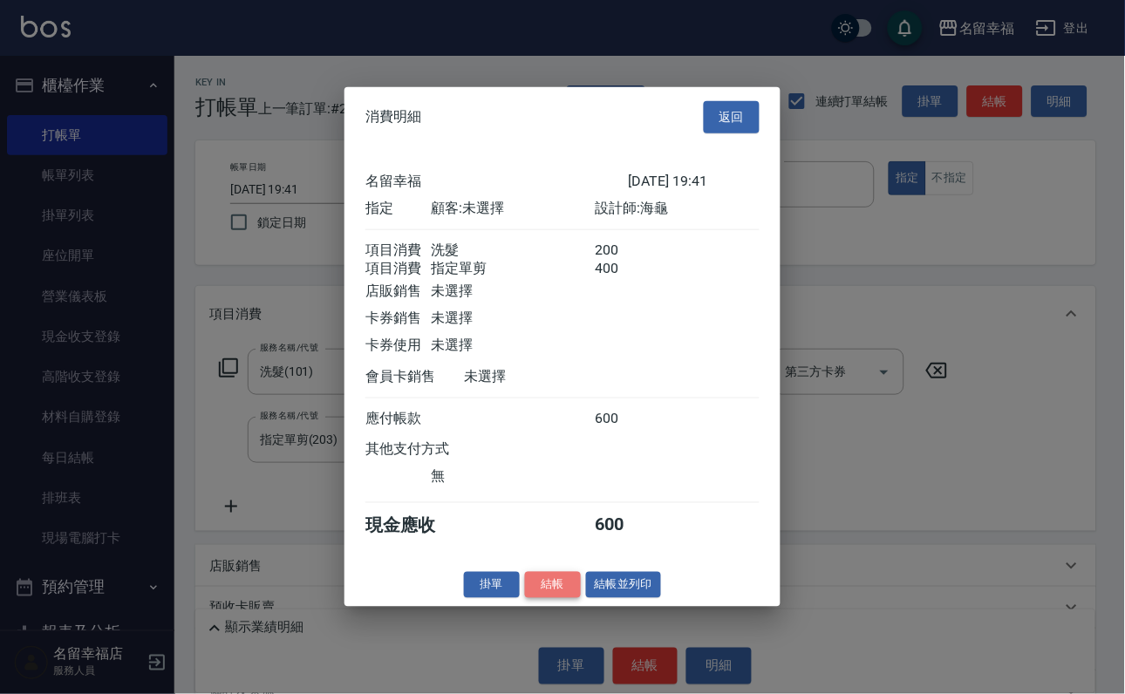
click at [528, 598] on button "結帳" at bounding box center [553, 584] width 56 height 27
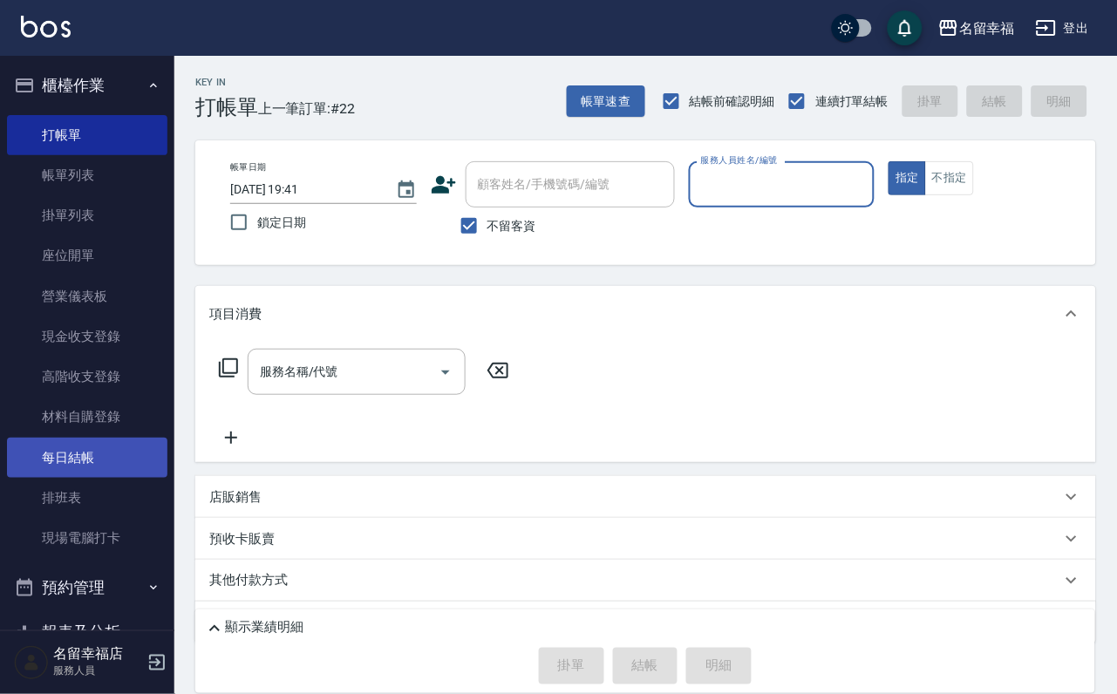
click at [95, 478] on link "每日結帳" at bounding box center [87, 458] width 161 height 40
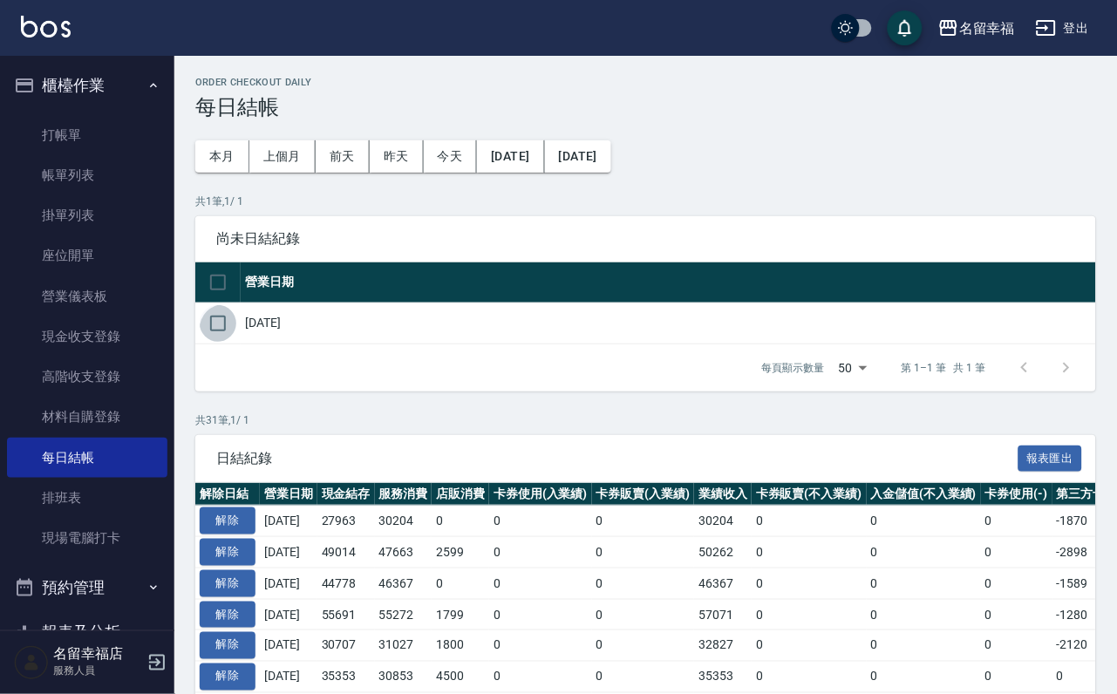
click at [222, 342] on input "checkbox" at bounding box center [218, 323] width 37 height 37
checkbox input "true"
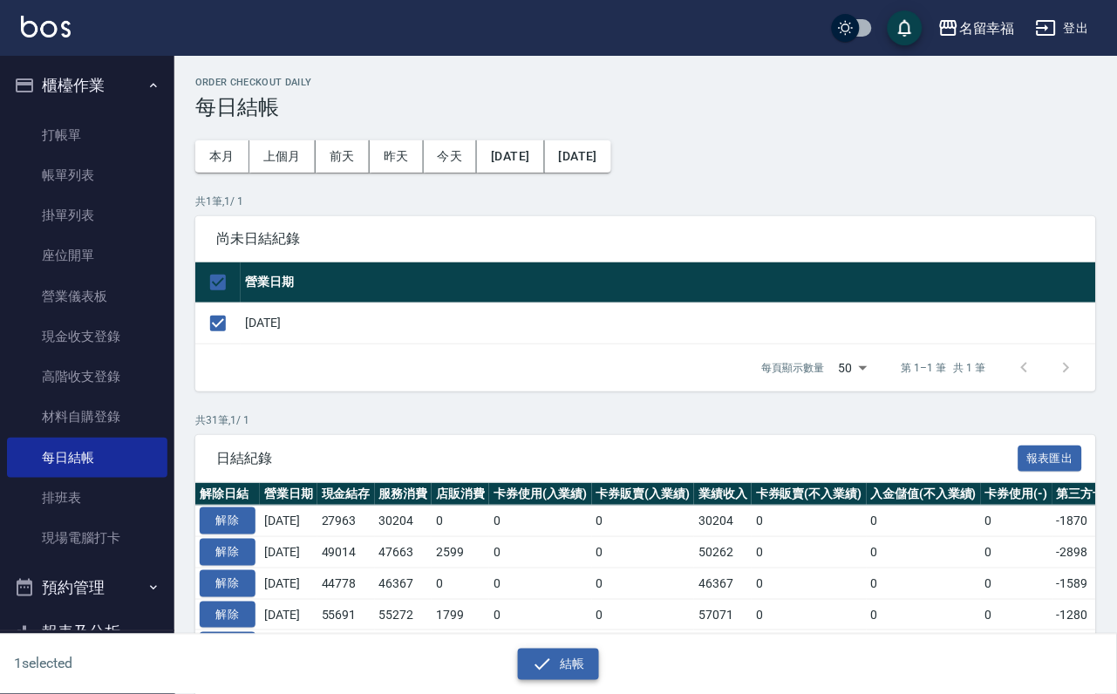
click at [550, 659] on icon "button" at bounding box center [542, 664] width 21 height 21
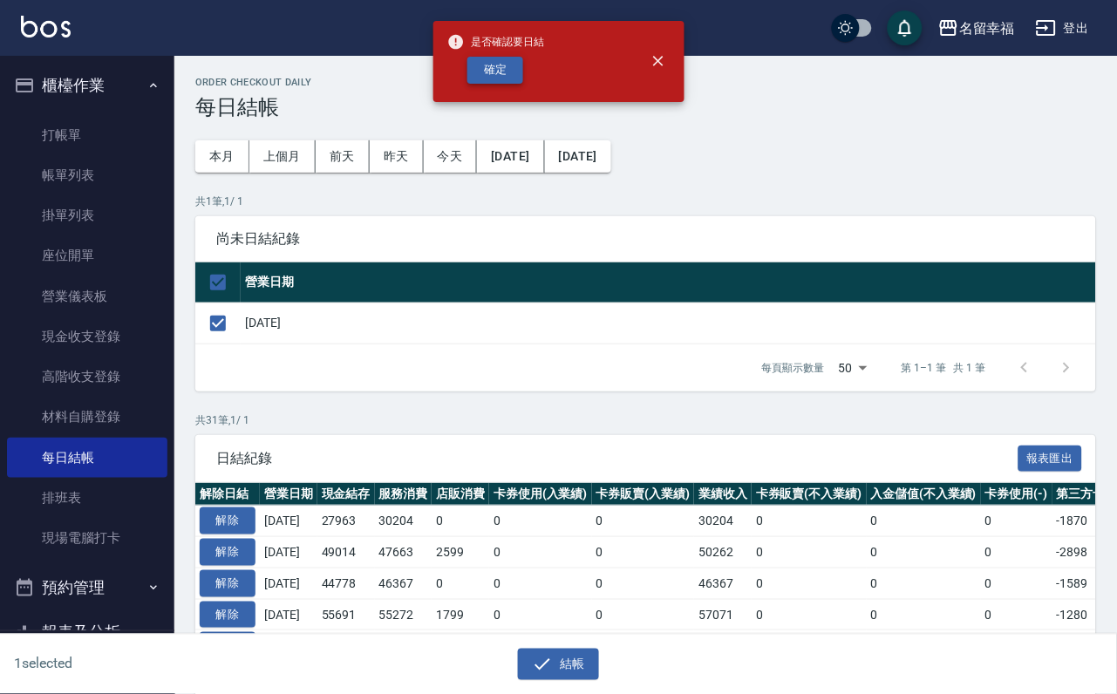
click at [523, 77] on button "確定" at bounding box center [496, 70] width 56 height 27
checkbox input "false"
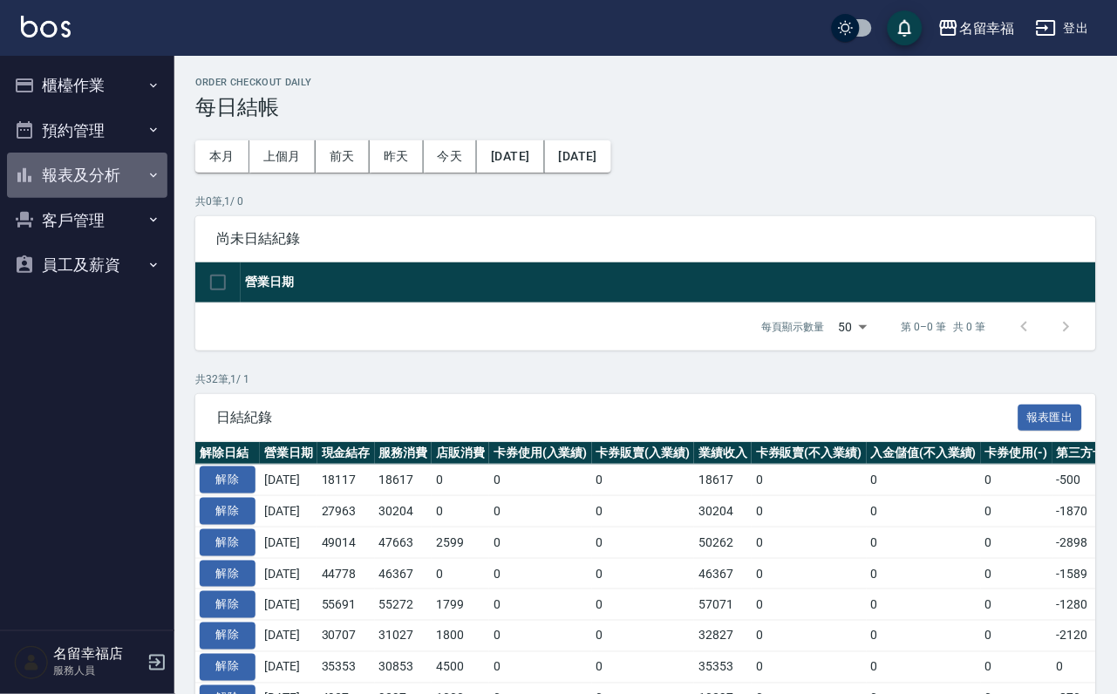
drag, startPoint x: 94, startPoint y: 174, endPoint x: 104, endPoint y: 183, distance: 13.6
click at [95, 174] on button "報表及分析" at bounding box center [87, 175] width 161 height 45
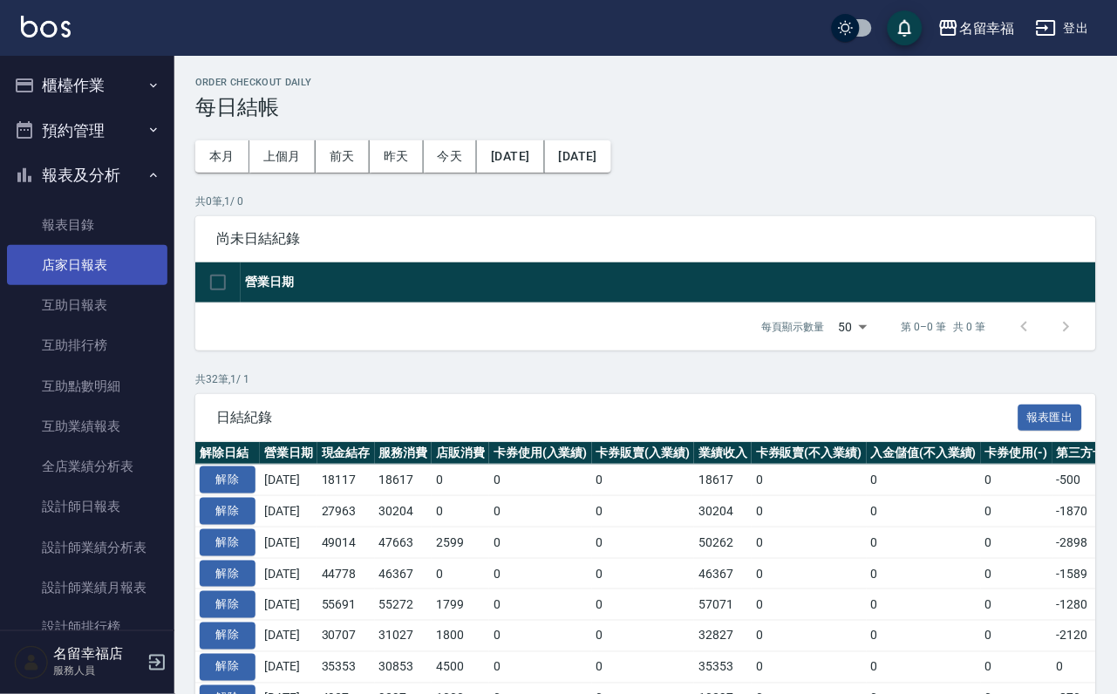
click at [121, 285] on link "店家日報表" at bounding box center [87, 265] width 161 height 40
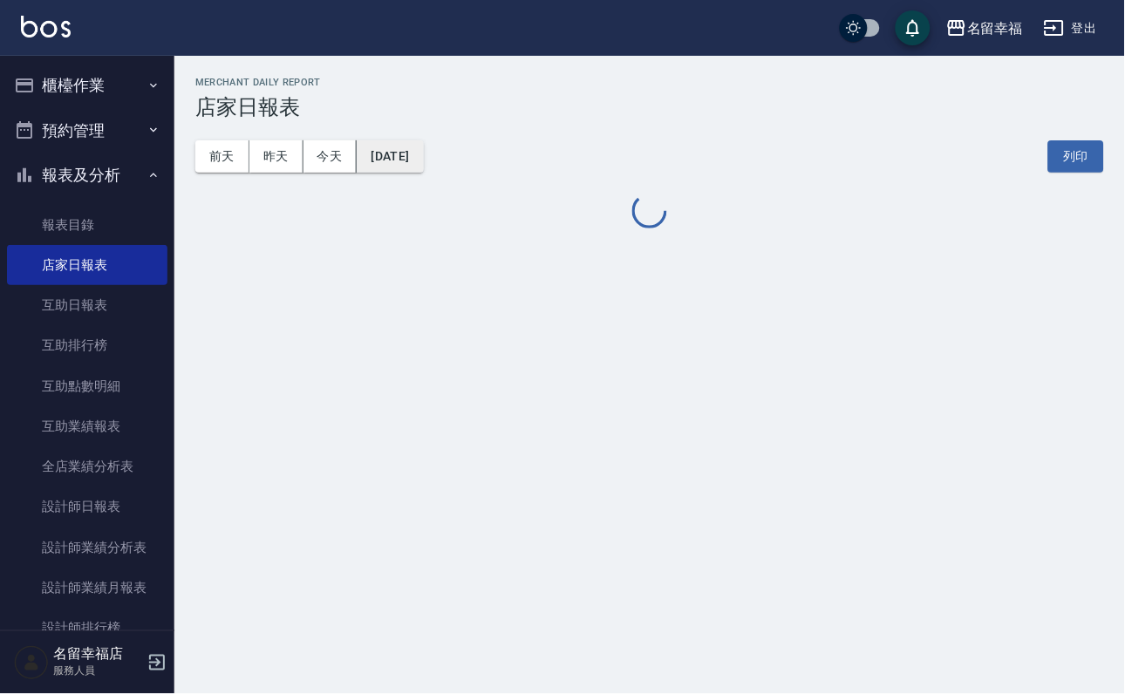
click at [423, 165] on button "[DATE]" at bounding box center [390, 156] width 66 height 32
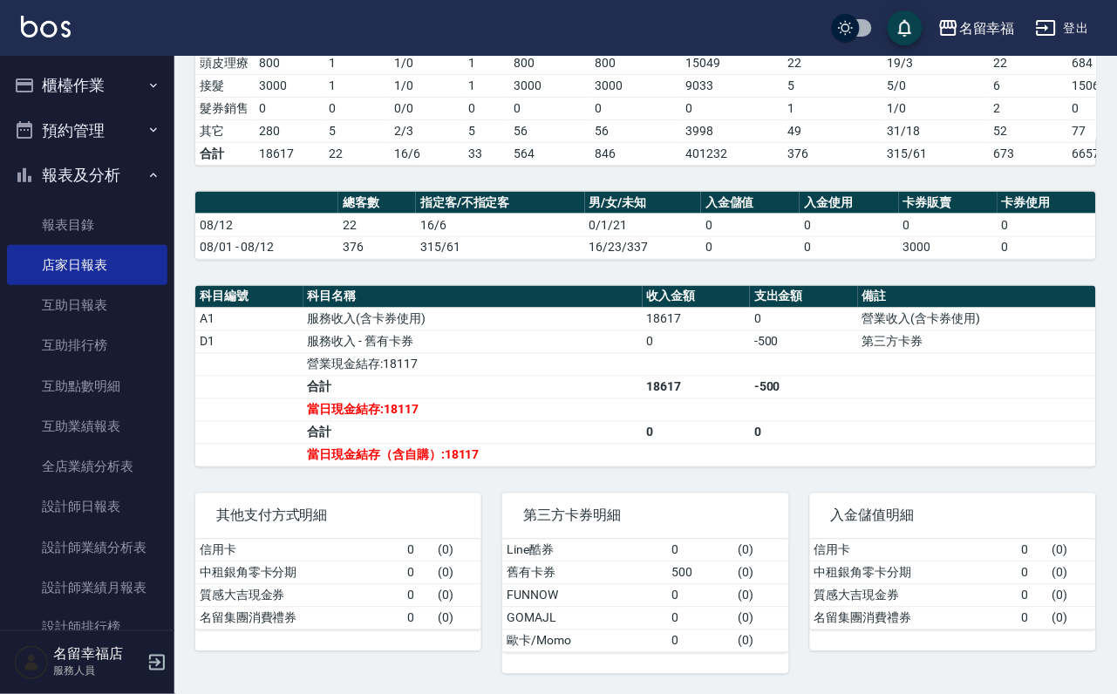
scroll to position [393, 0]
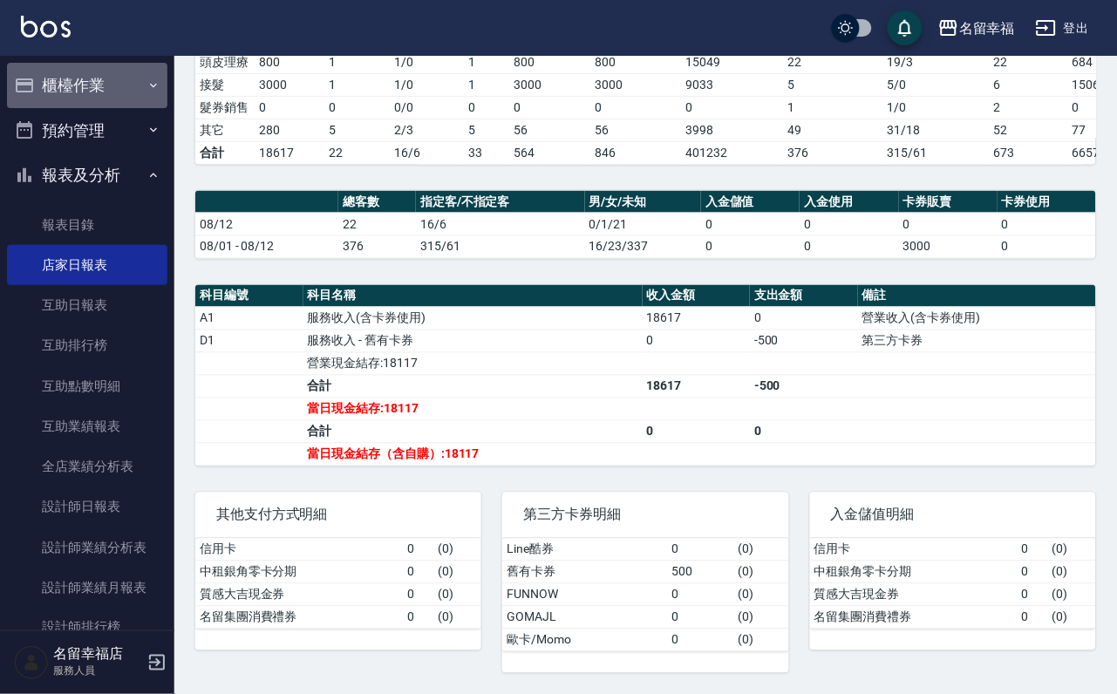
click at [103, 90] on button "櫃檯作業" at bounding box center [87, 85] width 161 height 45
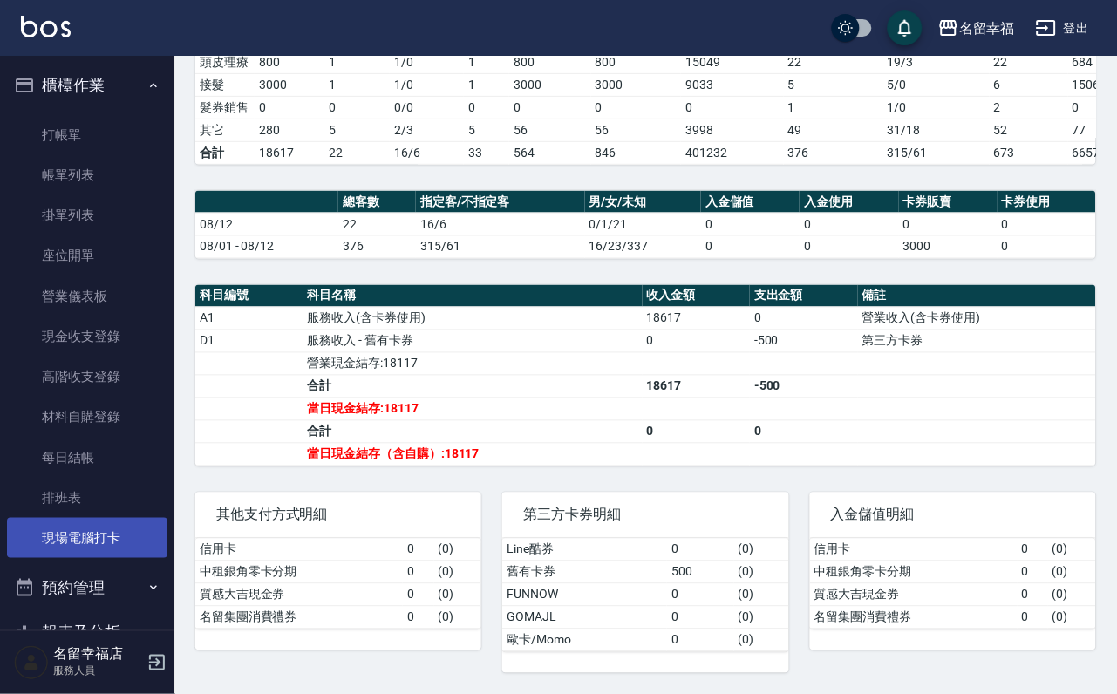
click at [100, 558] on link "現場電腦打卡" at bounding box center [87, 538] width 161 height 40
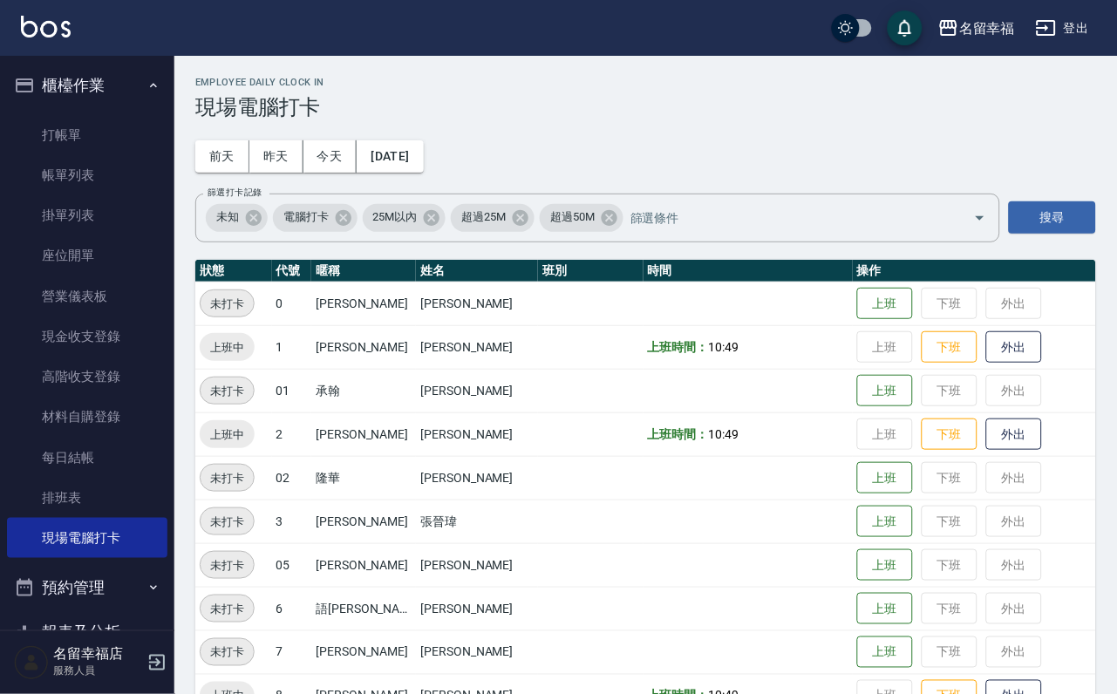
scroll to position [571, 0]
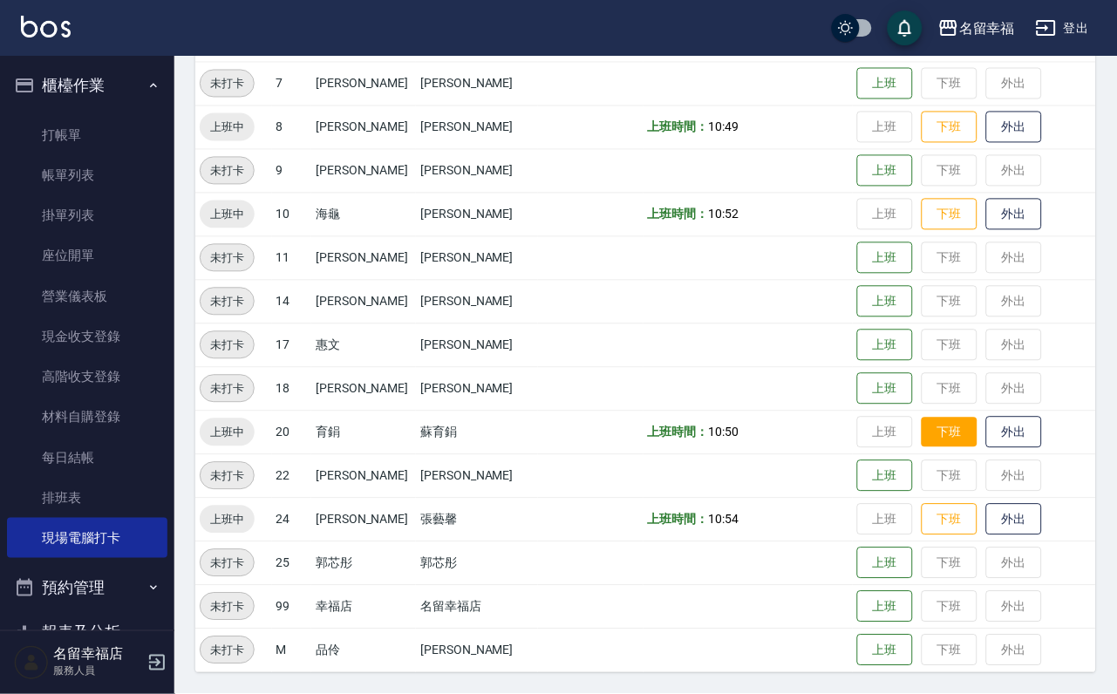
click at [922, 439] on button "下班" at bounding box center [950, 433] width 56 height 31
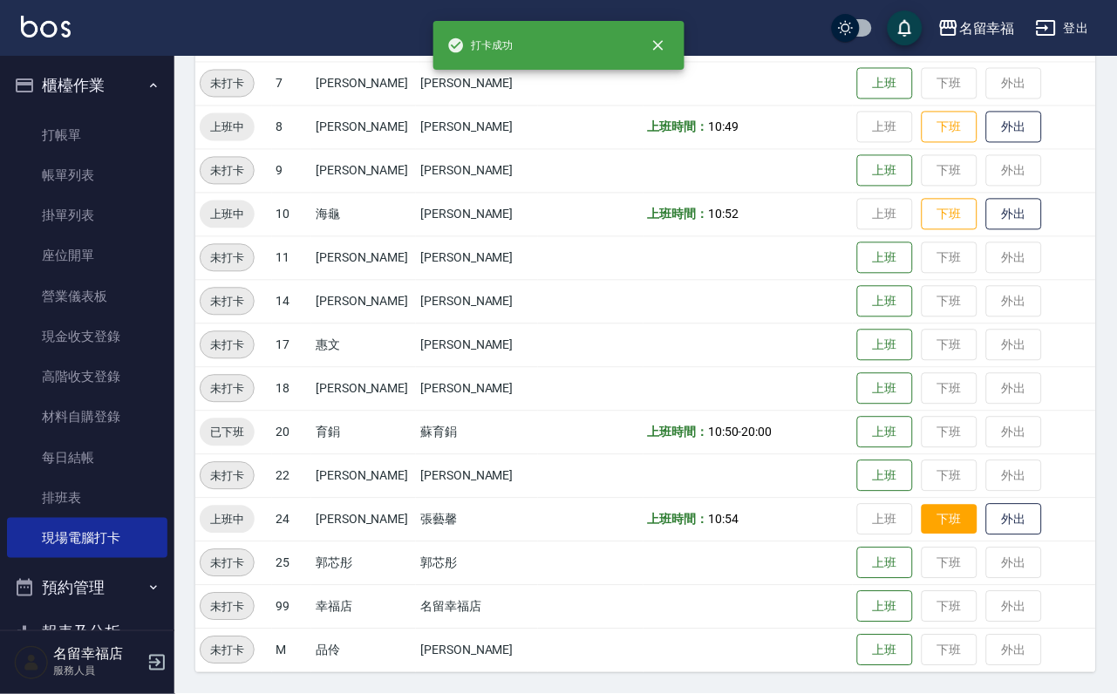
click at [946, 515] on button "下班" at bounding box center [950, 520] width 56 height 31
